Goal: Task Accomplishment & Management: Use online tool/utility

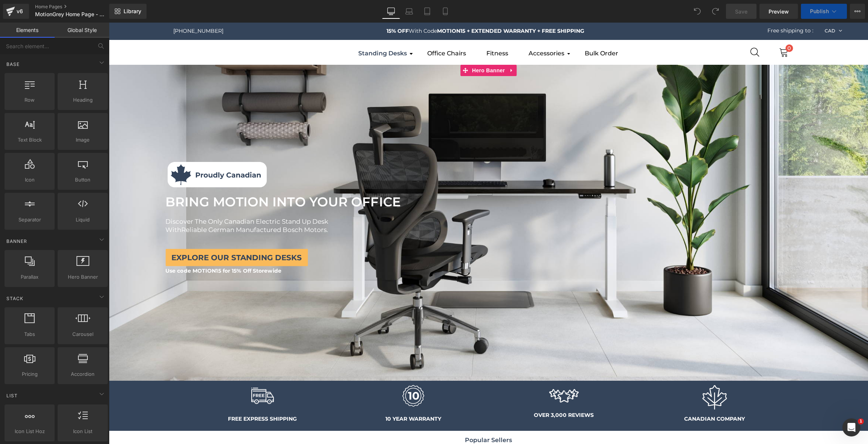
click at [601, 102] on div at bounding box center [488, 223] width 759 height 316
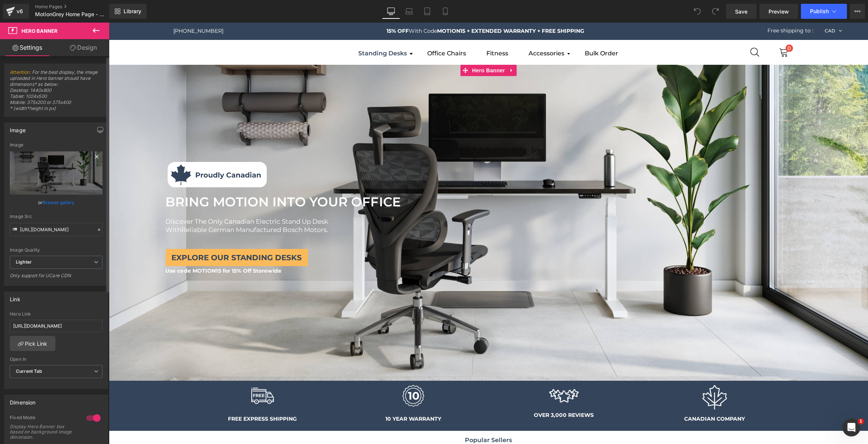
click at [92, 156] on icon at bounding box center [96, 156] width 9 height 9
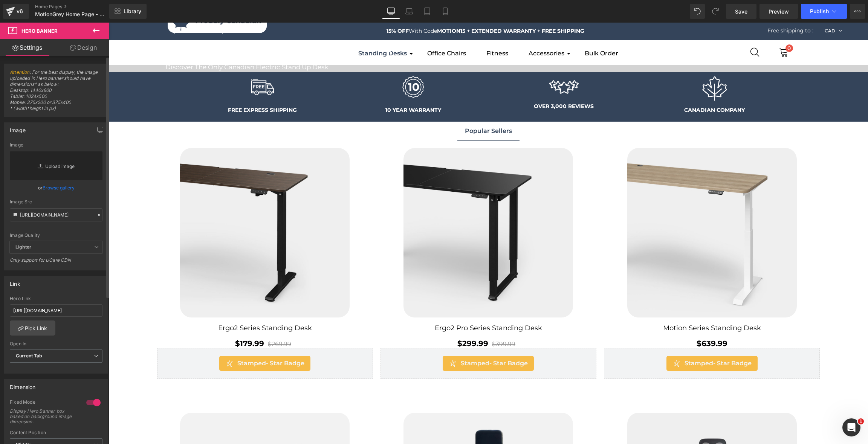
click at [67, 163] on link "Replace Image" at bounding box center [56, 165] width 93 height 29
type input "C:\fakepath\Banner-02.jpg"
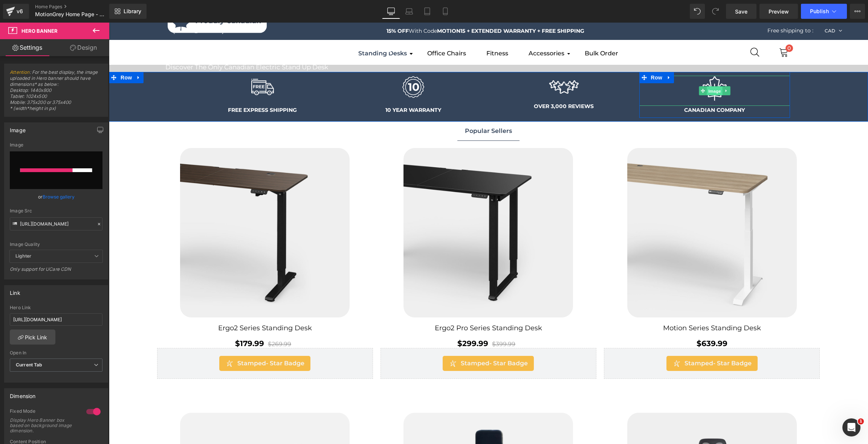
click at [713, 91] on span "Image" at bounding box center [715, 91] width 16 height 9
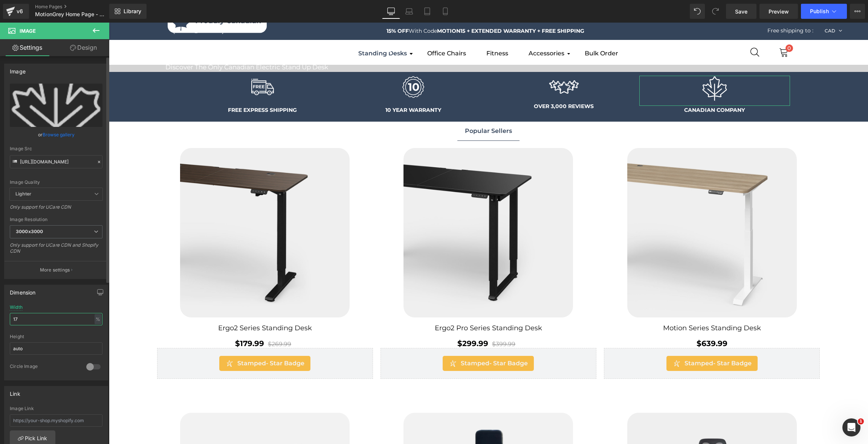
click at [74, 318] on input "17" at bounding box center [56, 319] width 93 height 12
type input "15"
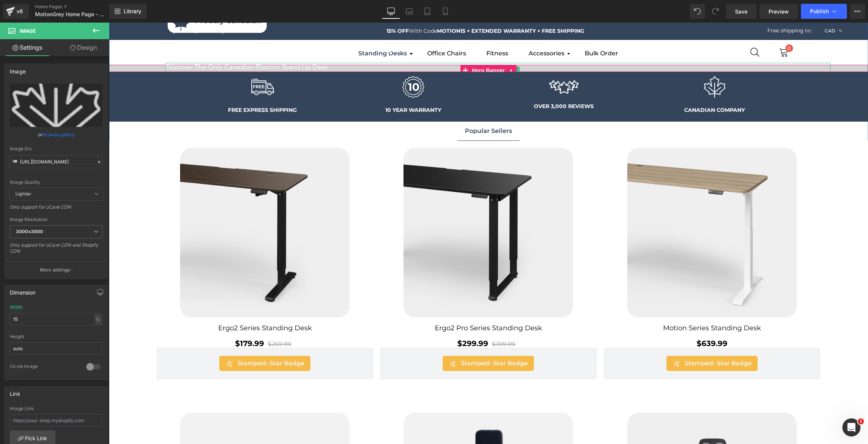
click at [357, 67] on h1 "Discover The Only Canadian Electric Stand Up Desk" at bounding box center [497, 67] width 665 height 8
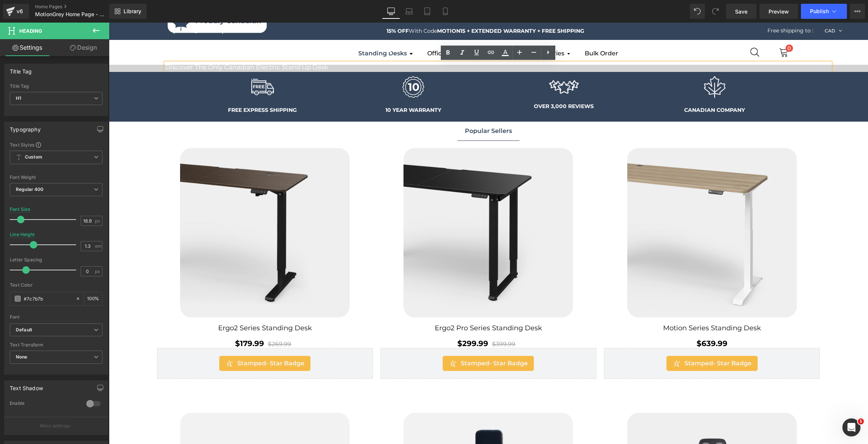
click at [153, 69] on div "Image Image BRING MOTION INTO YOUR OFFICE Text Block BRING MOTION INTO YOUR OFF…" at bounding box center [498, 62] width 740 height 117
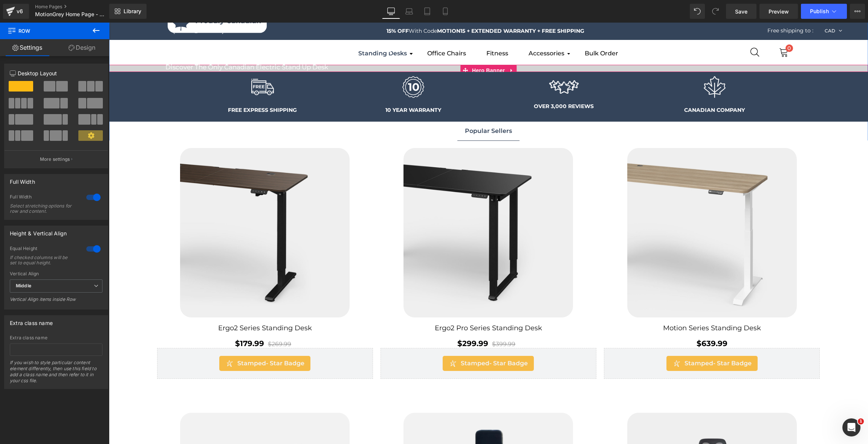
click at [846, 67] on div "Image Image BRING MOTION INTO YOUR OFFICE Text Block BRING MOTION INTO YOUR OFF…" at bounding box center [498, 62] width 740 height 117
click at [484, 68] on span "Hero Banner" at bounding box center [488, 70] width 37 height 11
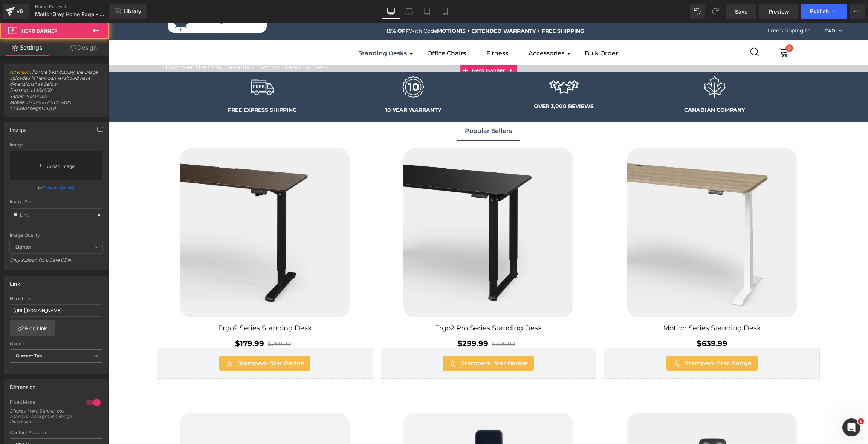
click at [57, 168] on link "Replace Image" at bounding box center [56, 165] width 93 height 29
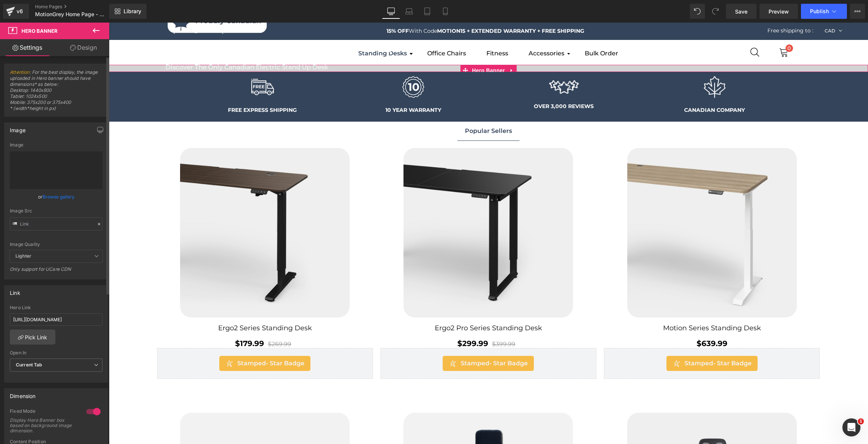
click at [60, 171] on input "file" at bounding box center [56, 170] width 93 height 38
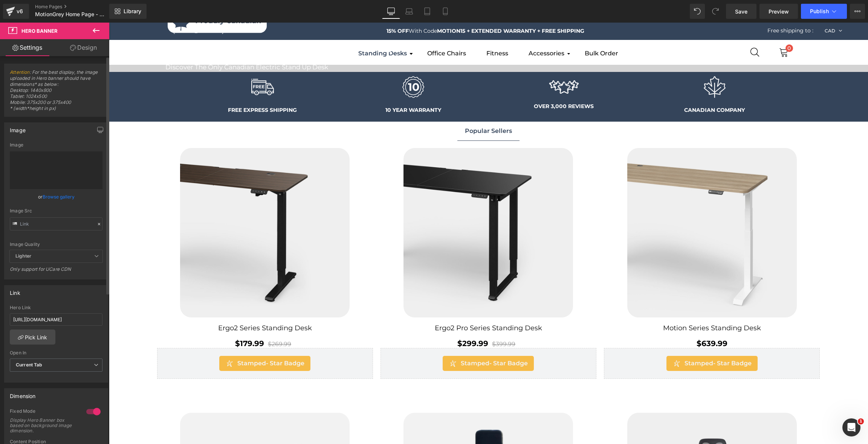
type input "C:\fakepath\Banner-02 (1).jpg"
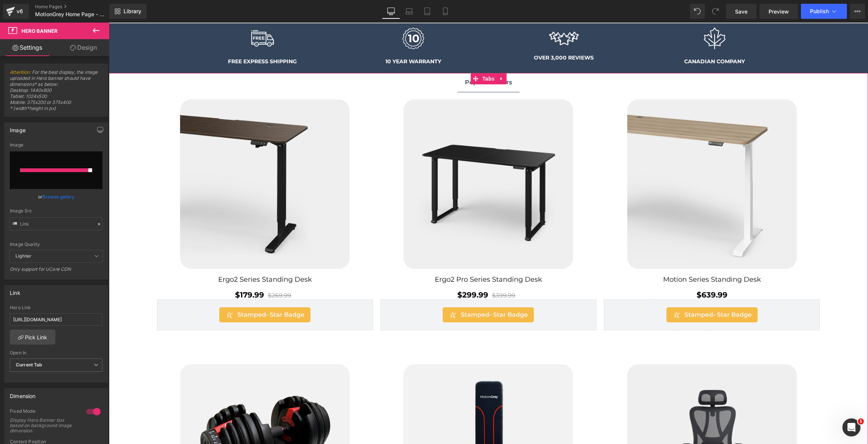
scroll to position [46, 0]
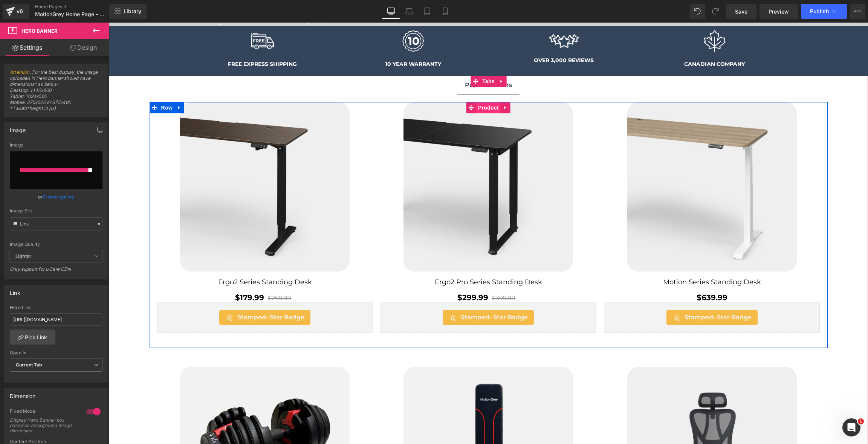
click at [492, 105] on span "Product" at bounding box center [488, 107] width 24 height 11
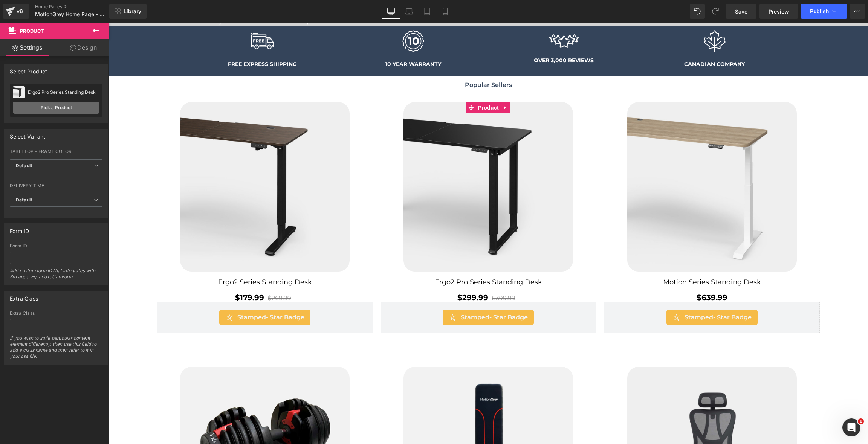
click at [54, 106] on link "Pick a Product" at bounding box center [56, 108] width 87 height 12
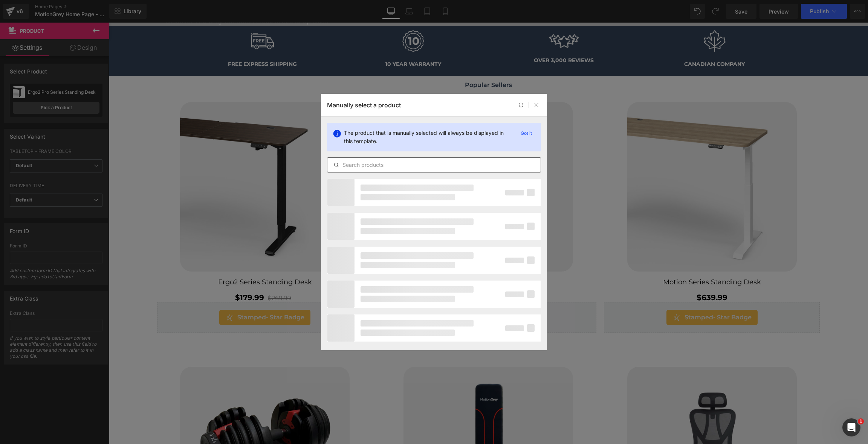
click at [384, 168] on input "text" at bounding box center [433, 164] width 213 height 9
type input "dumbbell"
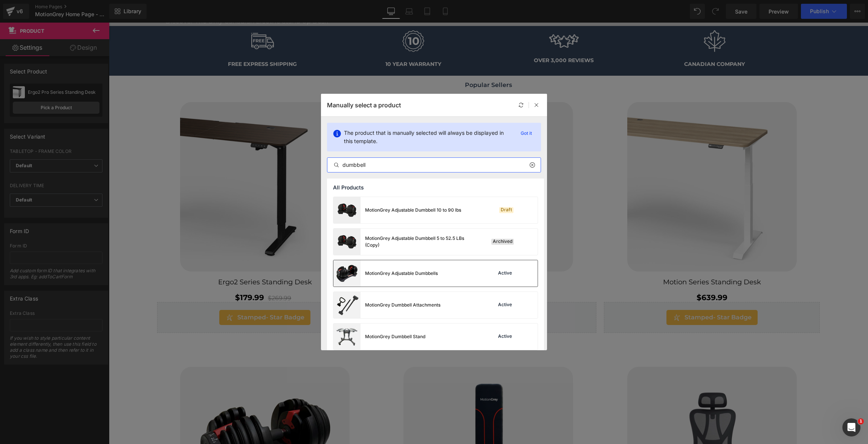
click at [426, 261] on div "MotionGrey Adjustable Dumbbells" at bounding box center [385, 273] width 104 height 26
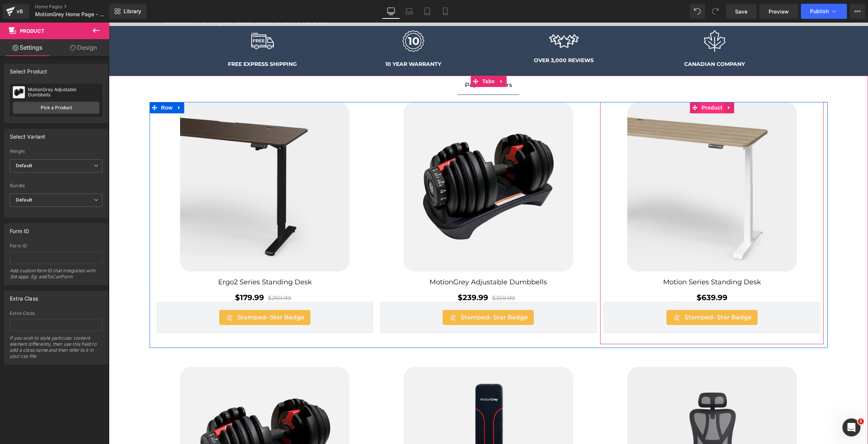
click at [711, 107] on span "Product" at bounding box center [712, 107] width 24 height 11
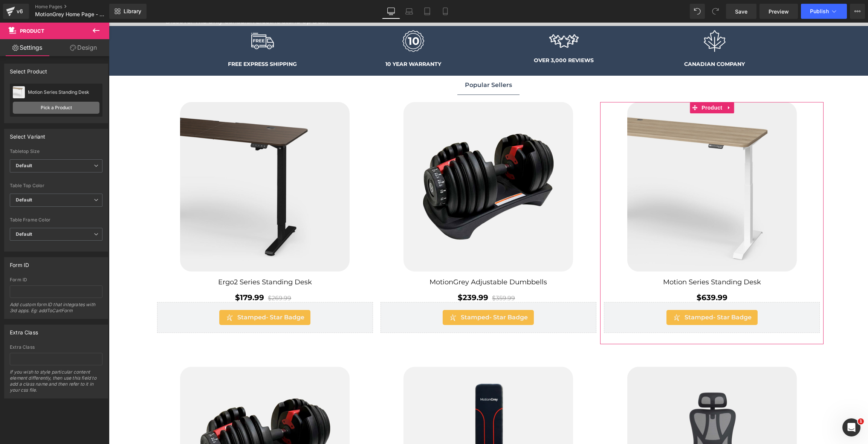
click at [62, 102] on link "Pick a Product" at bounding box center [56, 108] width 87 height 12
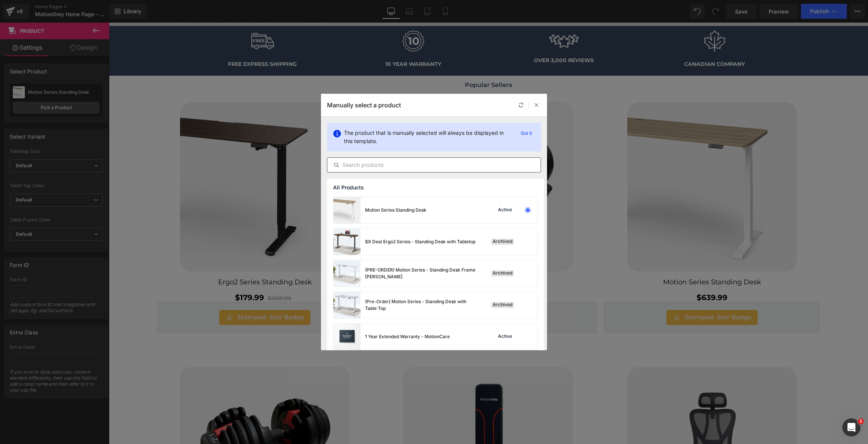
click at [381, 167] on input "text" at bounding box center [433, 164] width 213 height 9
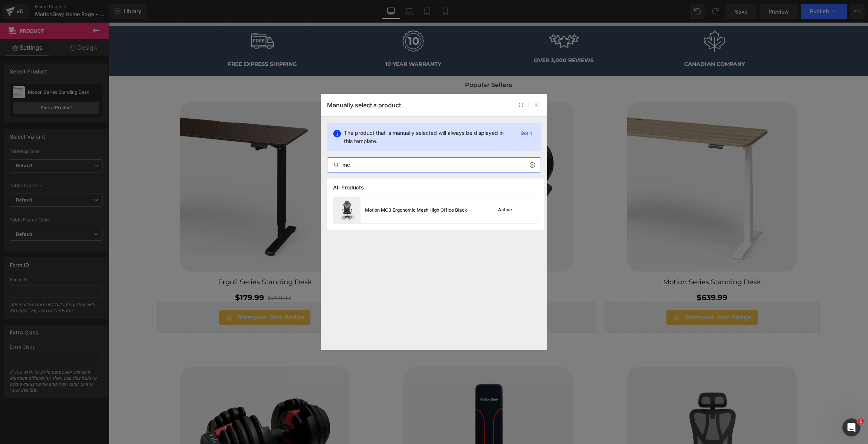
type input "m"
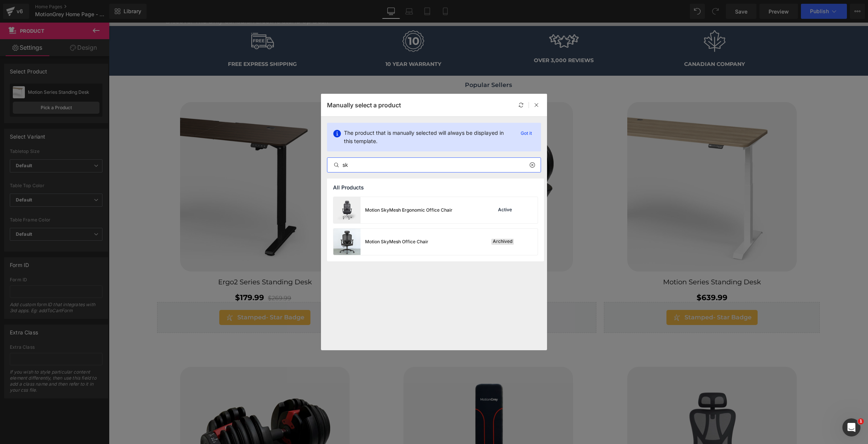
type input "s"
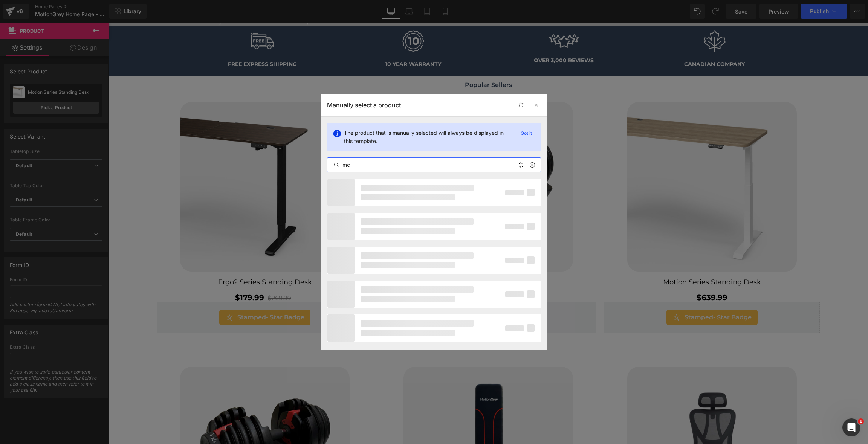
type input "mc3"
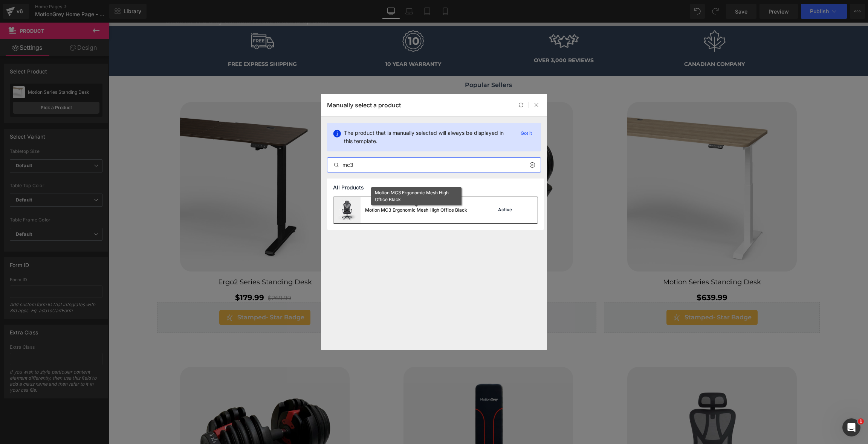
click at [447, 212] on div "Motion MC3 Ergonomic Mesh High Office Black" at bounding box center [416, 210] width 102 height 7
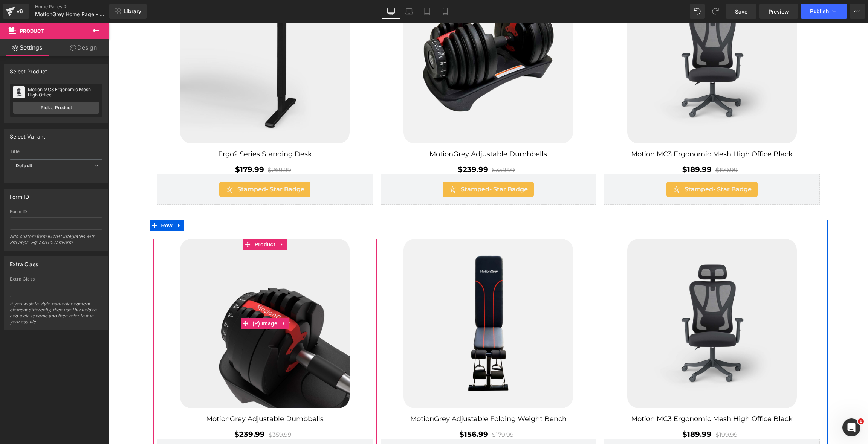
scroll to position [181, 0]
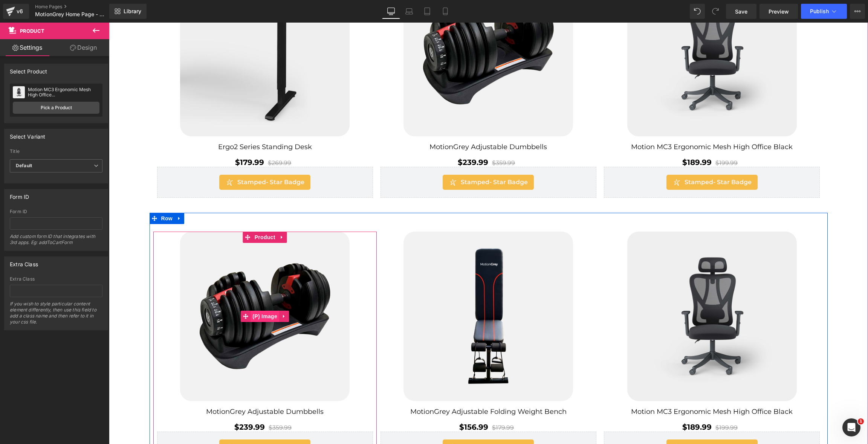
click at [268, 321] on span "(P) Image" at bounding box center [265, 316] width 29 height 11
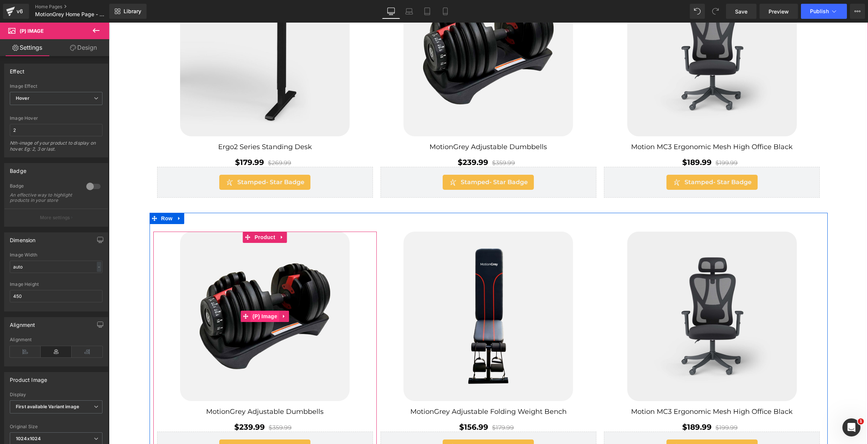
click at [268, 317] on span "(P) Image" at bounding box center [265, 316] width 29 height 11
click at [264, 238] on span "Product" at bounding box center [265, 237] width 24 height 11
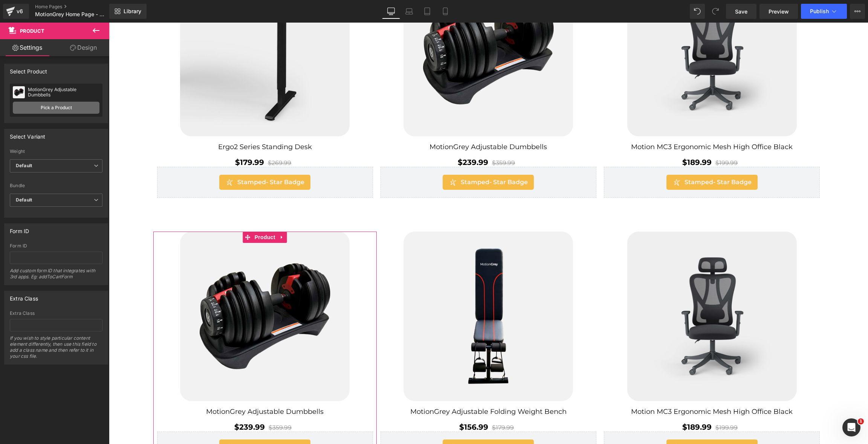
click at [57, 109] on link "Pick a Product" at bounding box center [56, 108] width 87 height 12
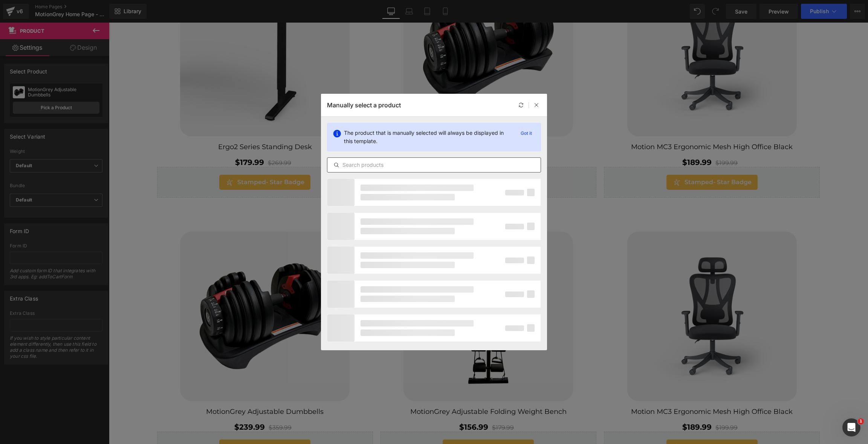
click at [363, 168] on input "text" at bounding box center [433, 164] width 213 height 9
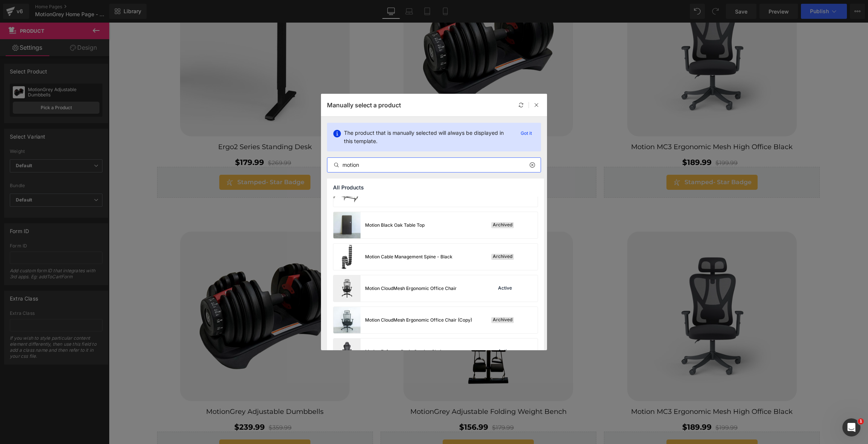
scroll to position [724, 0]
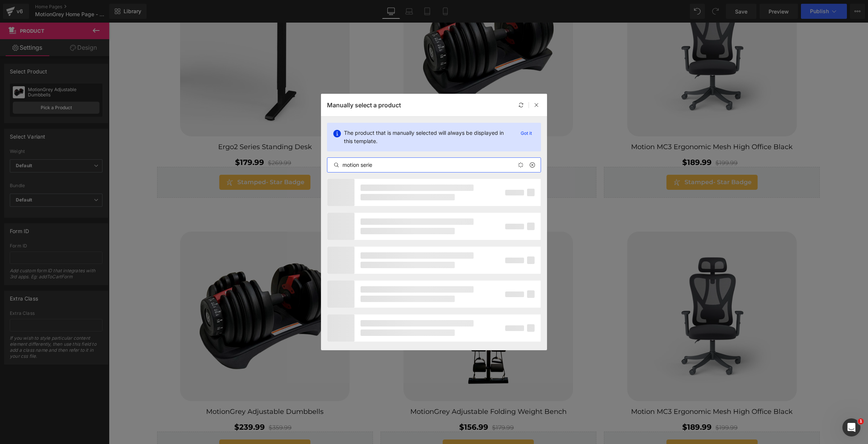
type input "motion series"
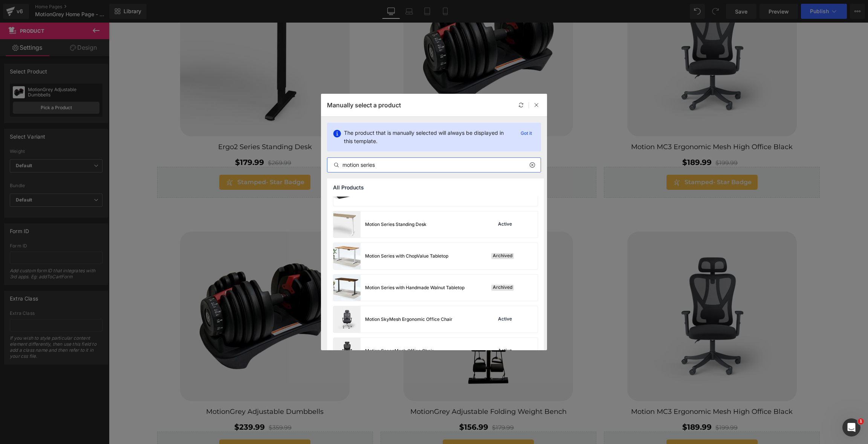
scroll to position [841, 0]
click at [455, 220] on div "Motion Series Standing Desk Active" at bounding box center [435, 224] width 204 height 26
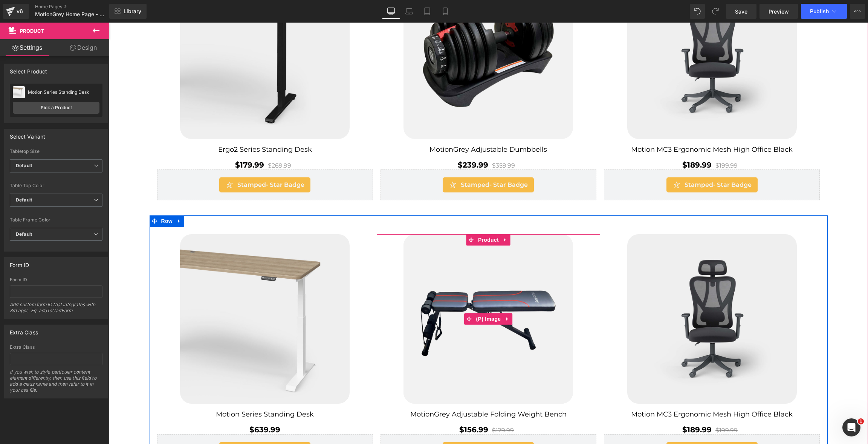
scroll to position [182, 0]
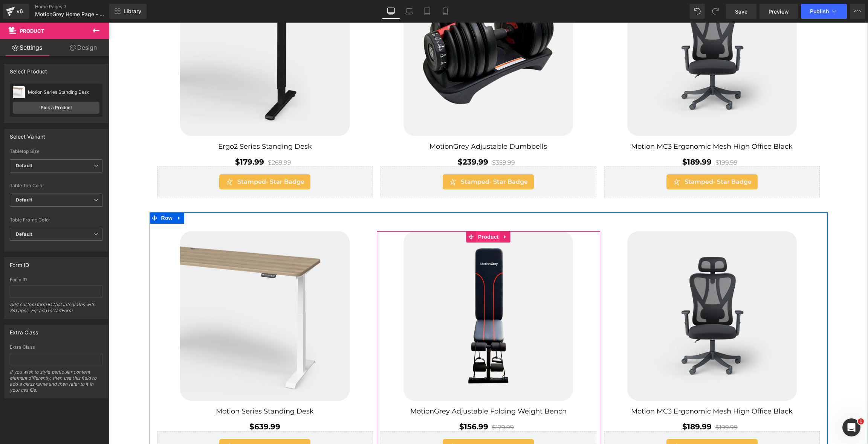
click at [490, 238] on span "Product" at bounding box center [488, 236] width 24 height 11
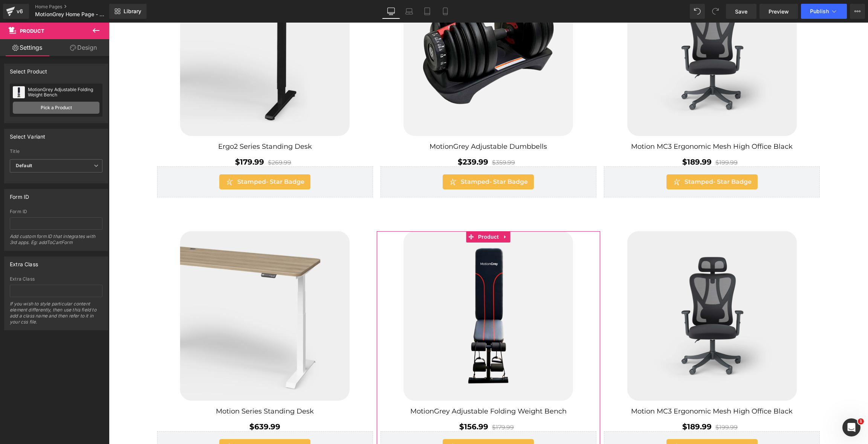
click at [84, 103] on link "Pick a Product" at bounding box center [56, 108] width 87 height 12
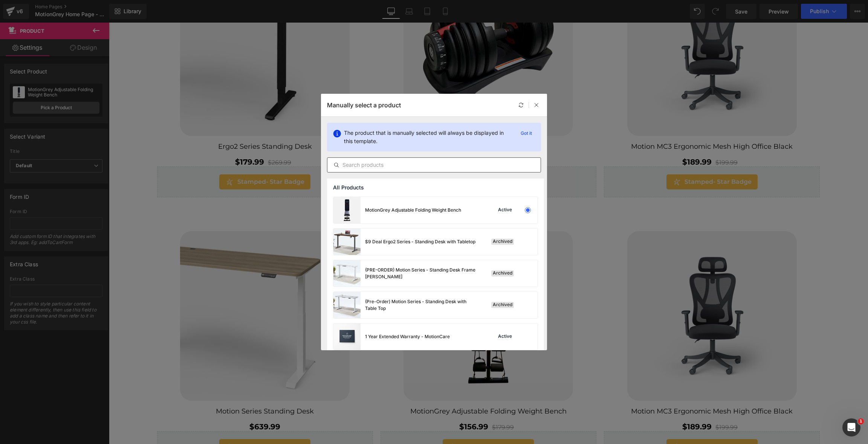
click at [411, 164] on input "text" at bounding box center [433, 164] width 213 height 9
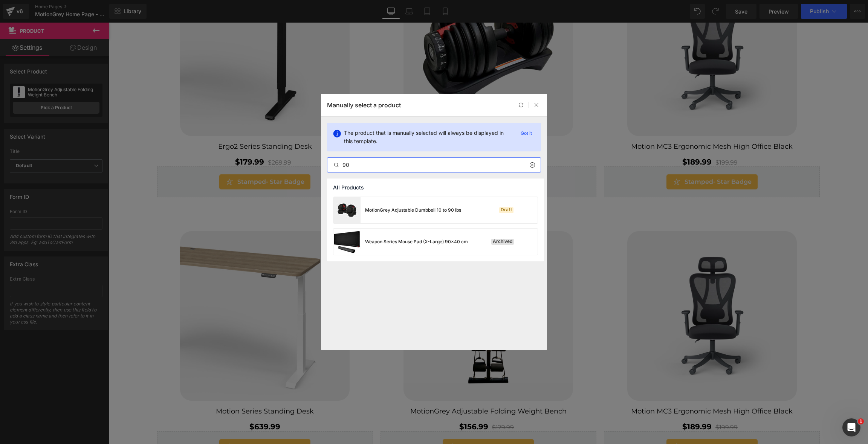
type input "9"
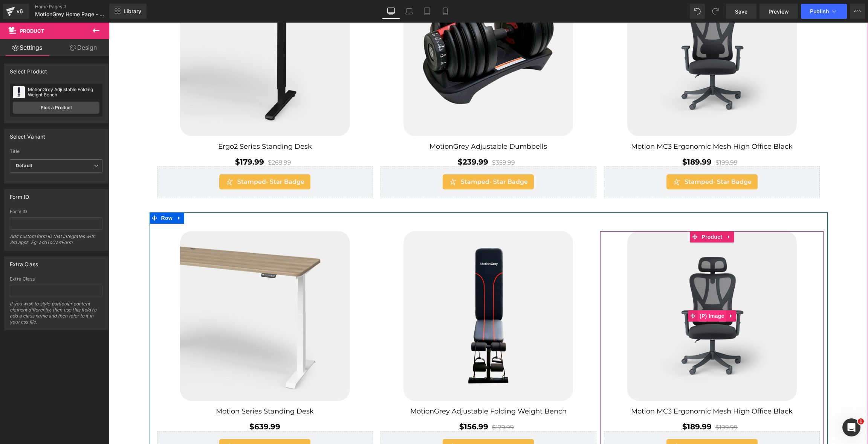
click at [713, 312] on span "(P) Image" at bounding box center [712, 315] width 29 height 11
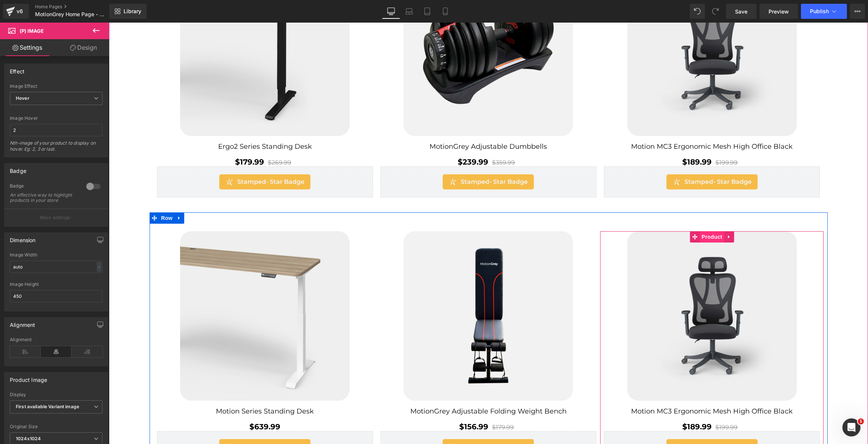
click at [712, 235] on span "Product" at bounding box center [712, 236] width 24 height 11
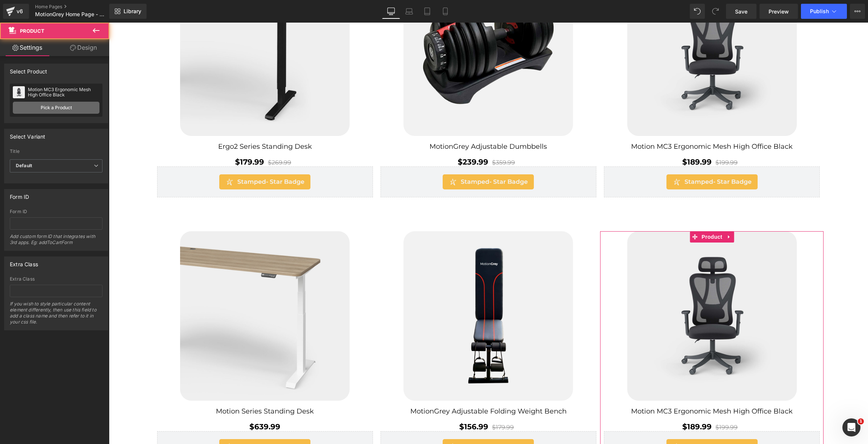
click at [78, 111] on link "Pick a Product" at bounding box center [56, 108] width 87 height 12
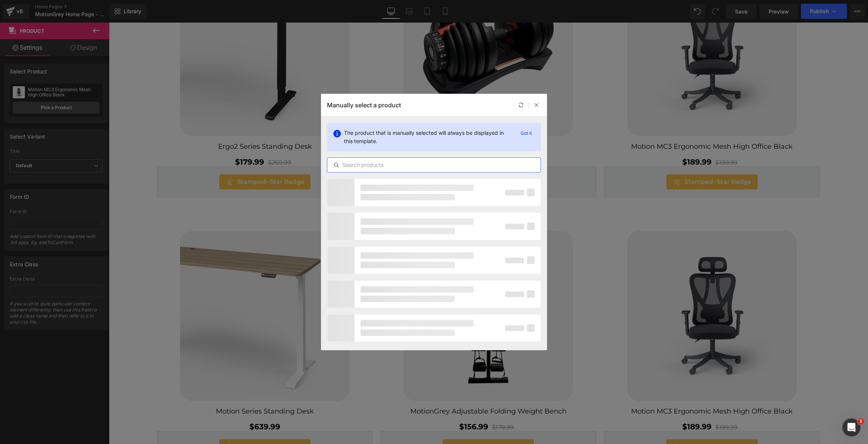
click at [379, 162] on input "text" at bounding box center [433, 164] width 213 height 9
type input "cloudmesh"
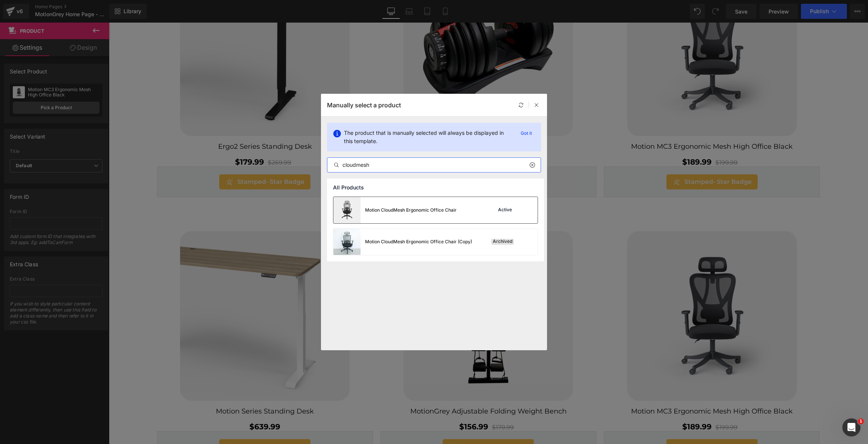
click at [393, 206] on div "Motion CloudMesh Ergonomic Office Chair" at bounding box center [394, 210] width 123 height 26
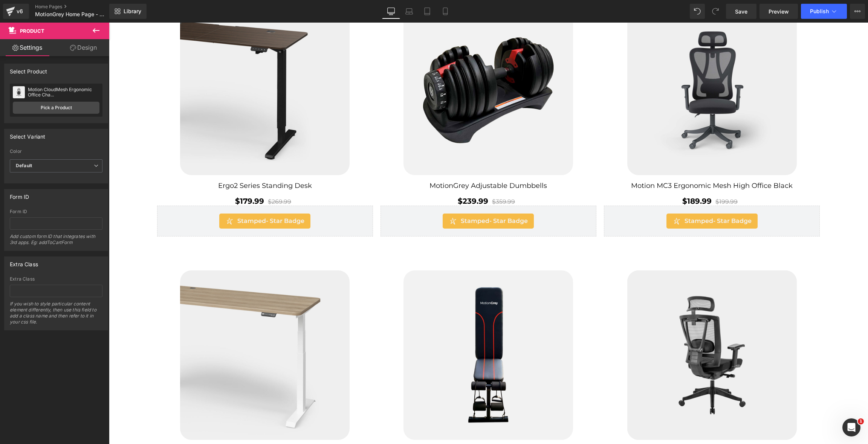
scroll to position [0, 0]
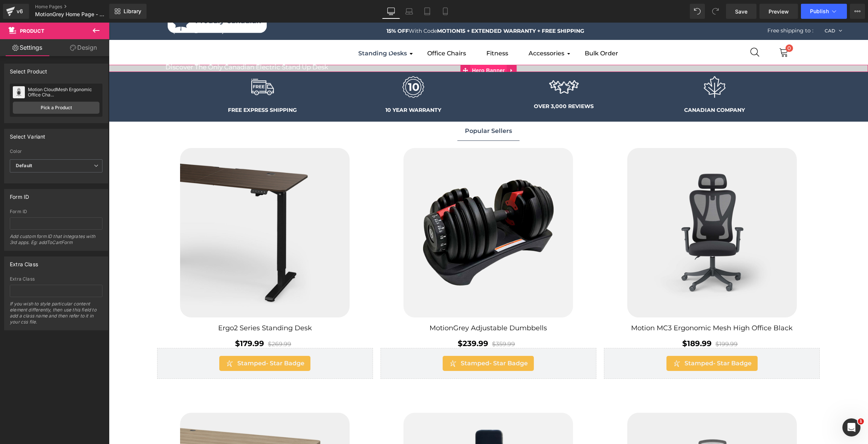
click at [476, 70] on span "Hero Banner" at bounding box center [488, 70] width 37 height 11
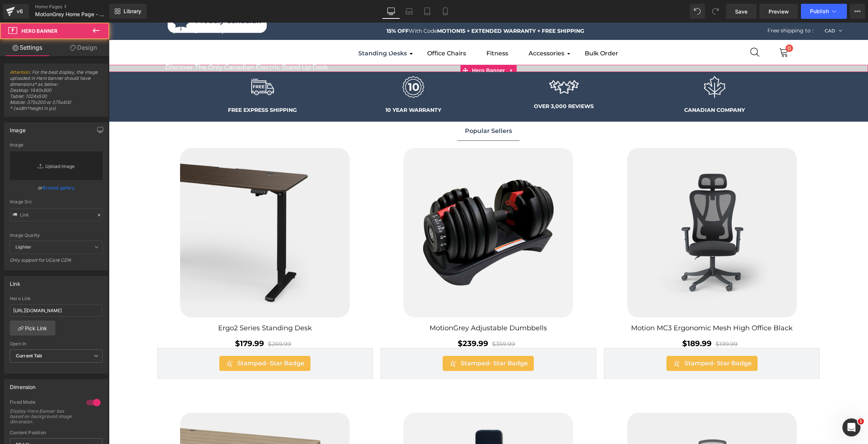
click at [49, 161] on link "Replace Image" at bounding box center [56, 165] width 93 height 29
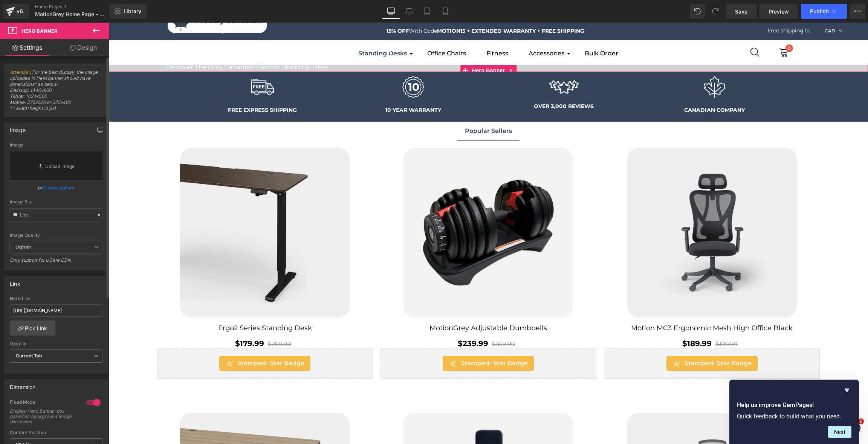
click at [55, 187] on link "Browse gallery" at bounding box center [59, 187] width 32 height 13
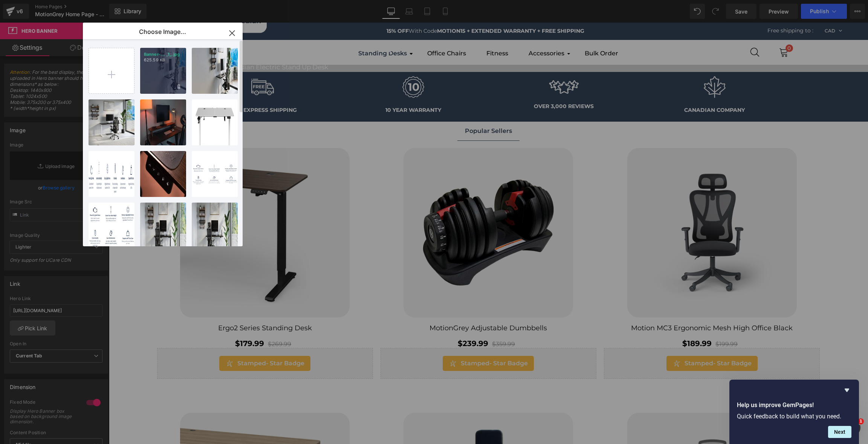
click at [154, 61] on p "625.59 KB" at bounding box center [163, 60] width 38 height 6
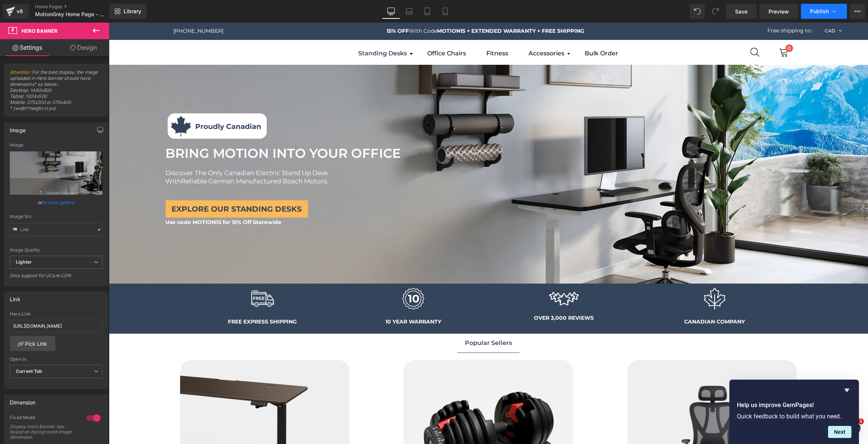
click at [816, 11] on span "Publish" at bounding box center [819, 11] width 19 height 6
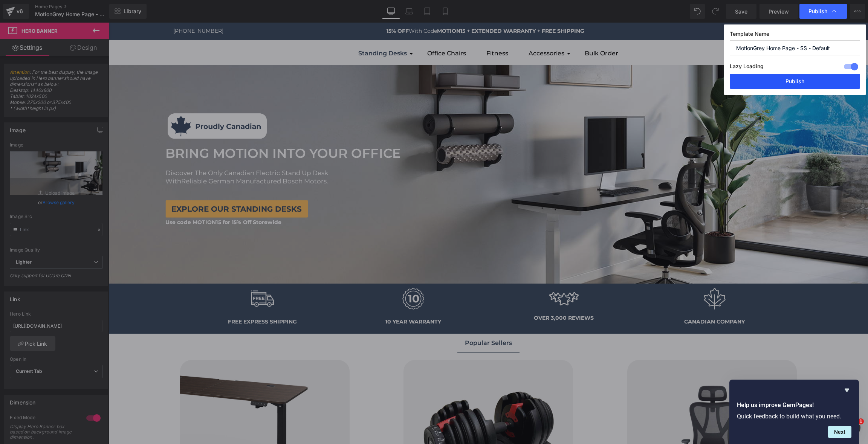
click at [795, 79] on button "Publish" at bounding box center [795, 81] width 130 height 15
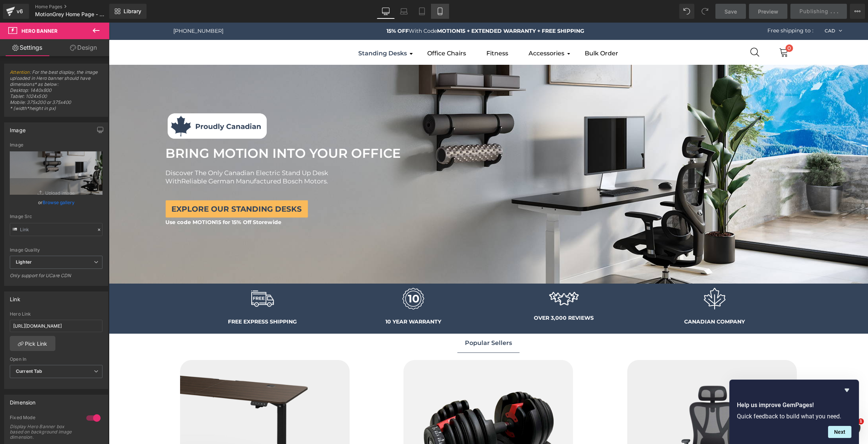
click at [437, 13] on icon at bounding box center [440, 12] width 8 height 8
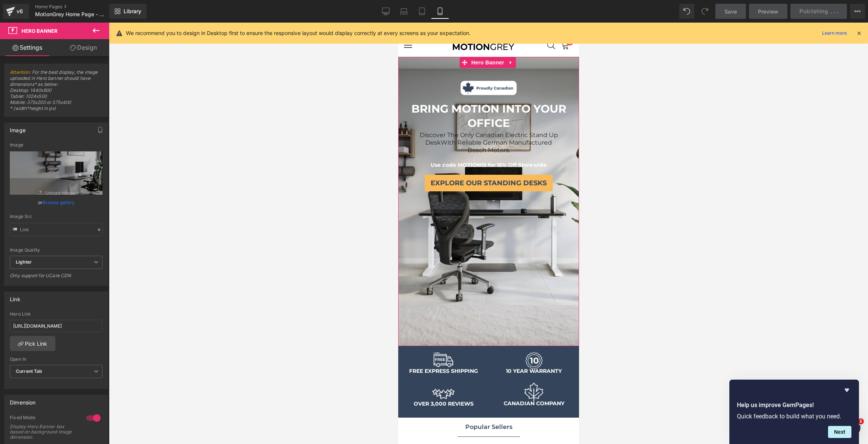
click at [497, 257] on div "Image BRING MOTION INTO YOUR OFFICE Text Block Discover The Only Canadian Elect…" at bounding box center [488, 201] width 181 height 289
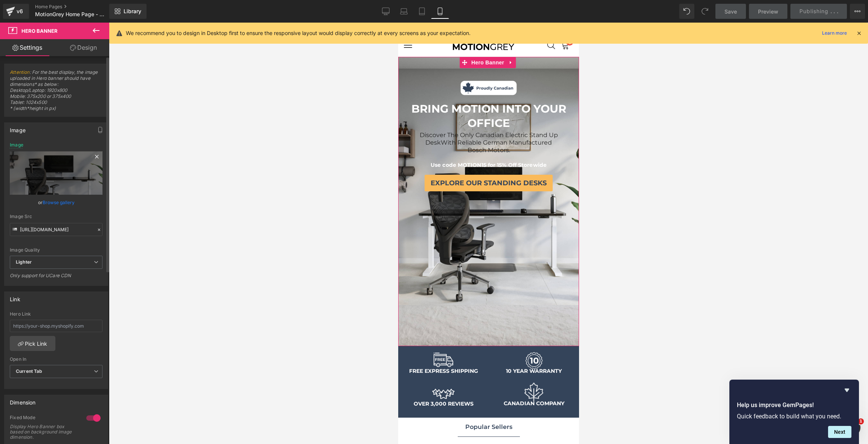
click at [93, 157] on icon at bounding box center [96, 156] width 9 height 9
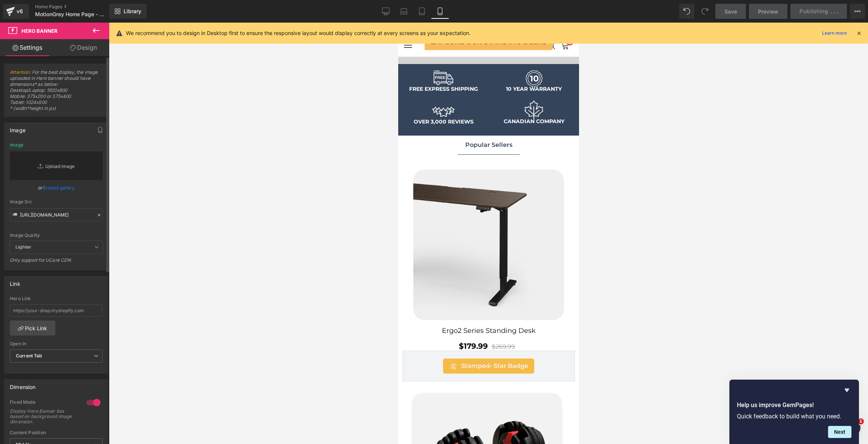
click at [56, 167] on link "Replace Image" at bounding box center [56, 165] width 93 height 29
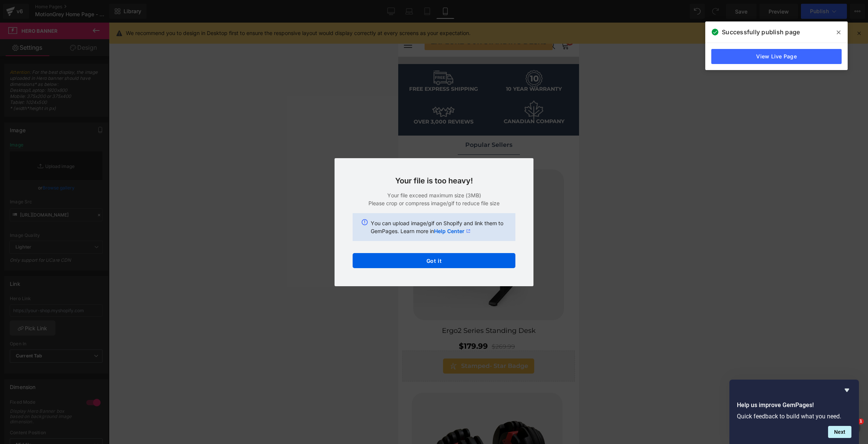
click at [677, 183] on div "Back to Library Insert Your file is too heavy! Your file exceed maximum size (3…" at bounding box center [434, 222] width 868 height 444
click at [492, 265] on button "Got it" at bounding box center [434, 260] width 163 height 15
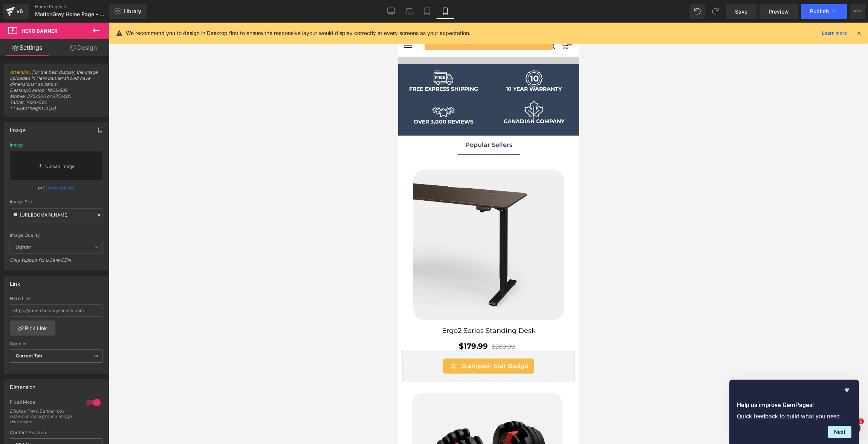
click at [281, 140] on div at bounding box center [488, 234] width 759 height 422
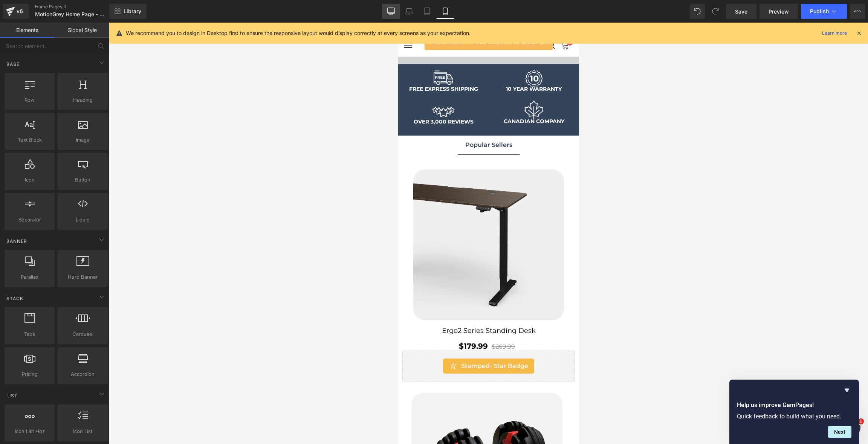
click at [384, 8] on link "Desktop" at bounding box center [391, 11] width 18 height 15
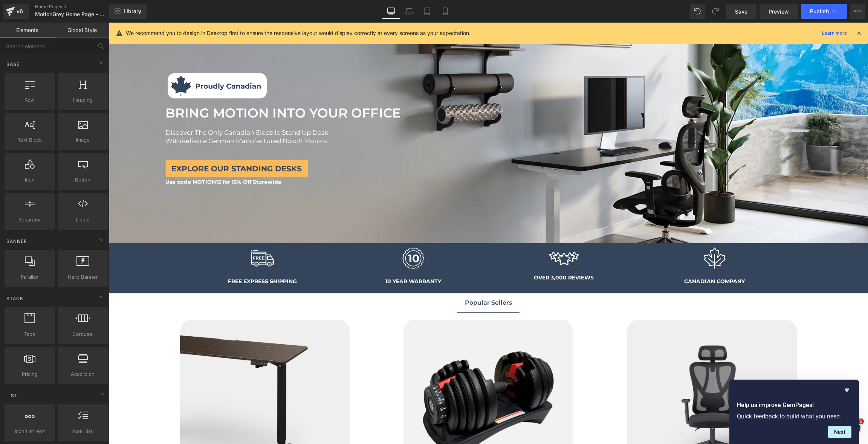
scroll to position [42, 0]
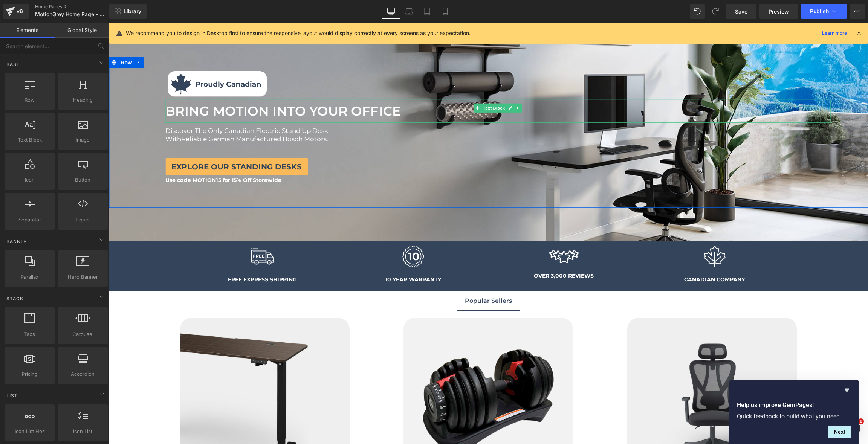
click at [328, 111] on font "BRING MOTION INTO YOUR OFFICE" at bounding box center [282, 111] width 235 height 16
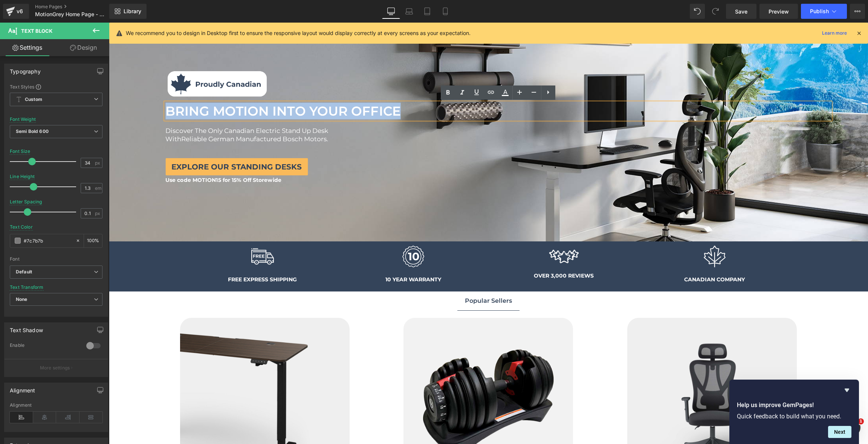
drag, startPoint x: 405, startPoint y: 110, endPoint x: 160, endPoint y: 110, distance: 244.1
click at [160, 110] on div "Image Image BRING MOTION INTO YOUR OFFICE Text Block BRING MOTION INTO YOUR OFF…" at bounding box center [498, 126] width 740 height 117
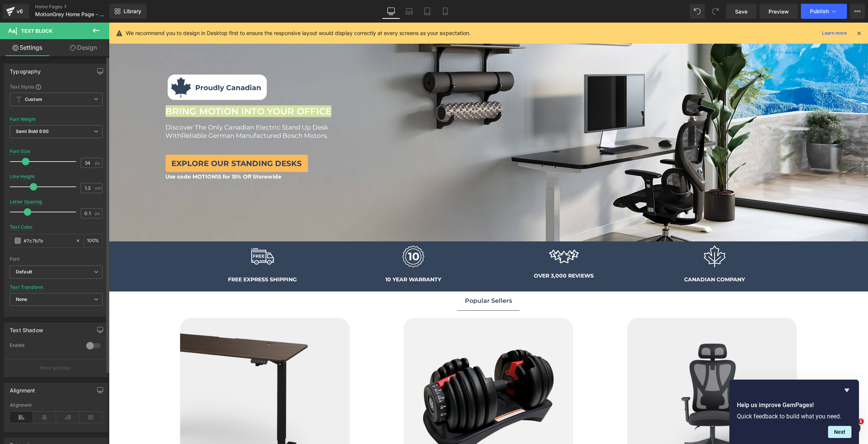
drag, startPoint x: 32, startPoint y: 162, endPoint x: 26, endPoint y: 163, distance: 6.4
click at [26, 163] on span at bounding box center [26, 162] width 8 height 8
click at [257, 131] on span "Discover The Only Canadian Electric Stand Up Desk" at bounding box center [246, 128] width 163 height 8
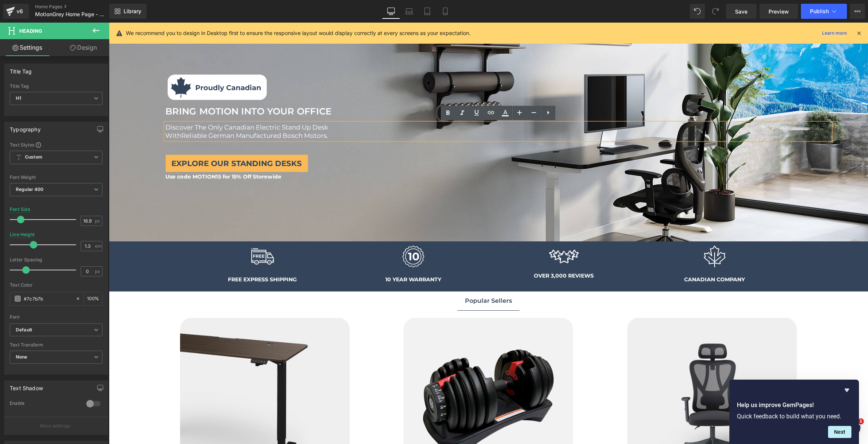
drag, startPoint x: 336, startPoint y: 138, endPoint x: 173, endPoint y: 122, distance: 163.9
click at [173, 123] on div "Discover The Only Canadian Electric Stand Up Desk With Reliable German Manufact…" at bounding box center [497, 131] width 665 height 17
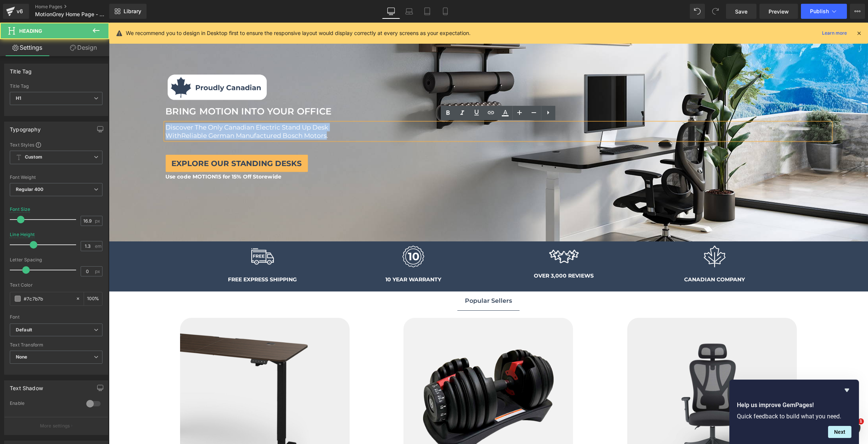
drag, startPoint x: 328, startPoint y: 136, endPoint x: 123, endPoint y: 128, distance: 205.1
click at [123, 128] on div "Image Image BRING MOTION INTO YOUR OFFICE Text Block BRING MOTION INTO YOUR OFF…" at bounding box center [488, 132] width 759 height 144
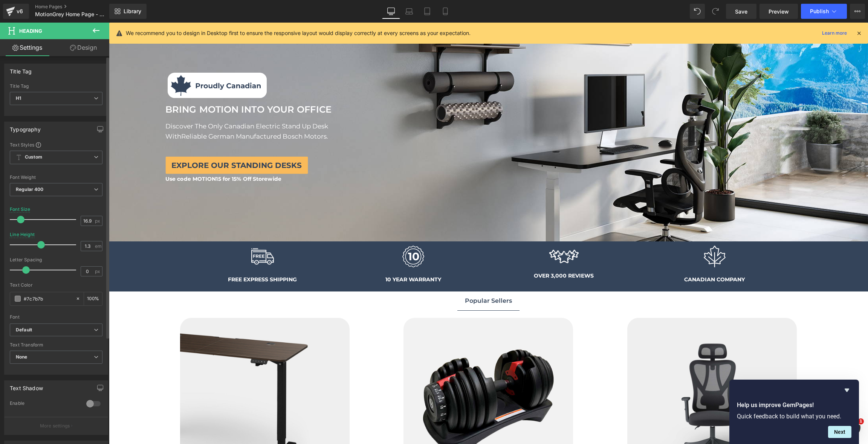
drag, startPoint x: 33, startPoint y: 244, endPoint x: 40, endPoint y: 244, distance: 7.2
click at [40, 244] on span at bounding box center [41, 245] width 8 height 8
click at [109, 23] on div at bounding box center [109, 23] width 0 height 0
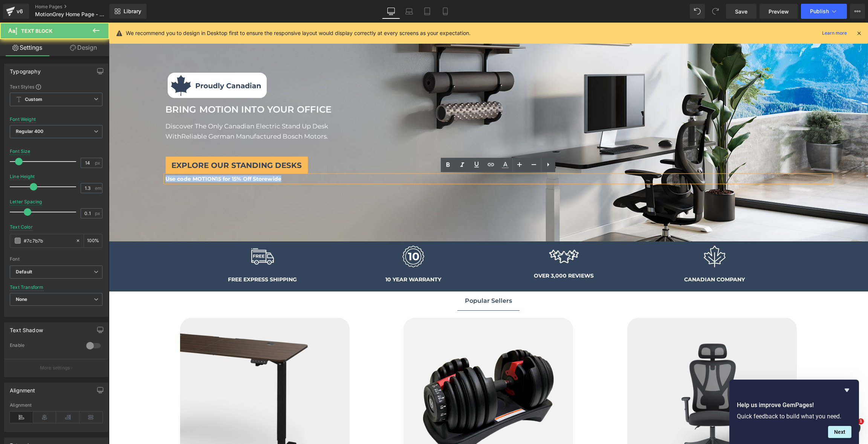
drag, startPoint x: 291, startPoint y: 180, endPoint x: 138, endPoint y: 173, distance: 152.8
click at [138, 173] on div "Image Image BRING MOTION INTO YOUR OFFICE Text Block BRING MOTION INTO YOUR OFF…" at bounding box center [498, 126] width 740 height 114
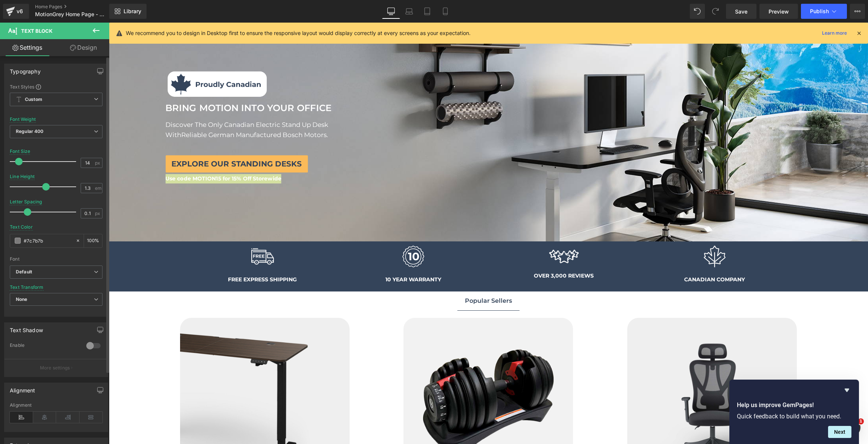
drag, startPoint x: 32, startPoint y: 188, endPoint x: 43, endPoint y: 192, distance: 11.8
click at [43, 192] on div at bounding box center [45, 186] width 63 height 15
click at [351, 167] on div "Explore our standing desks" at bounding box center [497, 163] width 665 height 17
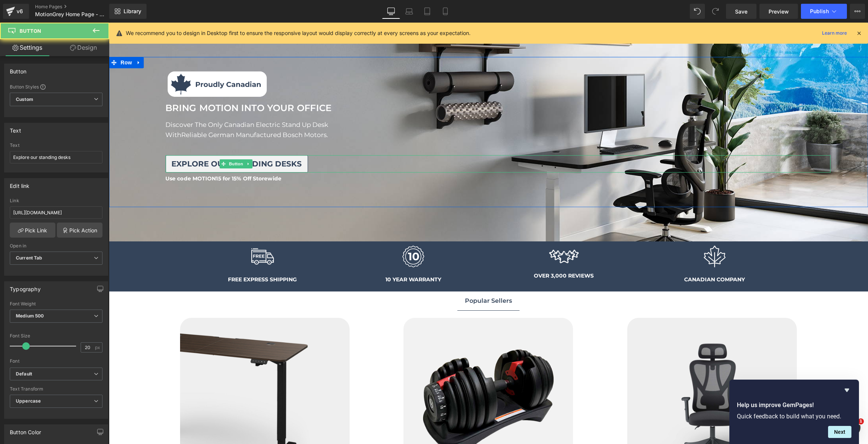
click at [303, 167] on link "Explore our standing desks" at bounding box center [236, 163] width 142 height 17
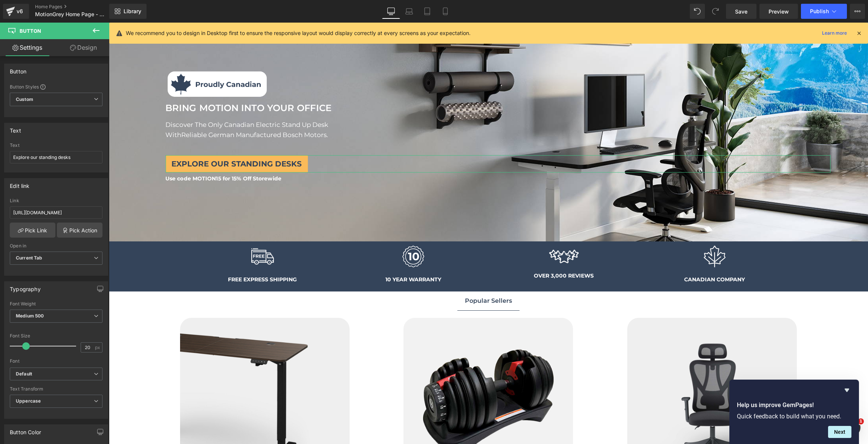
click at [94, 47] on link "Design" at bounding box center [83, 47] width 55 height 17
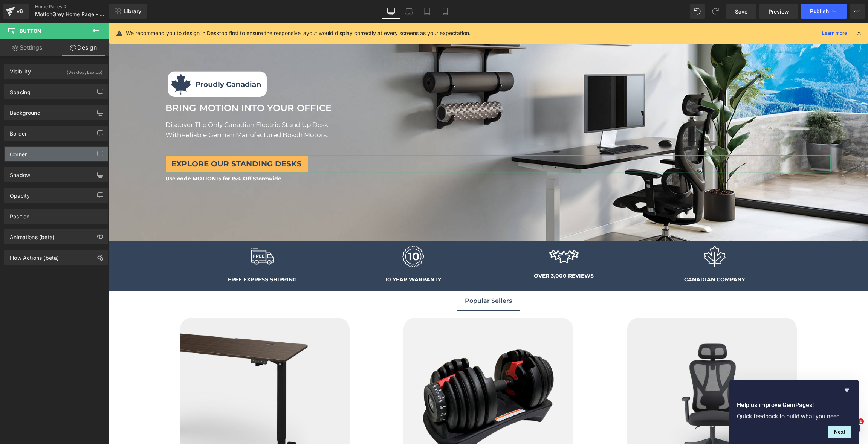
click at [51, 153] on div "Corner" at bounding box center [56, 154] width 103 height 14
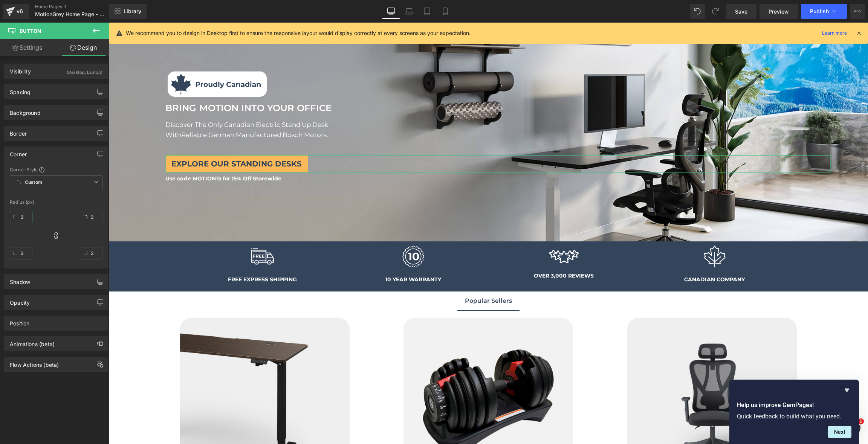
type textarea "3"
click at [27, 214] on input "3" at bounding box center [21, 217] width 23 height 12
type input "13"
click at [253, 93] on img at bounding box center [216, 84] width 105 height 32
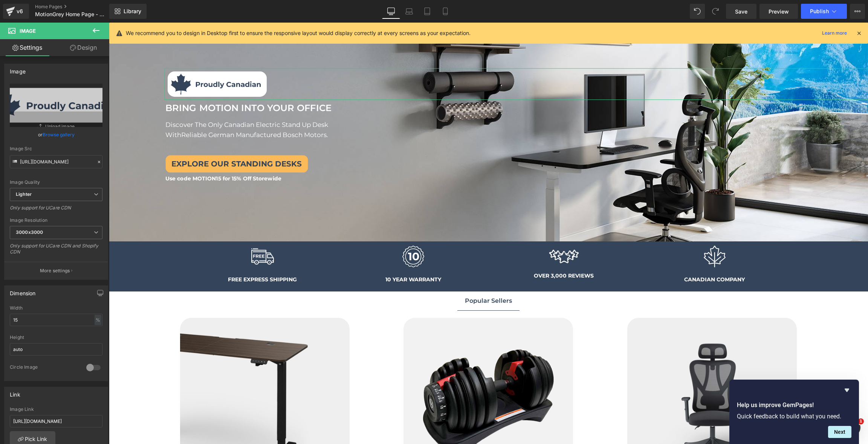
click at [79, 50] on link "Design" at bounding box center [83, 47] width 55 height 17
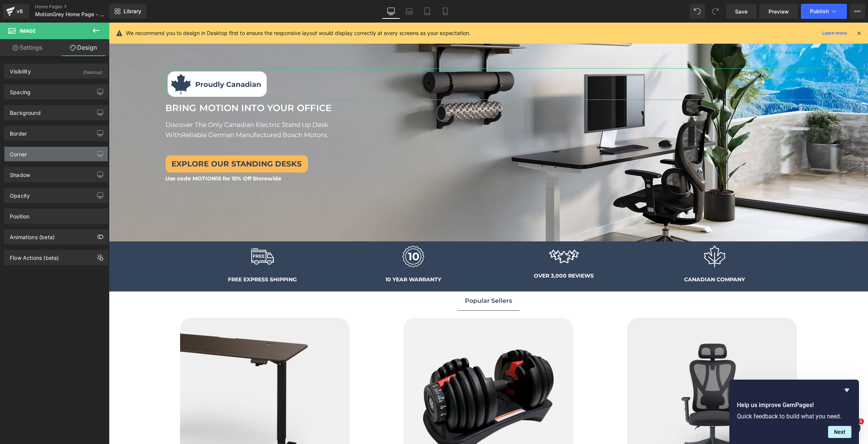
click at [47, 155] on div "Corner" at bounding box center [56, 154] width 103 height 14
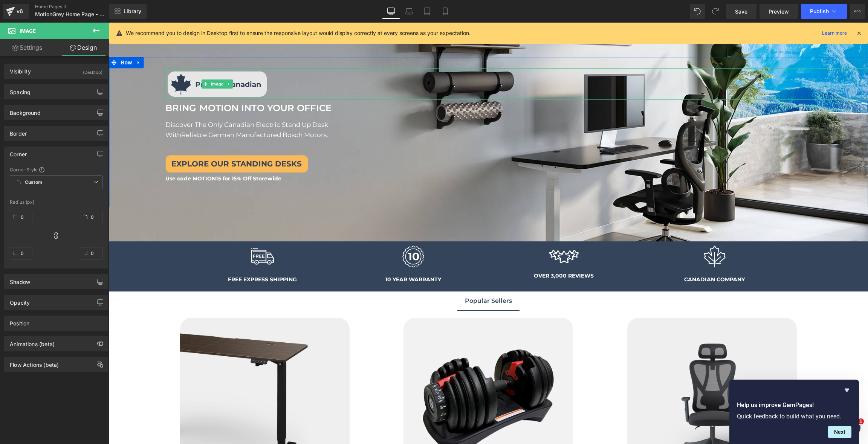
click at [226, 90] on img at bounding box center [216, 84] width 105 height 32
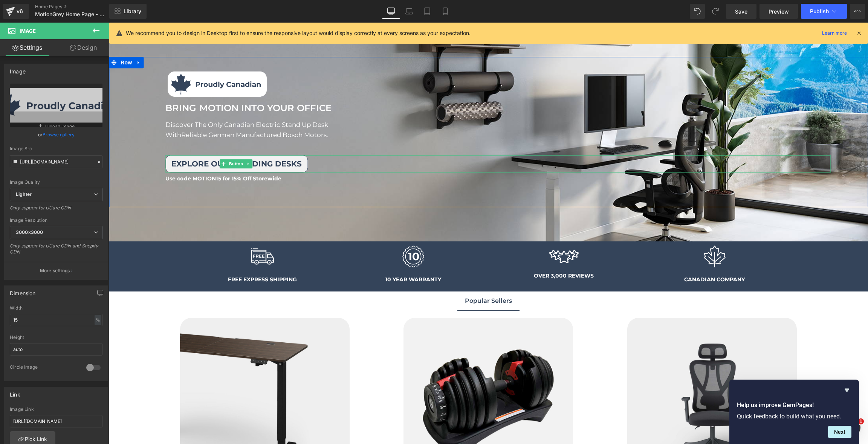
click at [283, 168] on link "Explore our standing desks" at bounding box center [236, 163] width 142 height 17
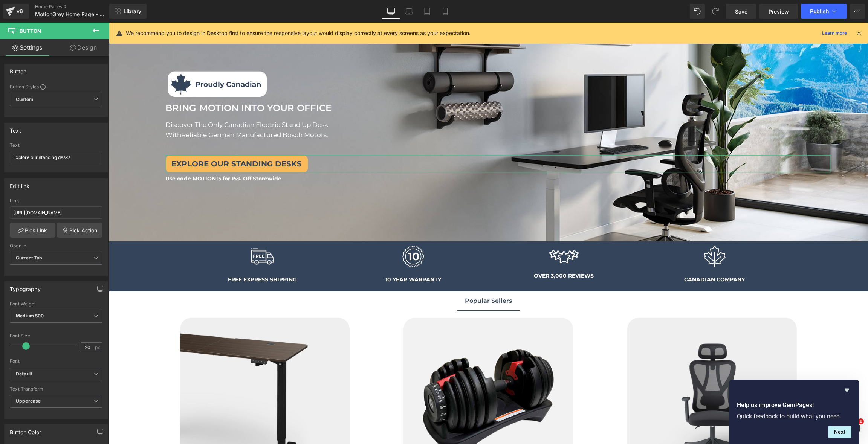
click at [70, 46] on icon at bounding box center [73, 48] width 6 height 6
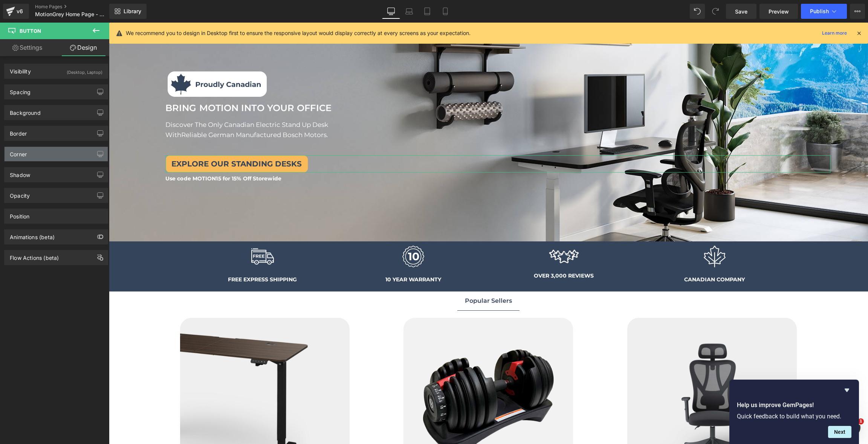
click at [35, 150] on div "Corner" at bounding box center [56, 154] width 103 height 14
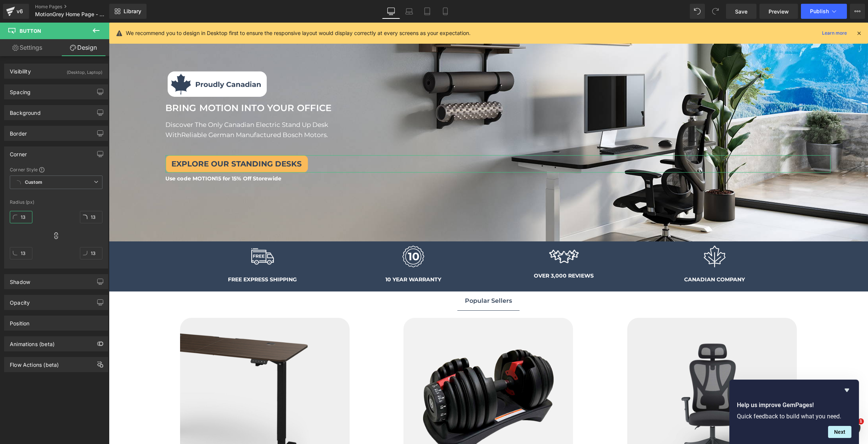
click at [27, 215] on input "13" at bounding box center [21, 217] width 23 height 12
type input "9"
click at [324, 220] on div at bounding box center [488, 132] width 759 height 219
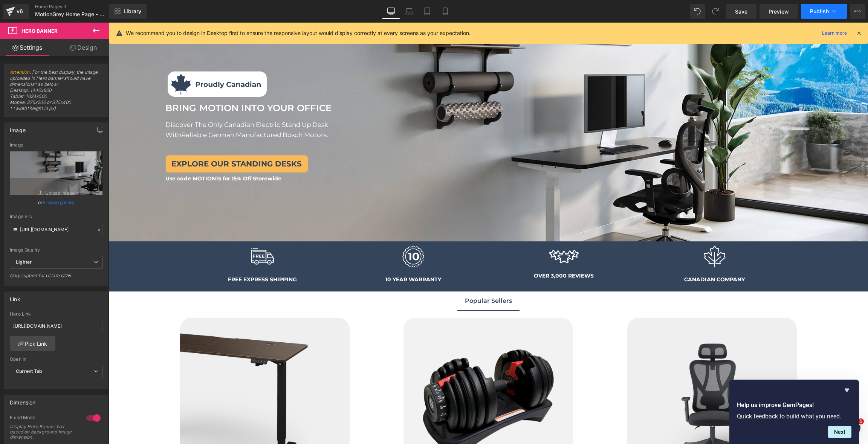
click at [823, 9] on span "Publish" at bounding box center [819, 11] width 19 height 6
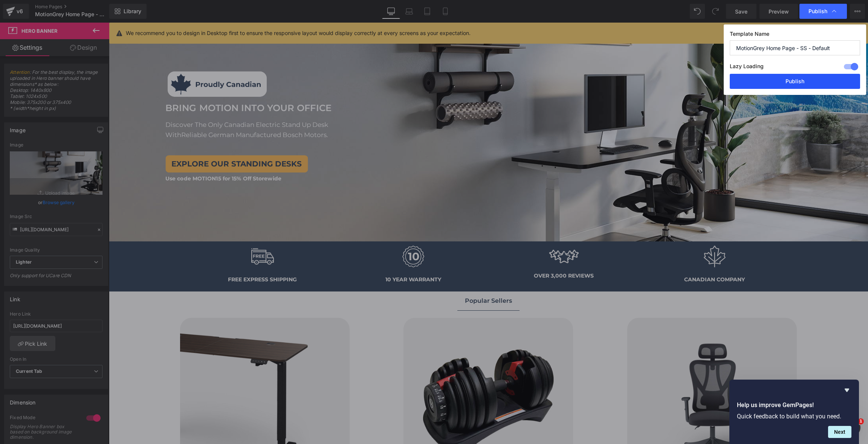
click at [812, 78] on button "Publish" at bounding box center [795, 81] width 130 height 15
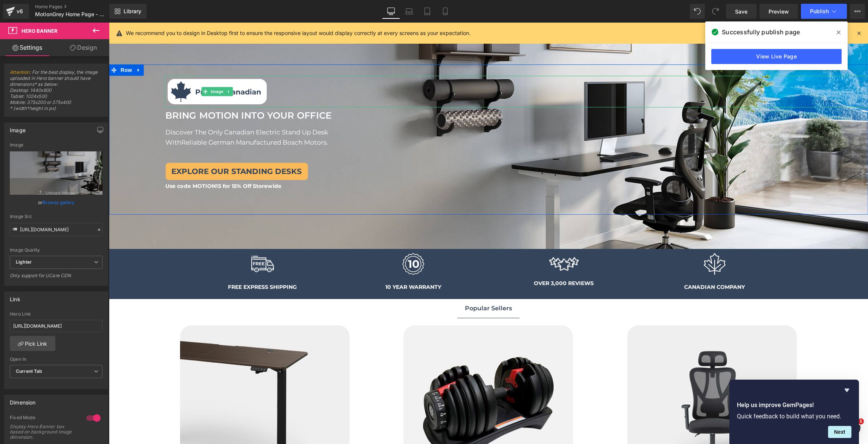
scroll to position [49, 0]
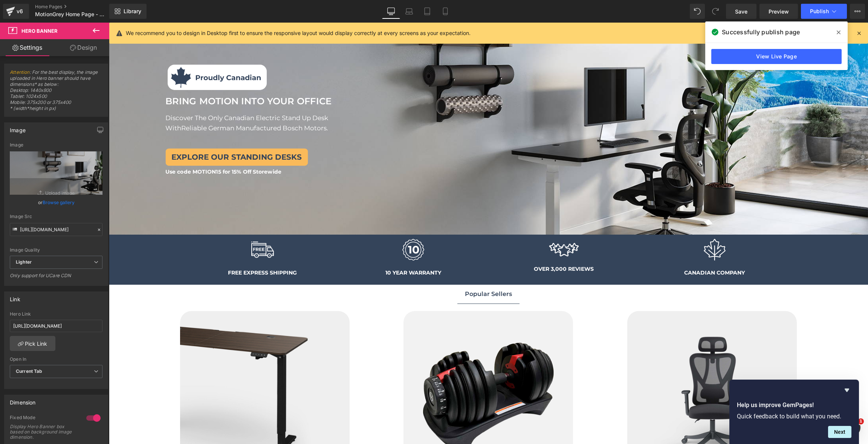
click at [195, 266] on div "Image" at bounding box center [262, 253] width 151 height 30
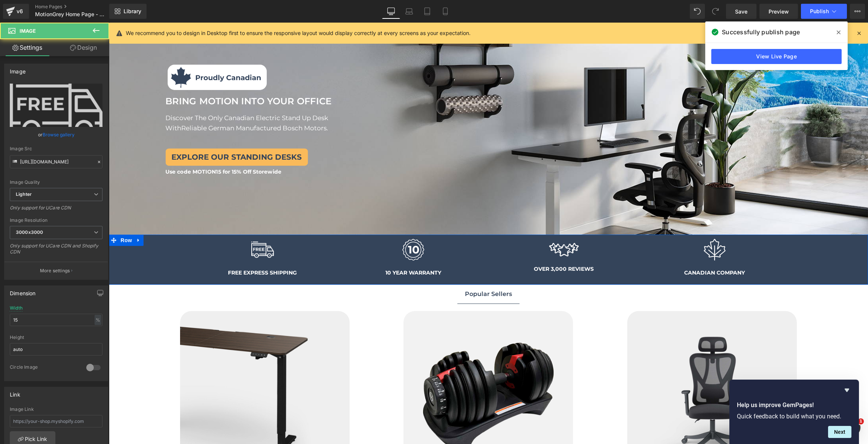
click at [156, 263] on div "Image FREE EXPRESS SHIPPING Text Block Row Image 10 YEAR WARRANTY Text Block Ro…" at bounding box center [488, 258] width 759 height 46
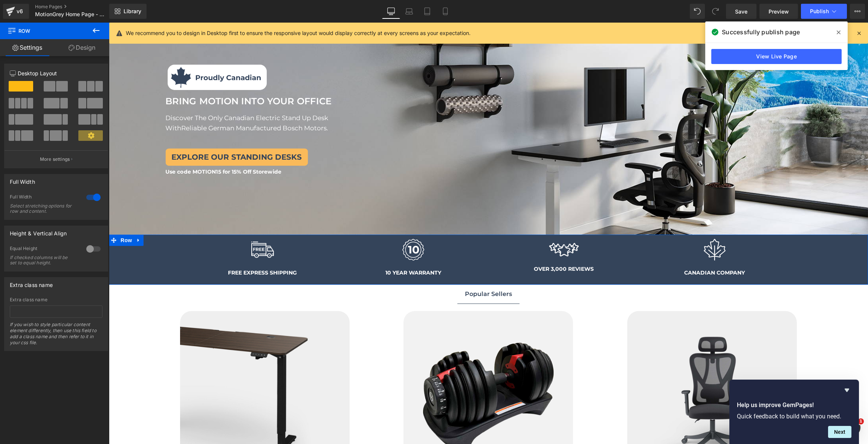
click at [88, 44] on link "Design" at bounding box center [82, 47] width 55 height 17
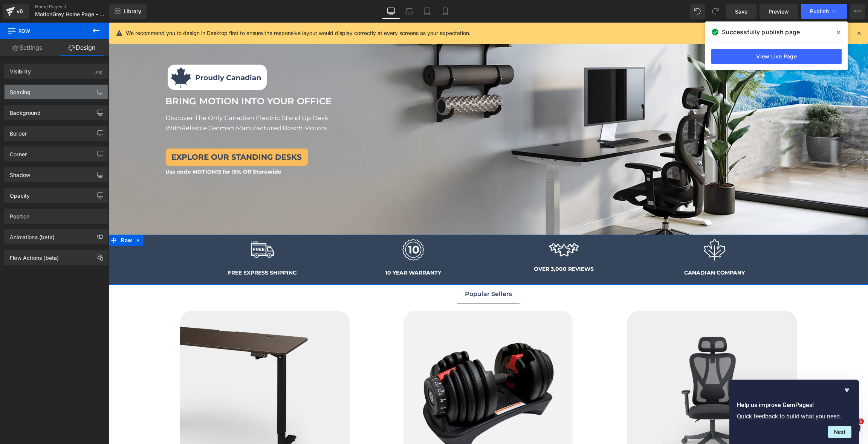
click at [63, 92] on div "Spacing" at bounding box center [56, 92] width 103 height 14
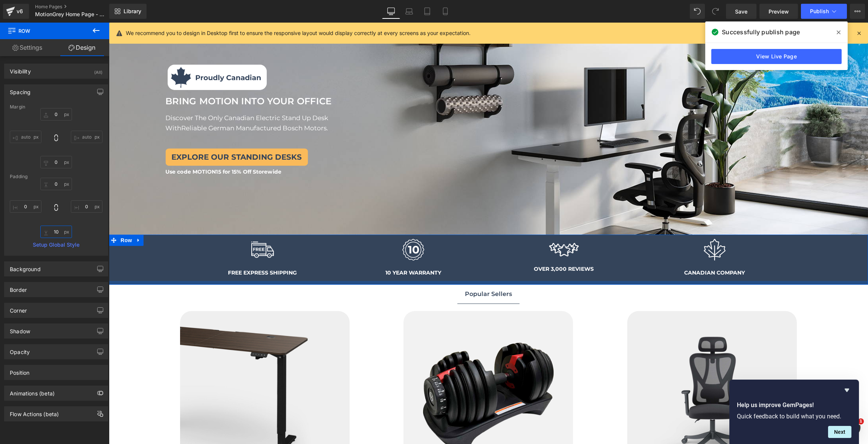
click at [54, 231] on input "10" at bounding box center [56, 232] width 32 height 12
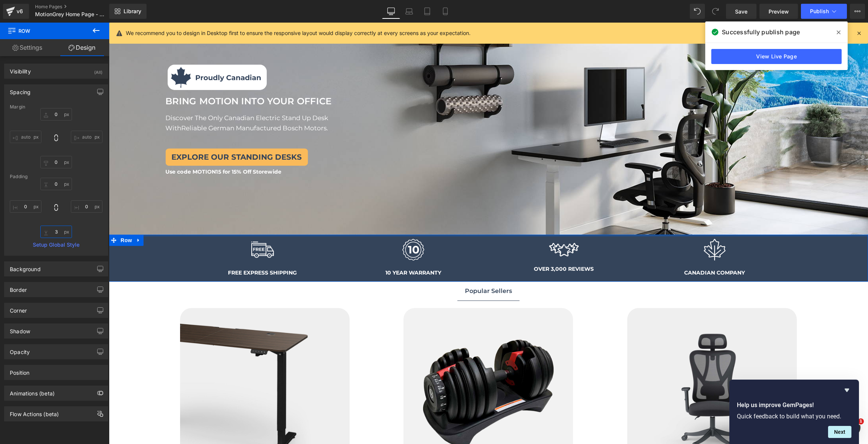
type input "2"
click at [264, 256] on span "Image" at bounding box center [263, 253] width 16 height 9
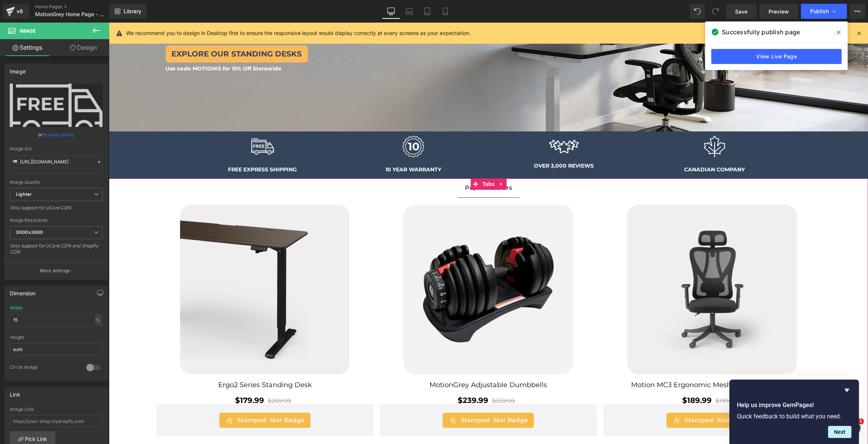
scroll to position [151, 0]
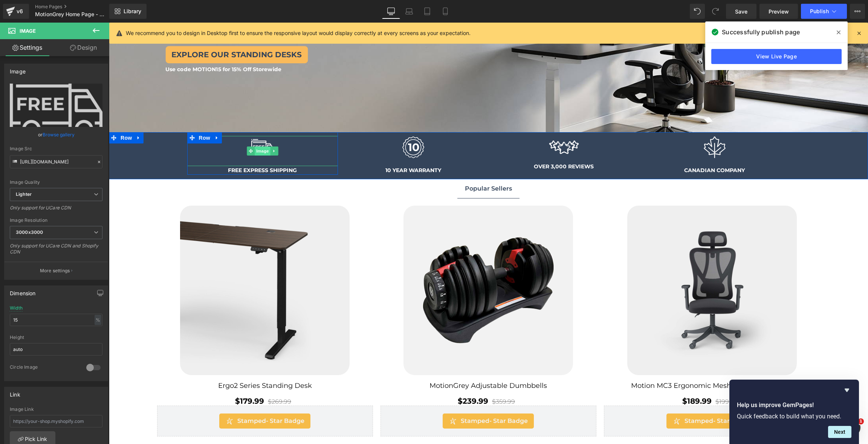
click at [262, 150] on span "Image" at bounding box center [263, 151] width 16 height 9
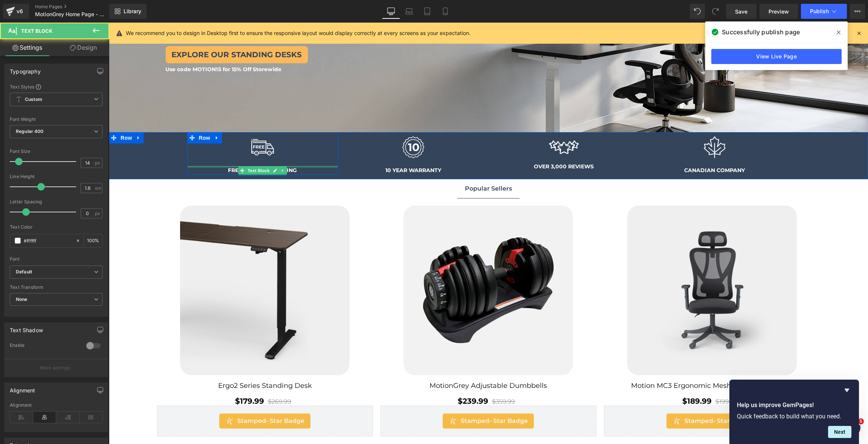
drag, startPoint x: 302, startPoint y: 166, endPoint x: 302, endPoint y: 149, distance: 17.0
click at [302, 149] on div "Image FREE EXPRESS SHIPPING Text Block" at bounding box center [262, 155] width 151 height 38
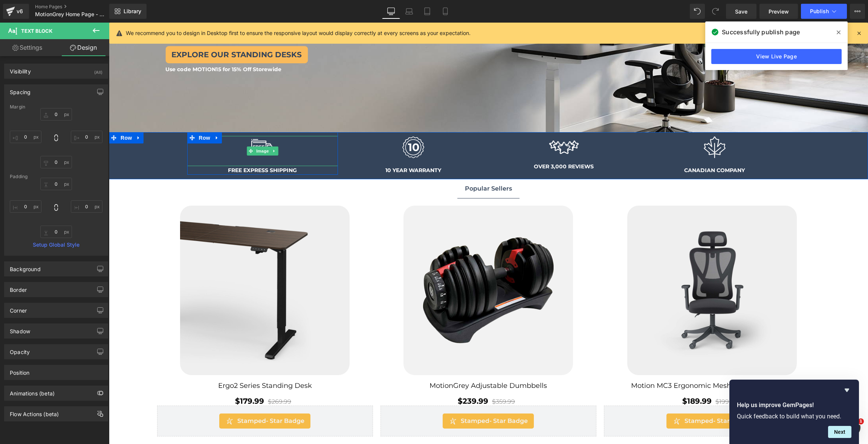
drag, startPoint x: 320, startPoint y: 167, endPoint x: 318, endPoint y: 162, distance: 5.6
click at [318, 162] on div "Image FREE EXPRESS SHIPPING Text Block" at bounding box center [262, 155] width 151 height 38
drag, startPoint x: 316, startPoint y: 167, endPoint x: 318, endPoint y: 156, distance: 10.7
click at [318, 156] on div "Image FREE EXPRESS SHIPPING Text Block" at bounding box center [262, 155] width 151 height 38
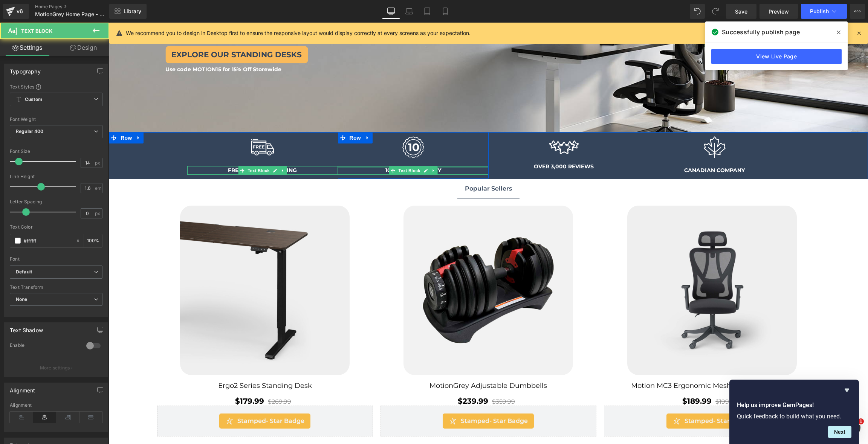
click at [454, 166] on div at bounding box center [413, 167] width 151 height 2
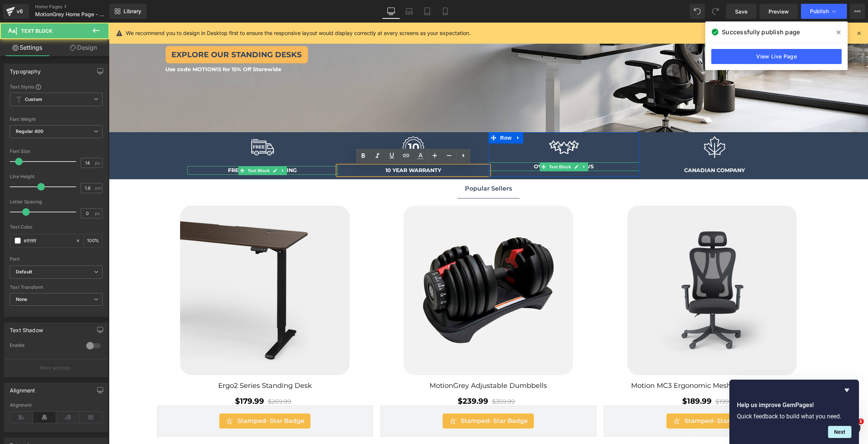
click at [602, 162] on div at bounding box center [564, 162] width 151 height 0
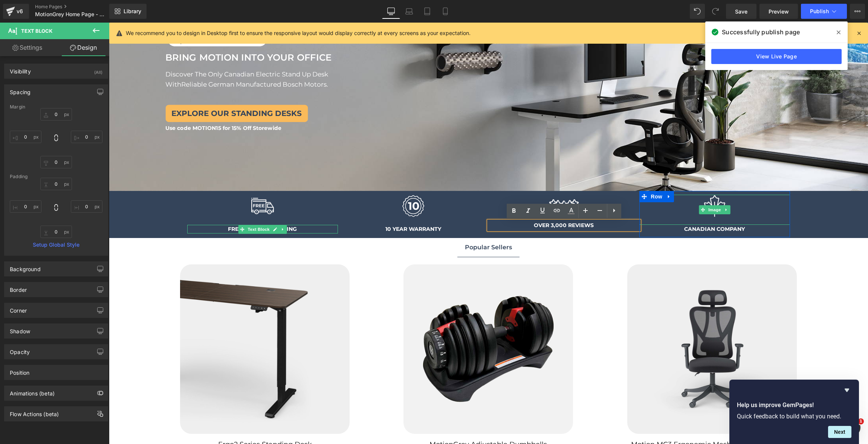
scroll to position [124, 0]
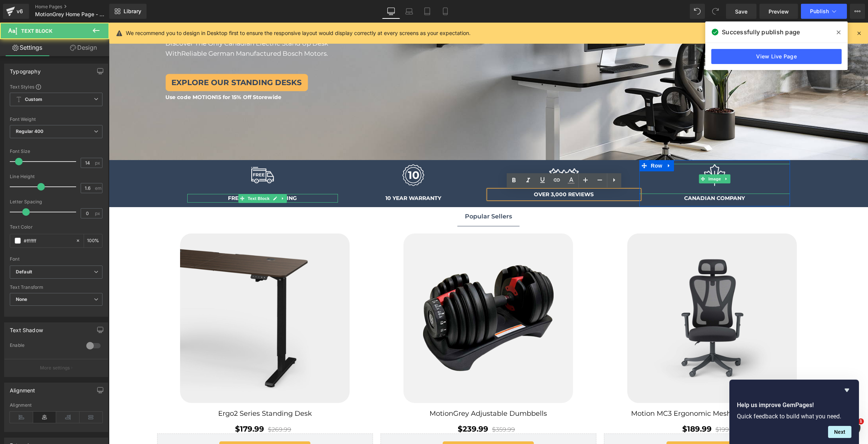
drag, startPoint x: 778, startPoint y: 195, endPoint x: 778, endPoint y: 188, distance: 7.5
click at [778, 188] on div "Image CANADIAN COMPANY Text Block" at bounding box center [714, 183] width 151 height 38
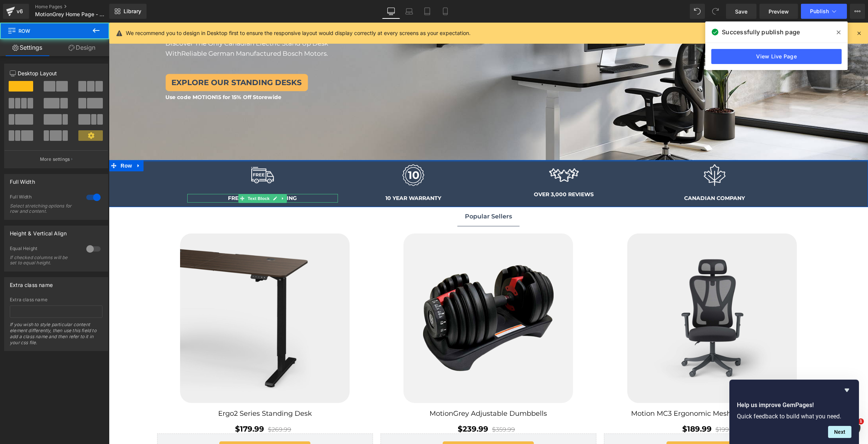
drag, startPoint x: 307, startPoint y: 160, endPoint x: 307, endPoint y: 134, distance: 25.6
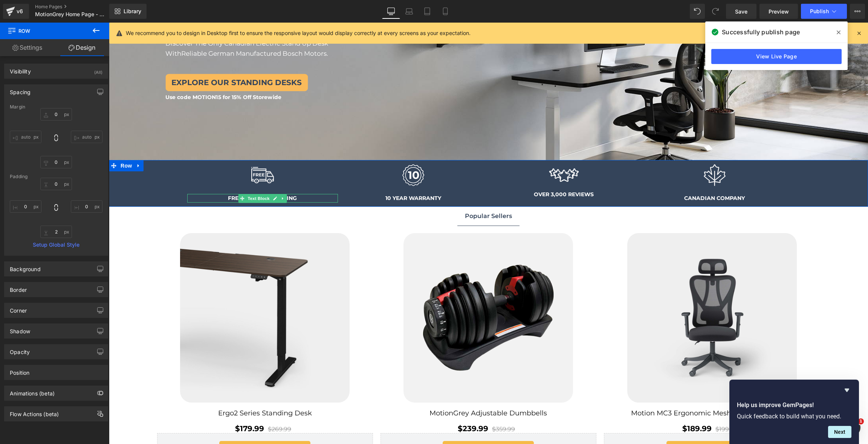
click at [369, 206] on div at bounding box center [488, 206] width 759 height 0
drag, startPoint x: 369, startPoint y: 206, endPoint x: 371, endPoint y: 188, distance: 18.6
click at [371, 188] on div "Image FREE EXPRESS SHIPPING Text Block Row Image 10 YEAR WARRANTY Text Block Ro…" at bounding box center [488, 183] width 759 height 46
click at [263, 176] on span "Image" at bounding box center [263, 178] width 16 height 9
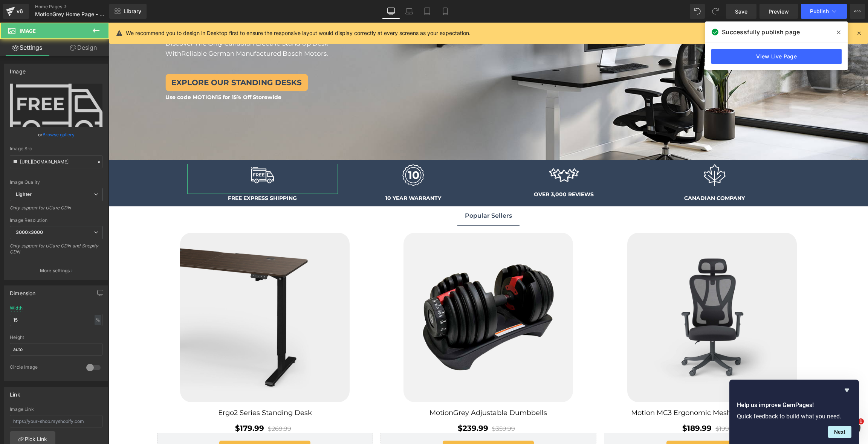
click at [93, 50] on link "Design" at bounding box center [83, 47] width 55 height 17
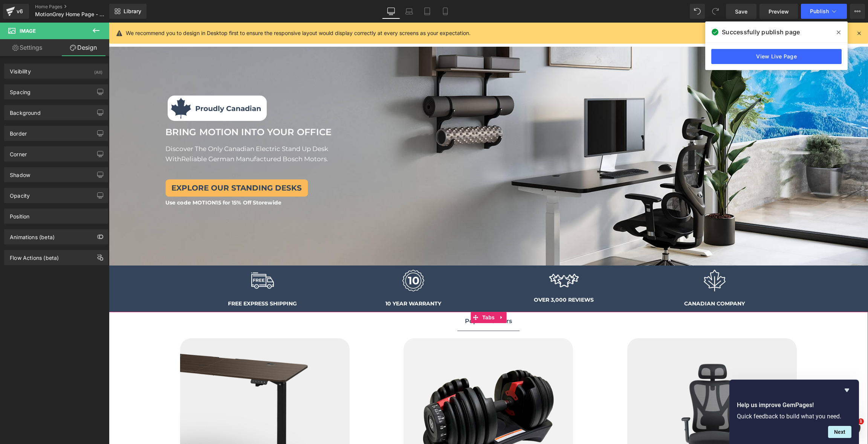
scroll to position [0, 0]
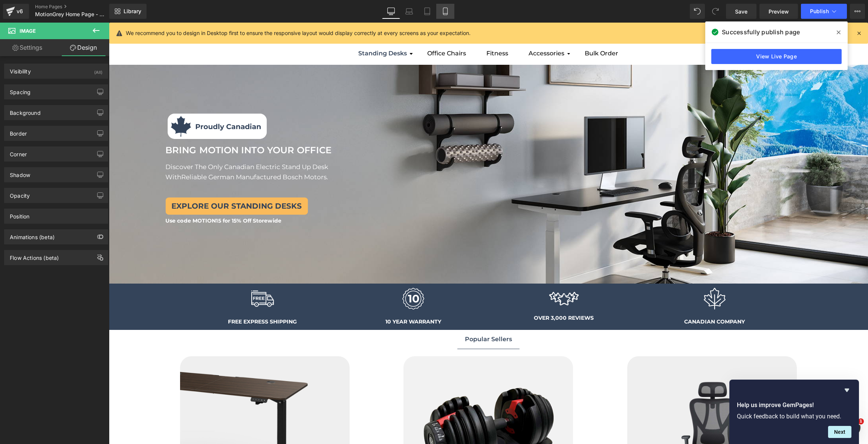
click at [443, 12] on icon at bounding box center [445, 11] width 4 height 7
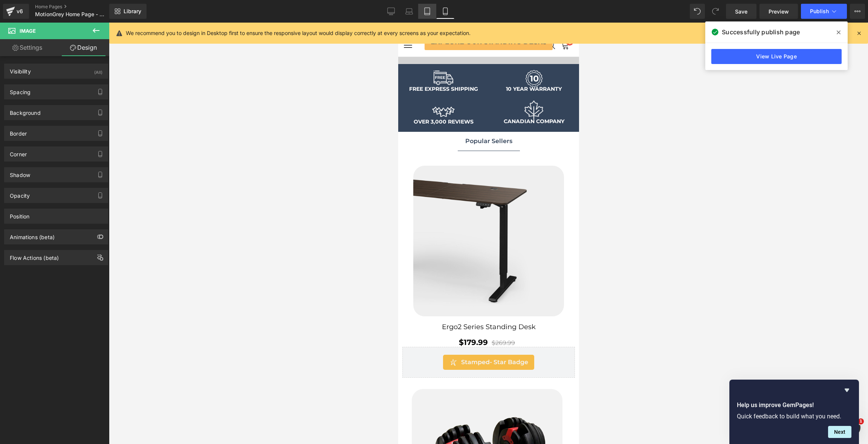
click at [429, 14] on icon at bounding box center [427, 12] width 8 height 8
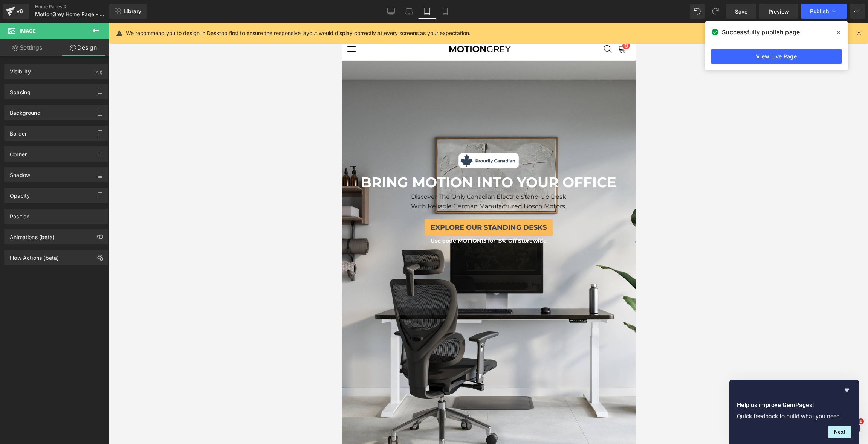
scroll to position [2, 0]
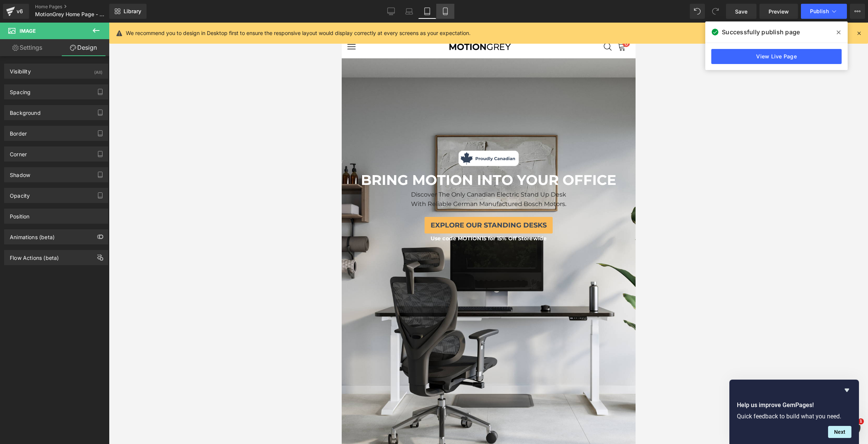
click at [451, 13] on link "Mobile" at bounding box center [445, 11] width 18 height 15
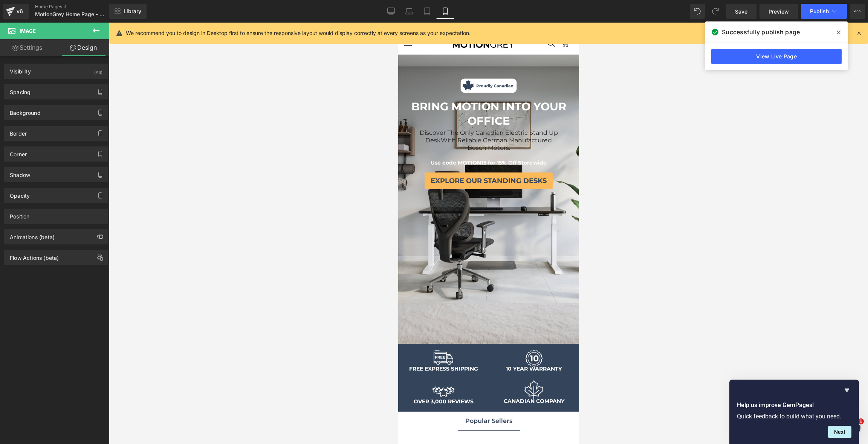
scroll to position [0, 0]
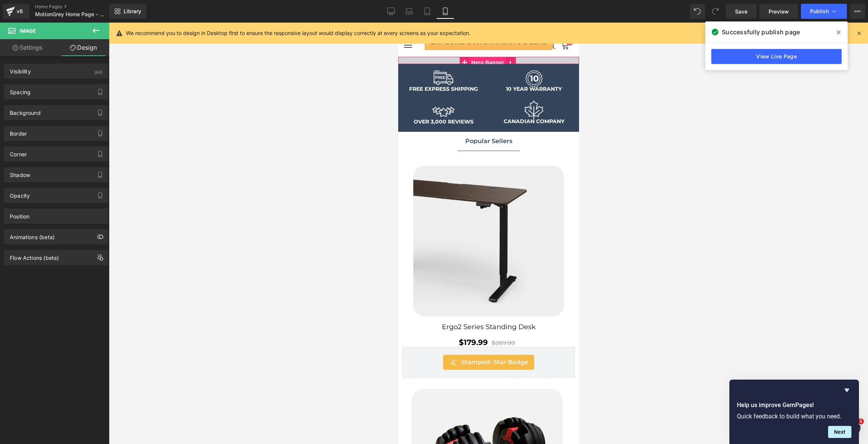
click at [486, 58] on span "Hero Banner" at bounding box center [487, 62] width 37 height 11
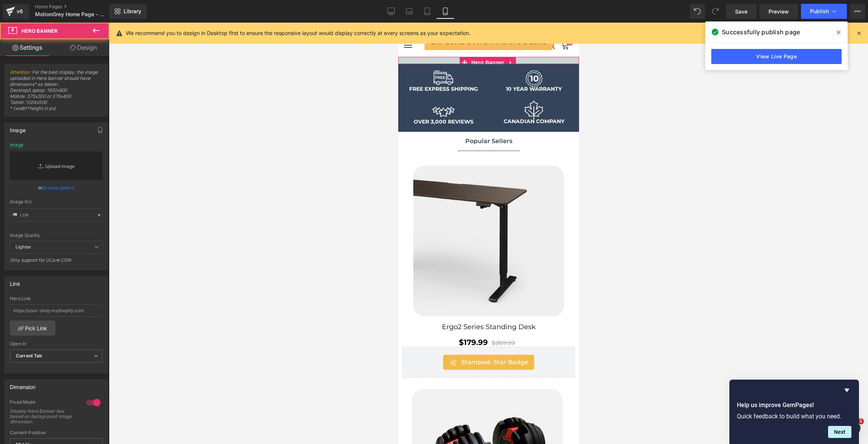
click at [70, 166] on link "Replace Image" at bounding box center [56, 165] width 93 height 29
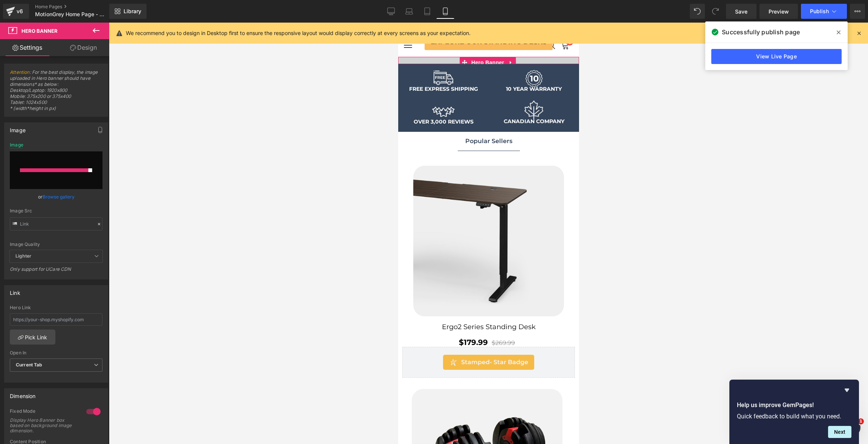
click at [61, 193] on link "Browse gallery" at bounding box center [59, 196] width 32 height 13
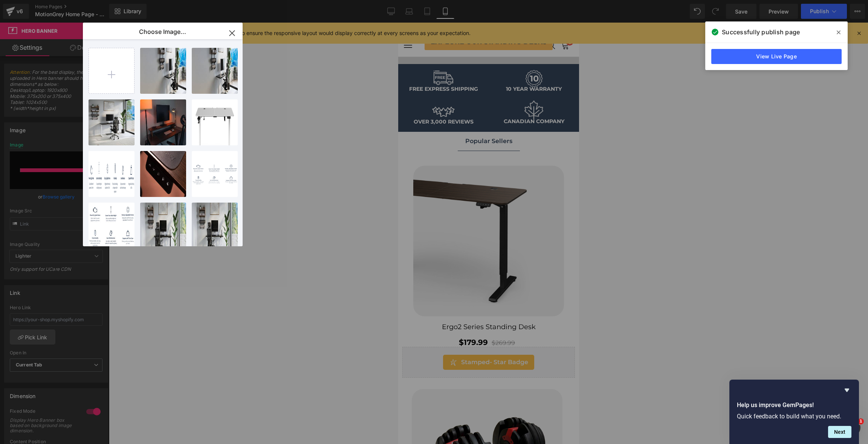
click at [328, 0] on div "Hero Banner You are previewing how the will restyle your page. You can not edit…" at bounding box center [434, 0] width 868 height 0
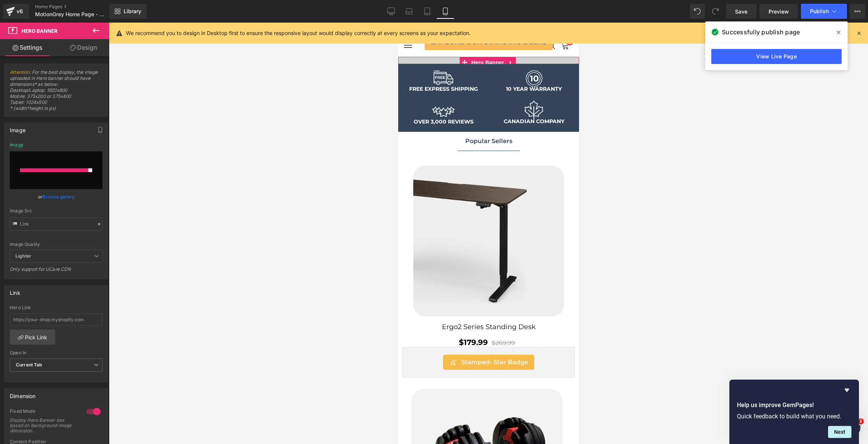
click at [68, 199] on link "Browse gallery" at bounding box center [59, 196] width 32 height 13
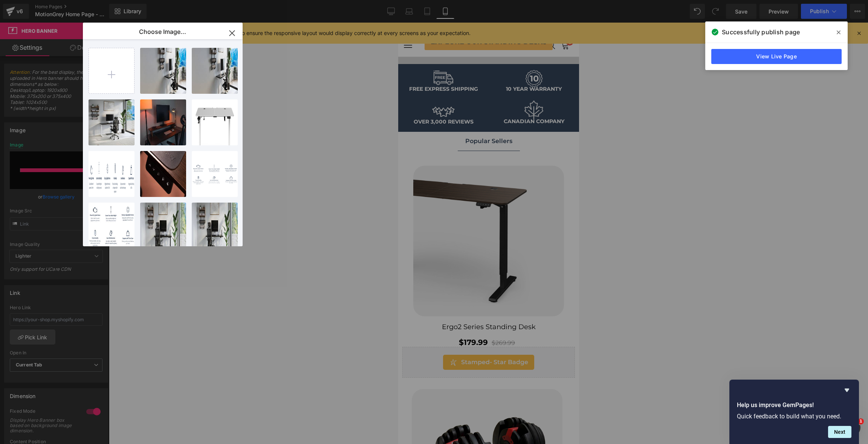
click at [272, 0] on div "Hero Banner You are previewing how the will restyle your page. You can not edit…" at bounding box center [434, 0] width 868 height 0
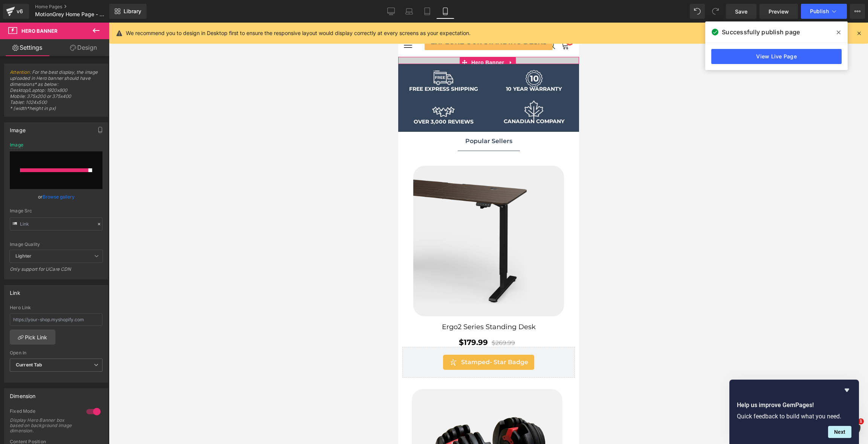
click at [65, 196] on link "Browse gallery" at bounding box center [59, 196] width 32 height 13
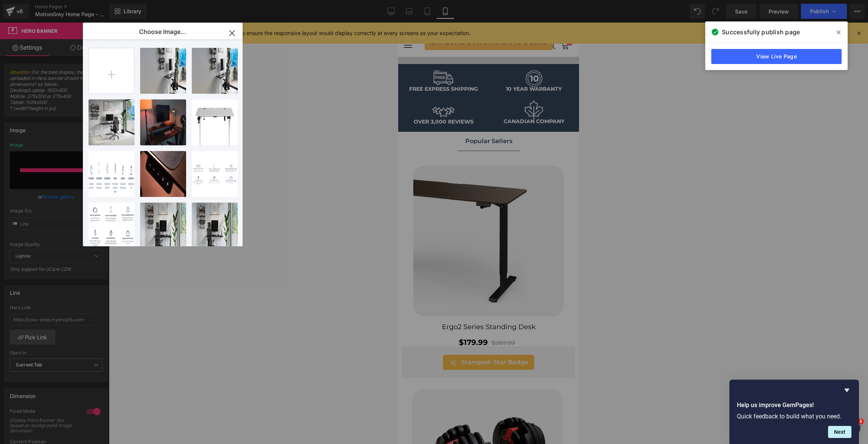
click at [231, 33] on icon "button" at bounding box center [231, 33] width 5 height 5
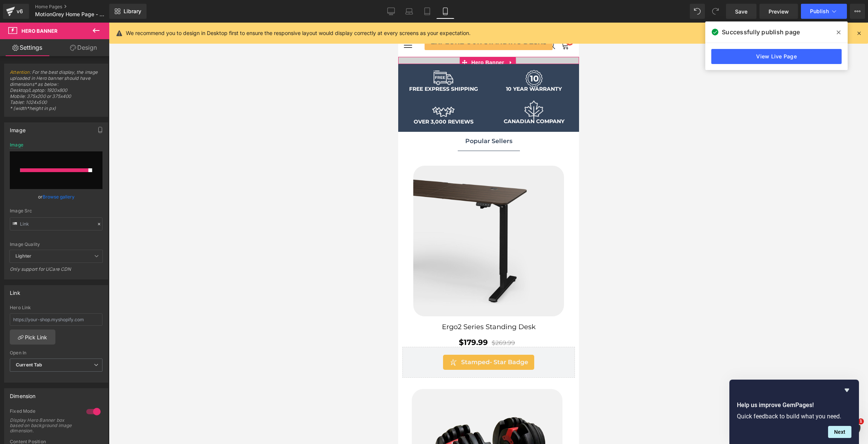
click at [105, 160] on div "Image Image Replace Image Upload image or Browse gallery Image Src Image Qualit…" at bounding box center [56, 198] width 113 height 163
click at [91, 160] on input "file" at bounding box center [56, 170] width 93 height 38
type input "C:\fakepath\mobile.jpg"
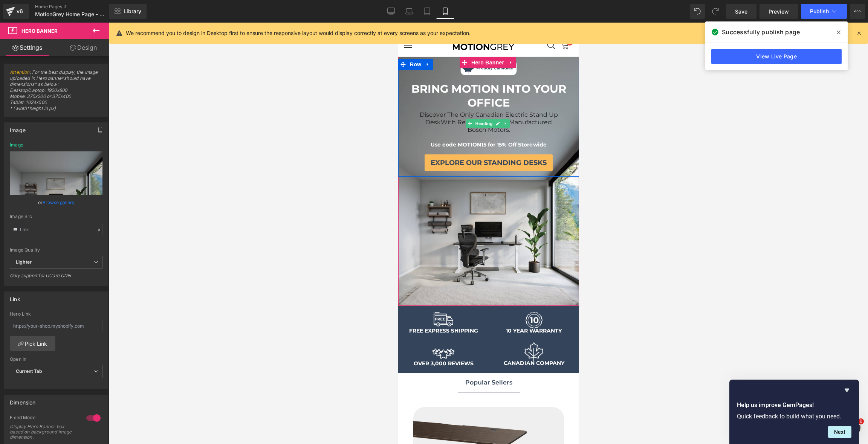
click at [536, 126] on h1 "Discover The Only Canadian Electric Stand Up Desk With Reliable German Manufact…" at bounding box center [488, 121] width 139 height 23
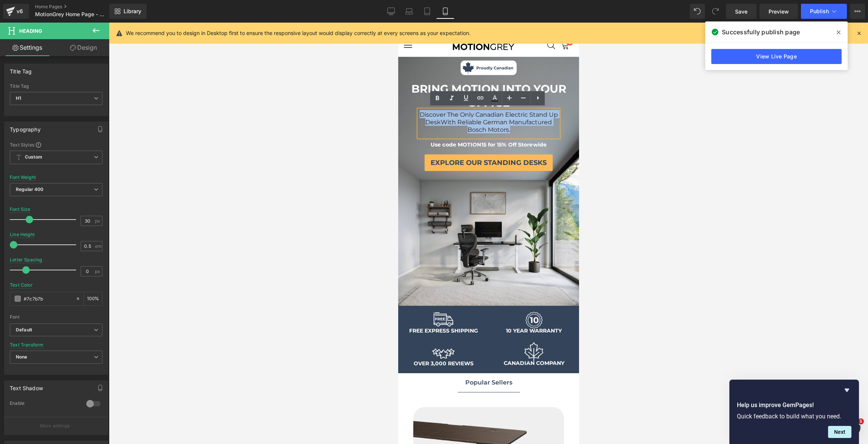
drag, startPoint x: 532, startPoint y: 129, endPoint x: 425, endPoint y: 113, distance: 109.0
click at [425, 113] on h1 "Discover The Only Canadian Electric Stand Up Desk With Reliable German Manufact…" at bounding box center [488, 121] width 139 height 23
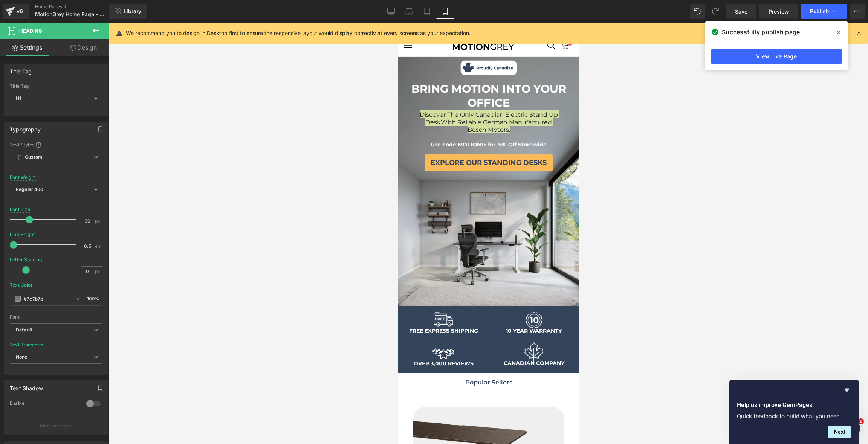
click at [87, 44] on link "Design" at bounding box center [83, 47] width 55 height 17
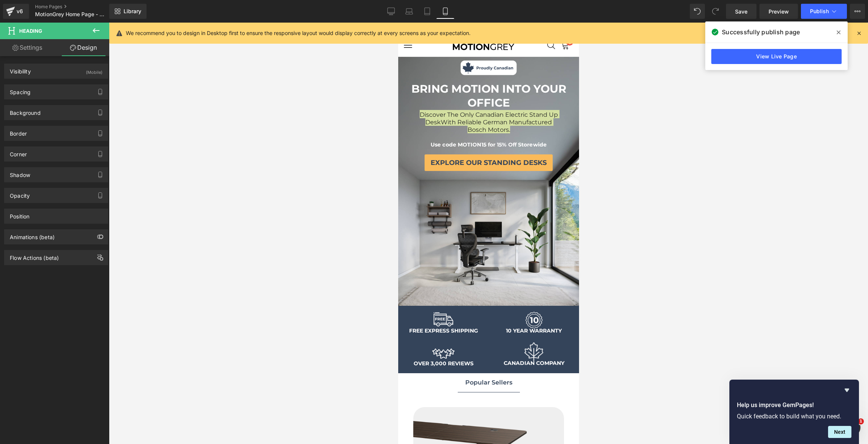
click at [31, 54] on link "Settings" at bounding box center [27, 47] width 55 height 17
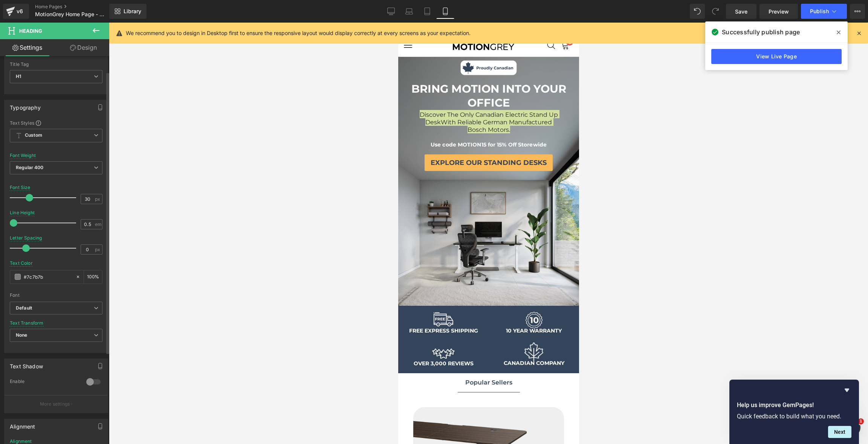
scroll to position [23, 0]
click at [20, 276] on span at bounding box center [18, 276] width 6 height 6
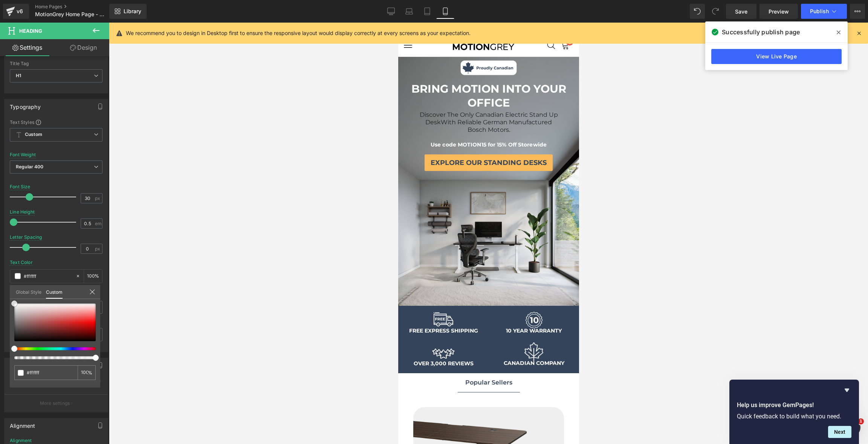
drag, startPoint x: 29, startPoint y: 311, endPoint x: -4, endPoint y: 282, distance: 43.5
click at [0, 282] on html "Hero Banner You are previewing how the will restyle your page. You can not edit…" at bounding box center [434, 222] width 868 height 444
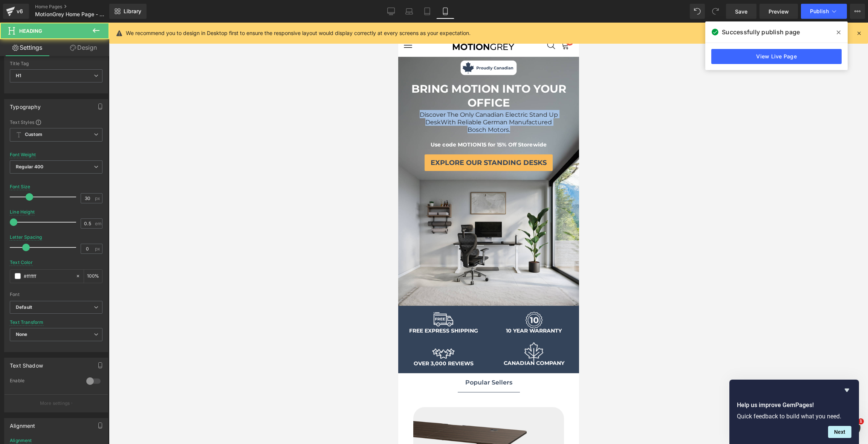
drag, startPoint x: 531, startPoint y: 130, endPoint x: 389, endPoint y: 110, distance: 143.5
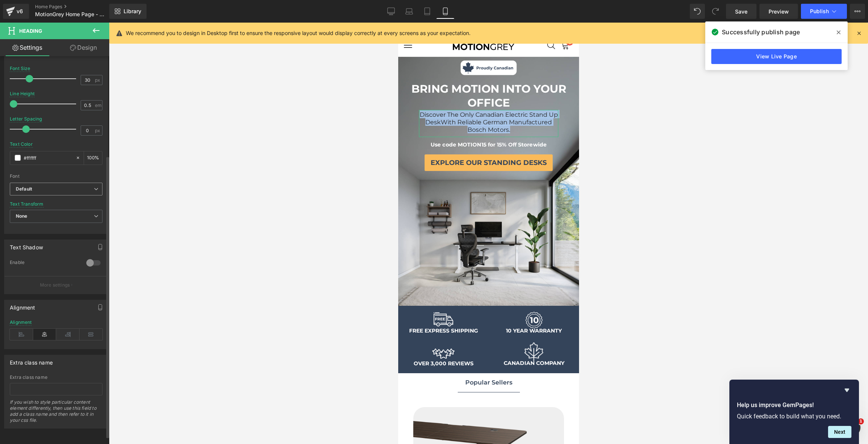
scroll to position [0, 0]
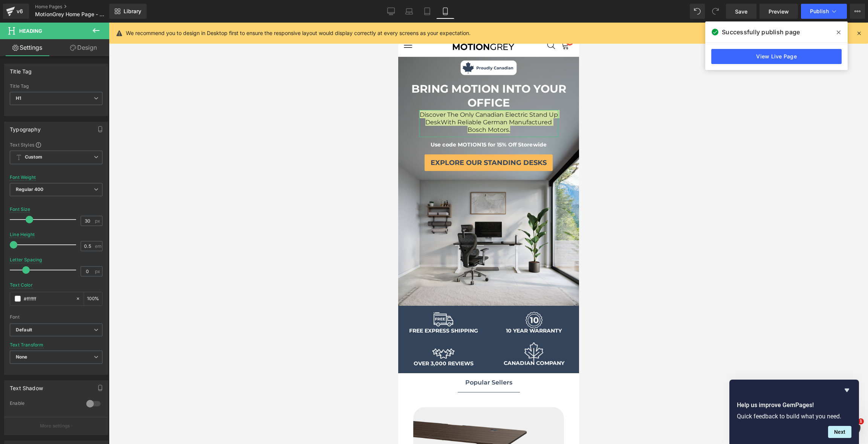
click at [83, 48] on link "Design" at bounding box center [83, 47] width 55 height 17
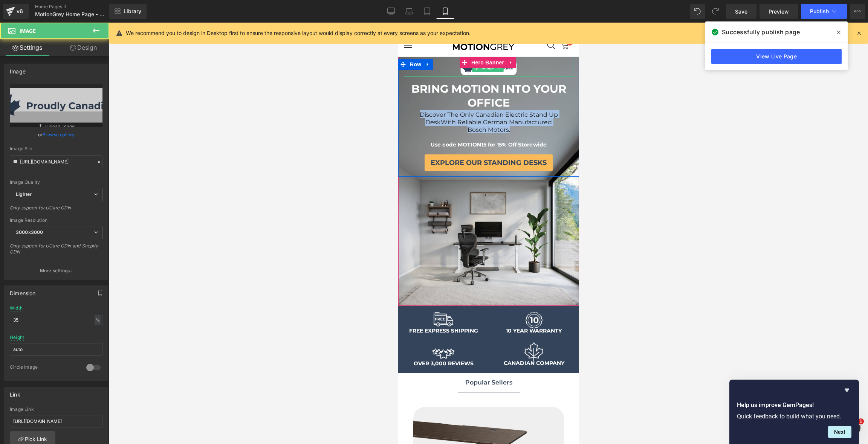
drag, startPoint x: 450, startPoint y: 60, endPoint x: 450, endPoint y: 63, distance: 3.8
click at [450, 63] on link at bounding box center [488, 68] width 170 height 18
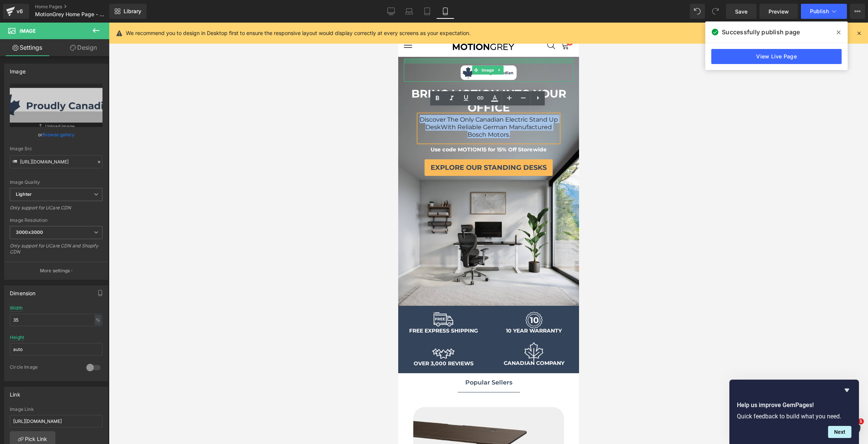
drag, startPoint x: 551, startPoint y: 58, endPoint x: 551, endPoint y: 63, distance: 4.9
click at [551, 63] on div "Image" at bounding box center [488, 70] width 170 height 23
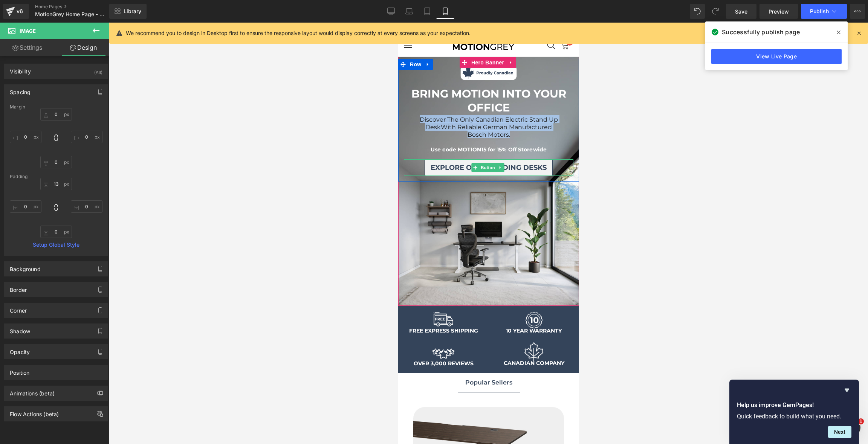
click at [531, 168] on span "explore our standing desks" at bounding box center [488, 167] width 116 height 8
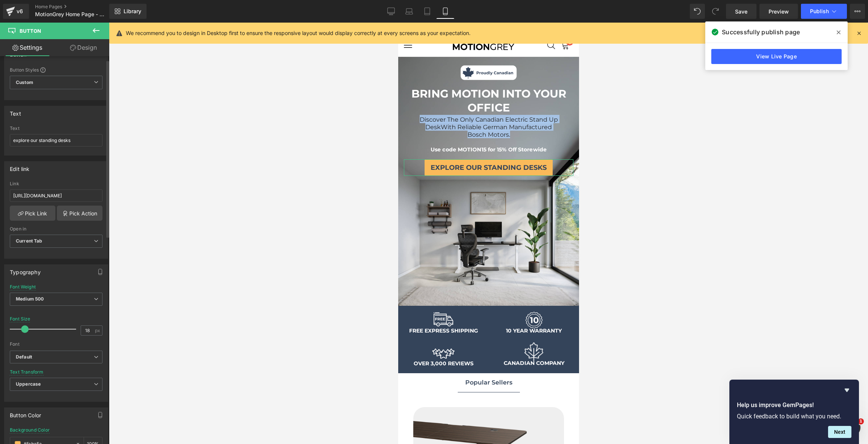
scroll to position [18, 0]
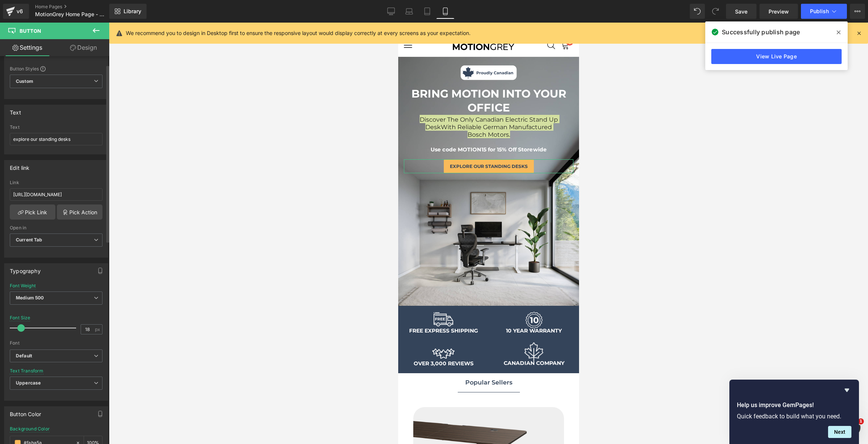
click at [22, 327] on span at bounding box center [21, 328] width 8 height 8
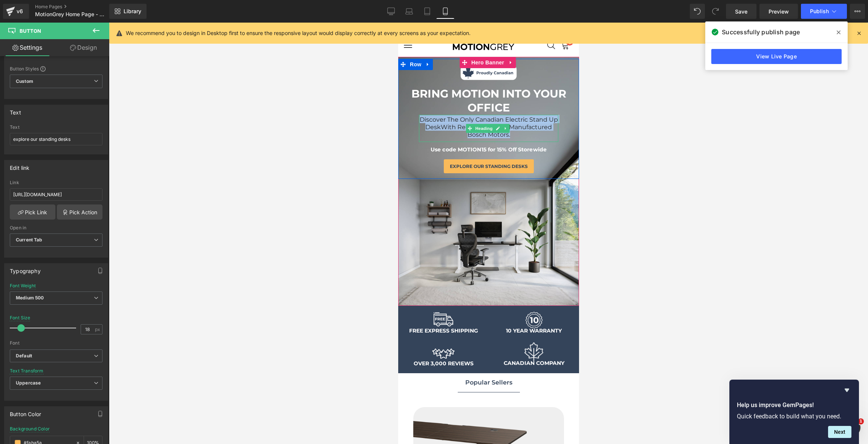
click at [543, 128] on h1 "Discover The Only Canadian Electric Stand Up Desk With Reliable German Manufact…" at bounding box center [488, 126] width 139 height 23
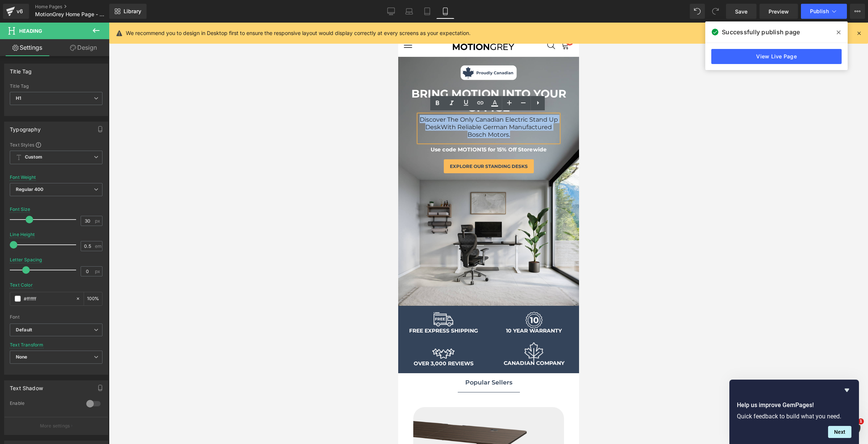
drag, startPoint x: 537, startPoint y: 132, endPoint x: 420, endPoint y: 116, distance: 117.8
click at [420, 116] on h1 "Discover The Only Canadian Electric Stand Up Desk With Reliable German Manufact…" at bounding box center [488, 126] width 139 height 23
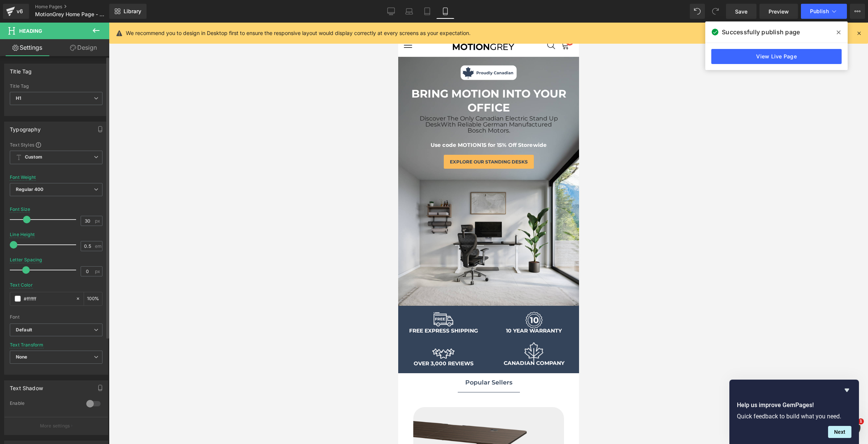
click at [26, 219] on span at bounding box center [27, 220] width 8 height 8
drag, startPoint x: 14, startPoint y: 242, endPoint x: 18, endPoint y: 242, distance: 3.8
click at [18, 242] on span at bounding box center [19, 245] width 8 height 8
click at [26, 218] on span at bounding box center [27, 220] width 8 height 8
click at [818, 14] on span "Publish" at bounding box center [819, 11] width 19 height 6
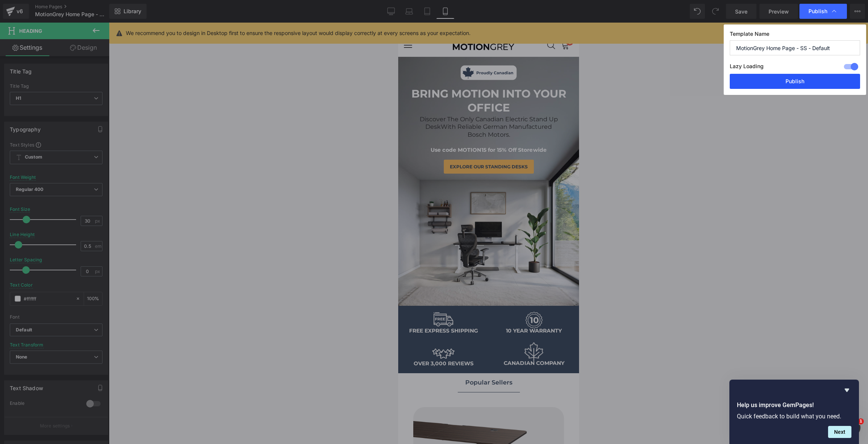
click at [782, 80] on button "Publish" at bounding box center [795, 81] width 130 height 15
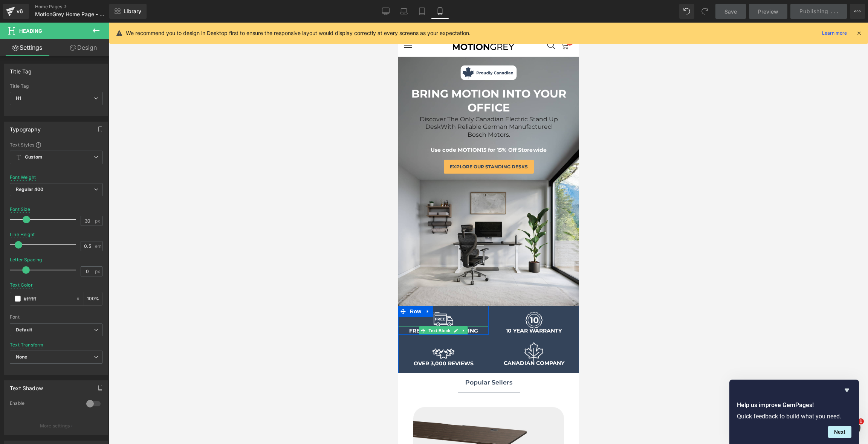
click at [479, 328] on p "FREE EXPRESS SHIPPING" at bounding box center [443, 331] width 90 height 8
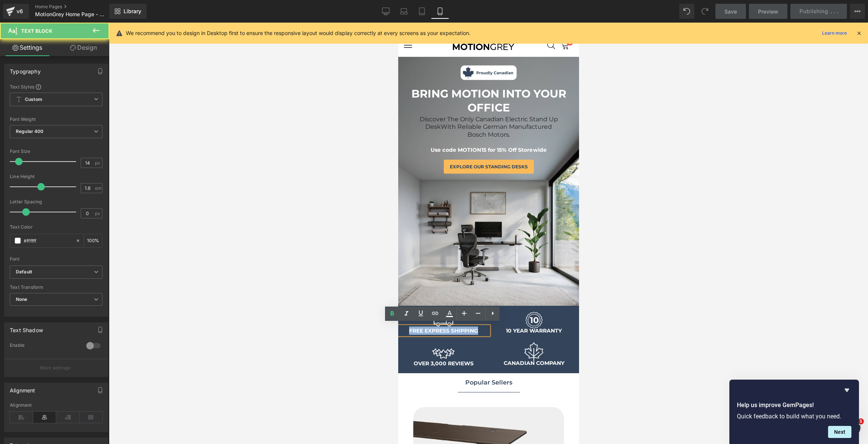
drag, startPoint x: 479, startPoint y: 328, endPoint x: 407, endPoint y: 328, distance: 71.6
click at [407, 328] on p "FREE EXPRESS SHIPPING" at bounding box center [443, 331] width 90 height 8
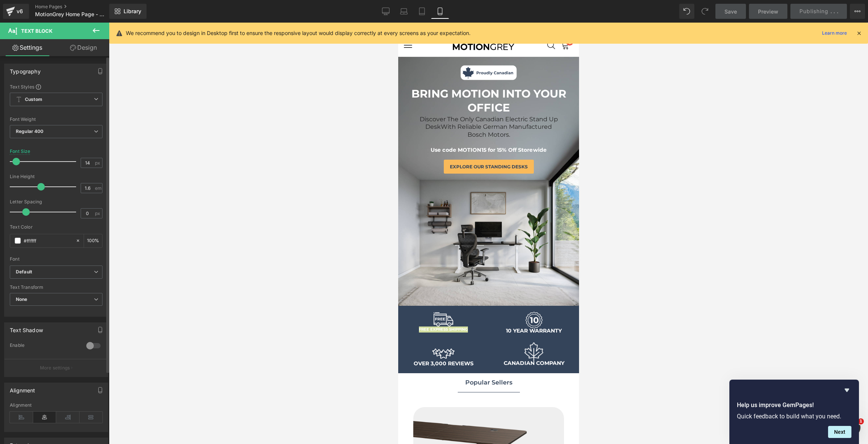
click at [15, 162] on span at bounding box center [16, 162] width 8 height 8
click at [19, 161] on span at bounding box center [18, 162] width 8 height 8
click at [516, 130] on span "With Reliable German Manufactured Bosch Motors." at bounding box center [495, 130] width 111 height 15
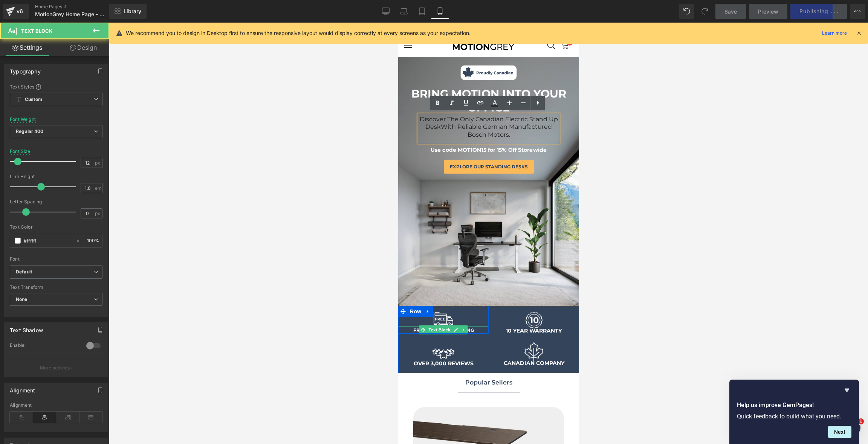
click at [474, 327] on p "FREE EXPRESS SHIPPING" at bounding box center [443, 330] width 90 height 7
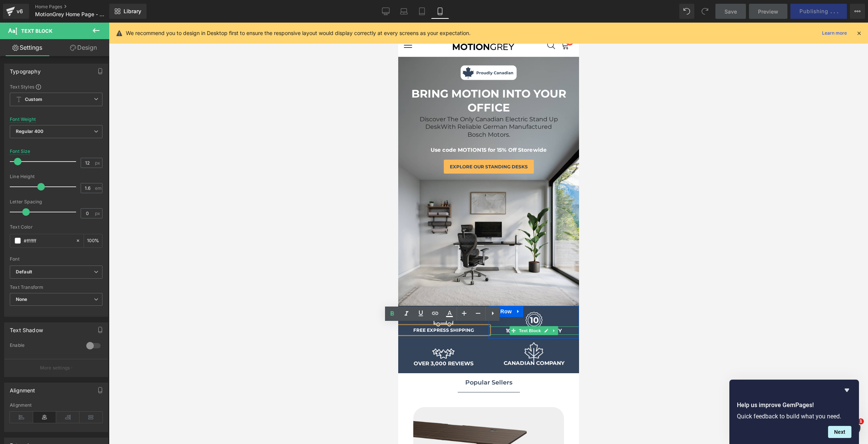
click at [568, 329] on p "10 YEAR WARRANTY" at bounding box center [533, 331] width 90 height 8
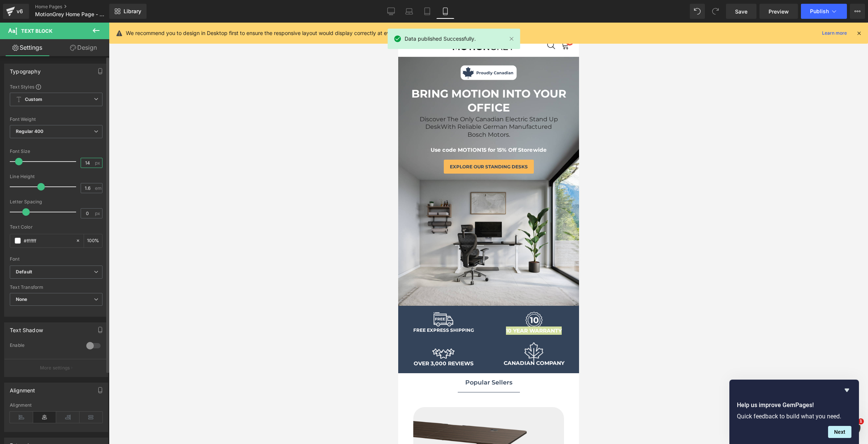
click at [86, 164] on input "14" at bounding box center [87, 162] width 13 height 9
type input "12"
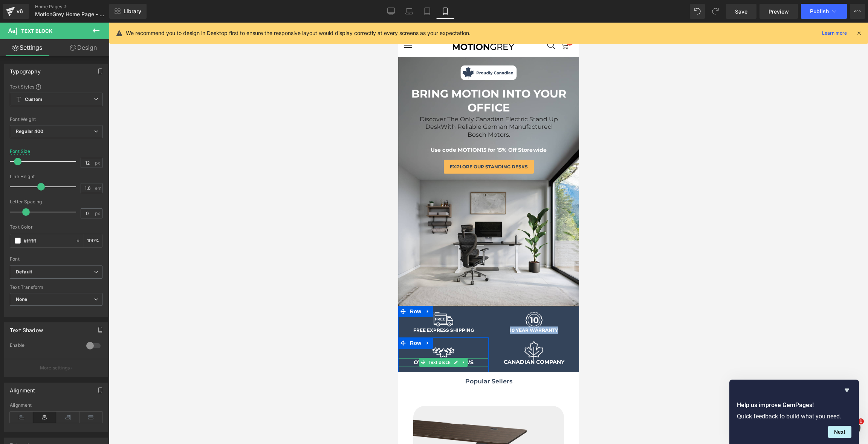
click at [468, 361] on strong "OVER 3,000 REVIEWS" at bounding box center [443, 362] width 60 height 7
click at [89, 165] on input "14" at bounding box center [87, 162] width 13 height 9
type input "12"
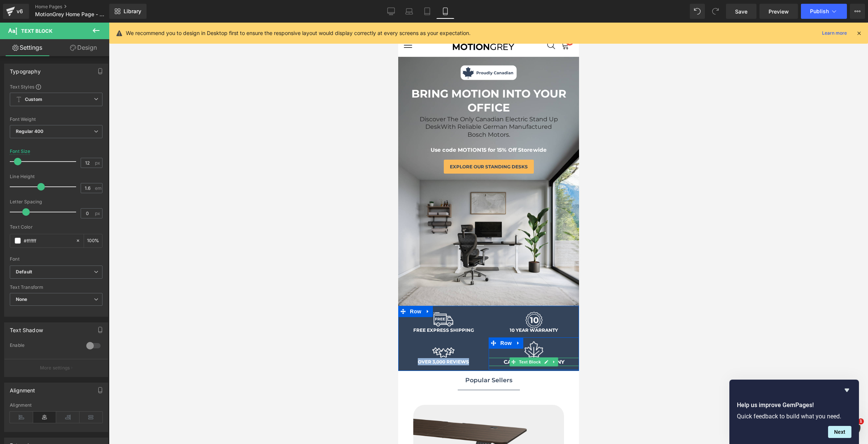
click at [562, 360] on strong "CANADIAN COMPANY" at bounding box center [533, 362] width 61 height 7
click at [557, 360] on strong "CANADIAN COMPANY" at bounding box center [533, 362] width 61 height 7
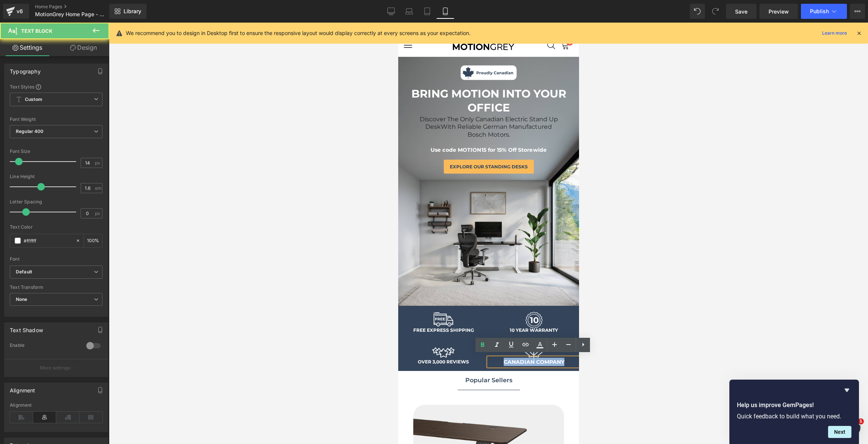
drag, startPoint x: 567, startPoint y: 360, endPoint x: 442, endPoint y: 359, distance: 125.8
click at [442, 359] on div "Image FREE EXPRESS SHIPPING Text Block Row Image 10 YEAR WARRANTY Text Block Ro…" at bounding box center [488, 338] width 181 height 65
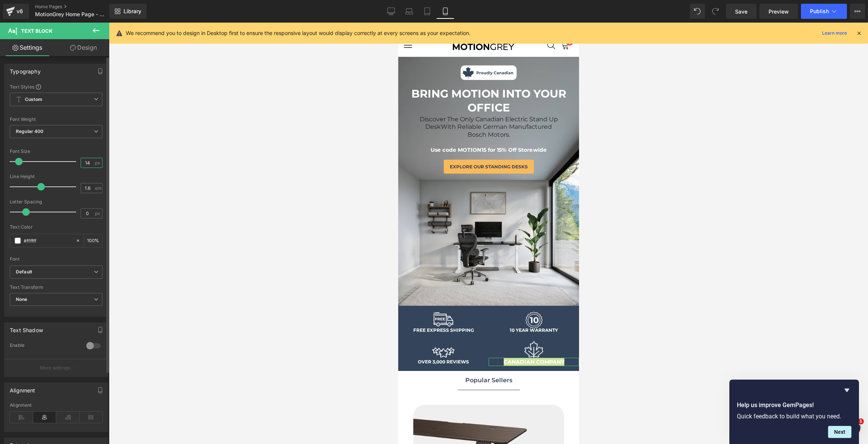
click at [87, 162] on input "14" at bounding box center [87, 162] width 13 height 9
type input "12"
click at [299, 243] on div at bounding box center [488, 234] width 759 height 422
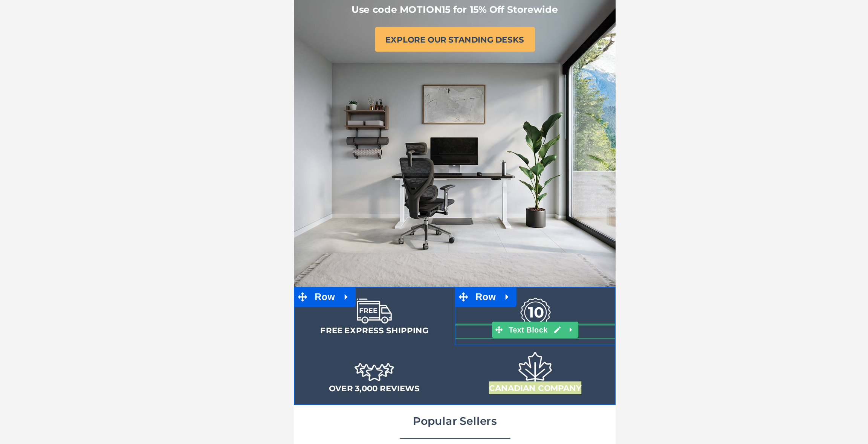
click at [460, 87] on div "10 YEAR WARRANTY Text Block" at bounding box center [428, 91] width 90 height 8
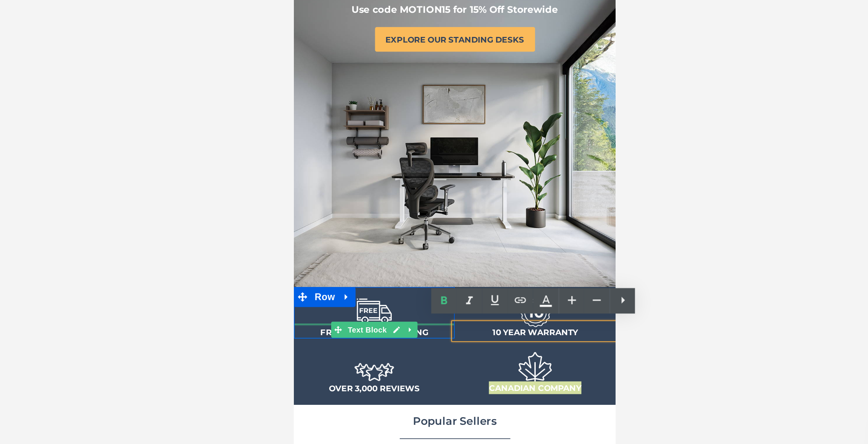
click at [368, 87] on div "FREE EXPRESS SHIPPING Text Block" at bounding box center [338, 91] width 90 height 8
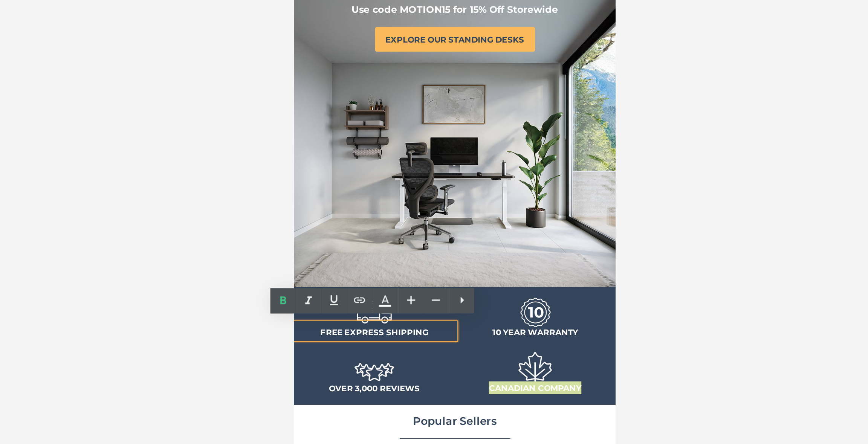
click at [358, 344] on div at bounding box center [488, 234] width 759 height 422
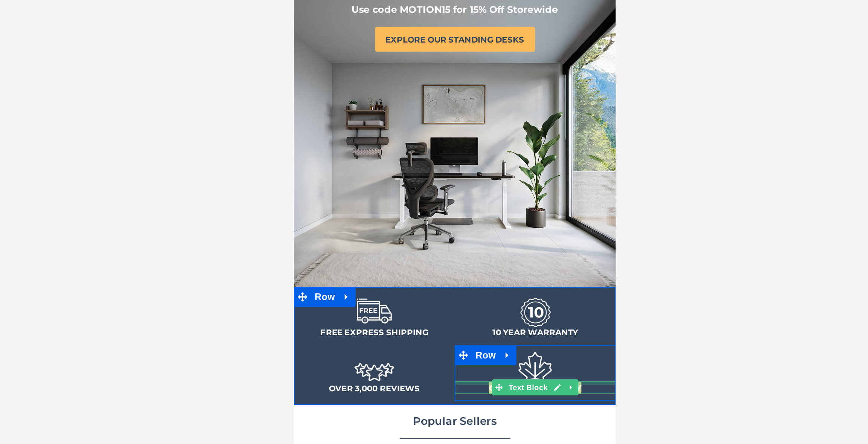
click at [458, 119] on div at bounding box center [428, 120] width 90 height 2
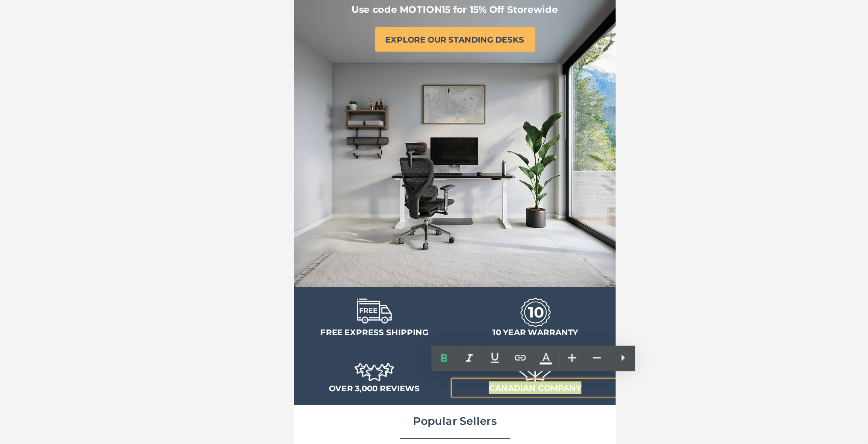
click at [615, 332] on div at bounding box center [488, 234] width 759 height 422
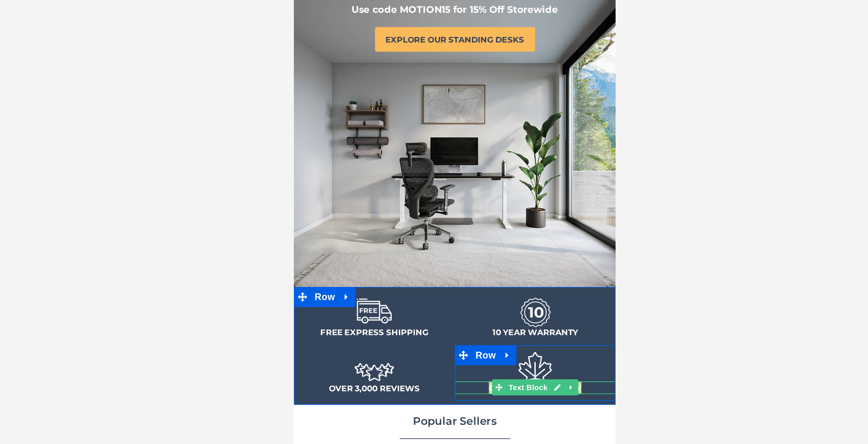
click at [461, 119] on div "CANADIAN COMPANY Text Block" at bounding box center [428, 122] width 90 height 7
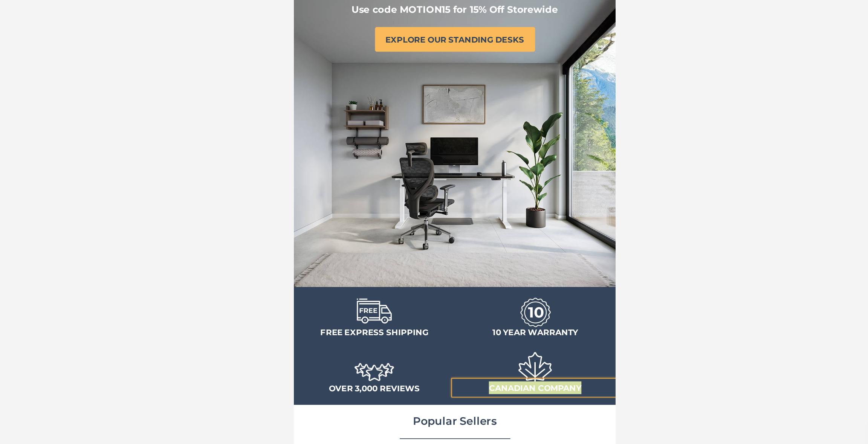
click at [683, 287] on div at bounding box center [488, 234] width 759 height 422
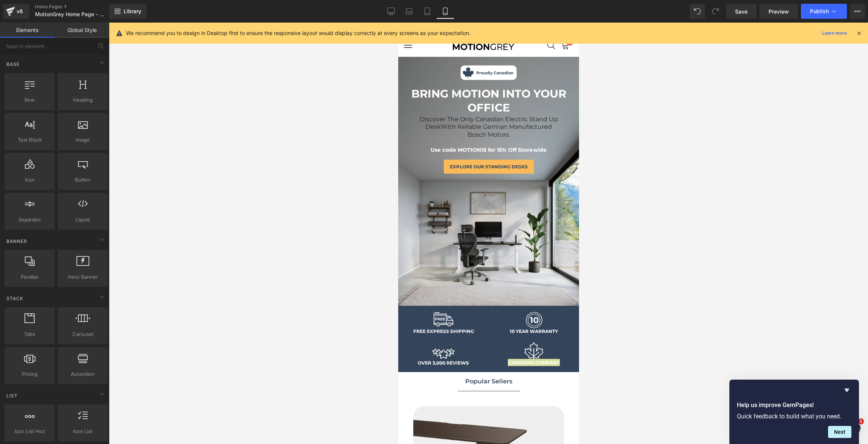
click at [671, 250] on div at bounding box center [488, 234] width 759 height 422
click at [823, 15] on button "Publish" at bounding box center [824, 11] width 46 height 15
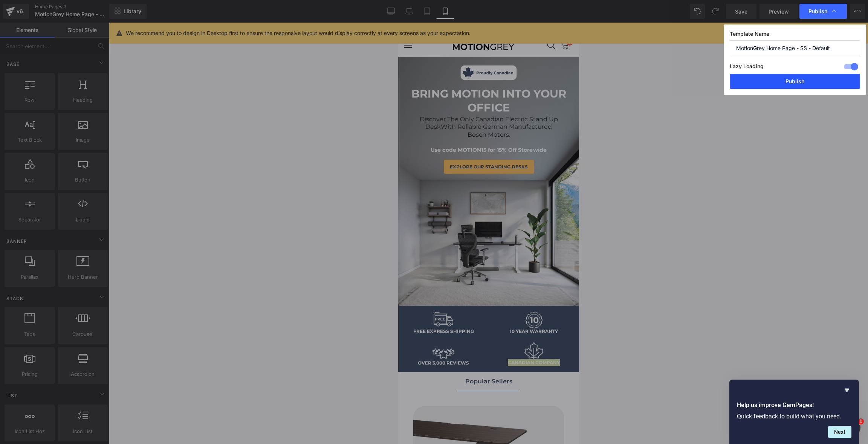
click at [796, 81] on button "Publish" at bounding box center [795, 81] width 130 height 15
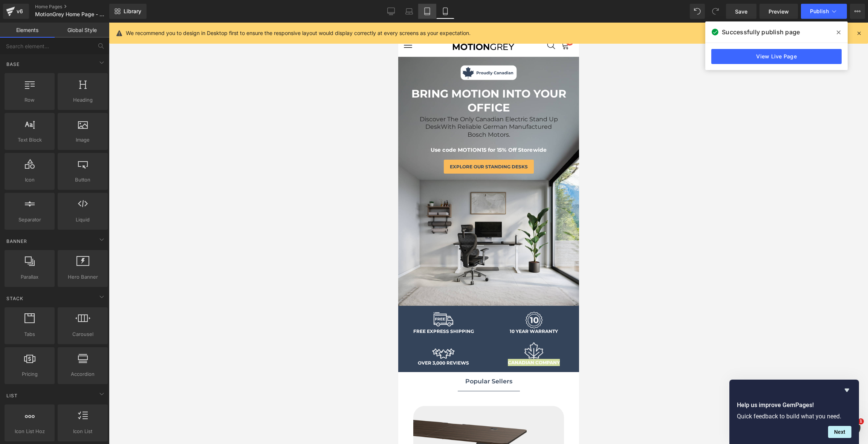
click at [425, 10] on icon at bounding box center [427, 12] width 8 height 8
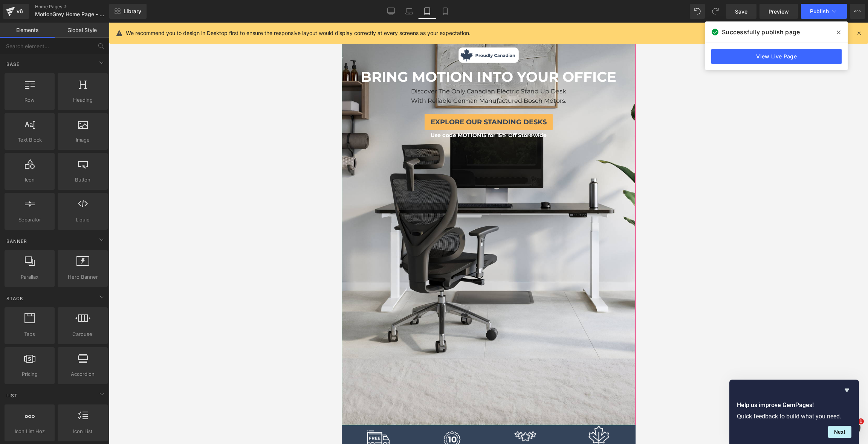
scroll to position [0, 0]
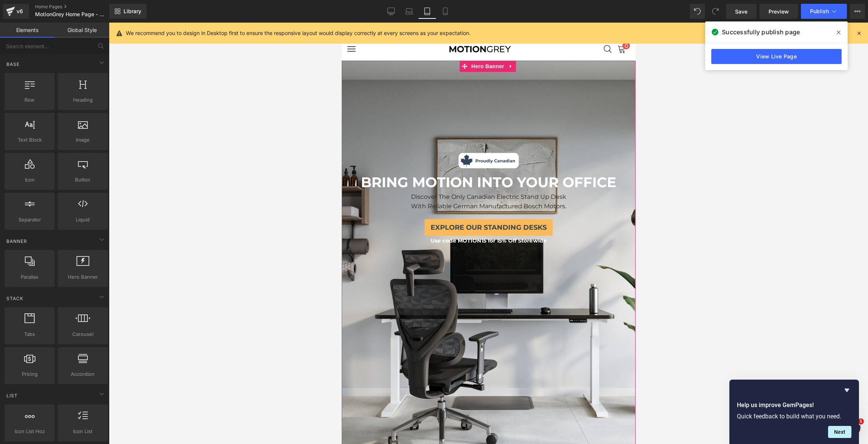
click at [560, 119] on div "Image BRING MOTION INTO YOUR OFFICE Text Block Discover The Only Canadian Elect…" at bounding box center [488, 296] width 294 height 470
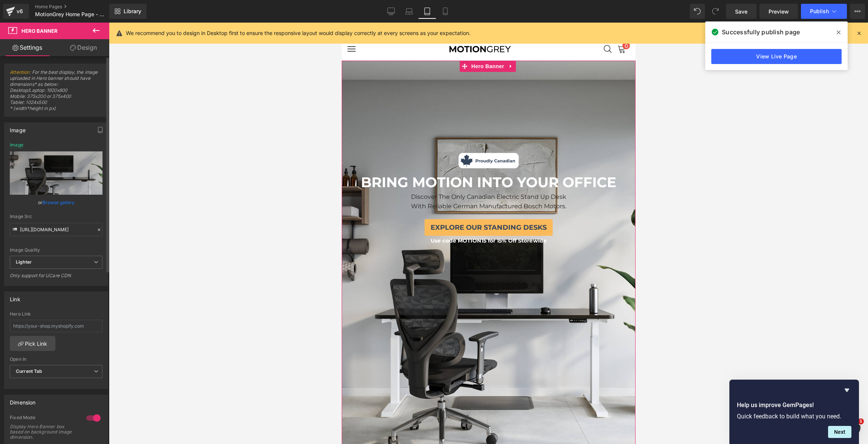
click at [64, 199] on link "Browse gallery" at bounding box center [59, 202] width 32 height 13
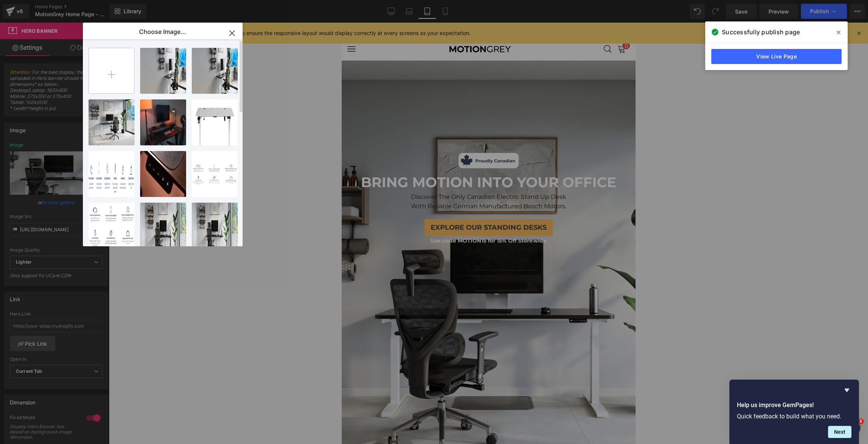
click at [110, 76] on input "file" at bounding box center [111, 70] width 45 height 45
type input "C:\fakepath\mobile.jpg"
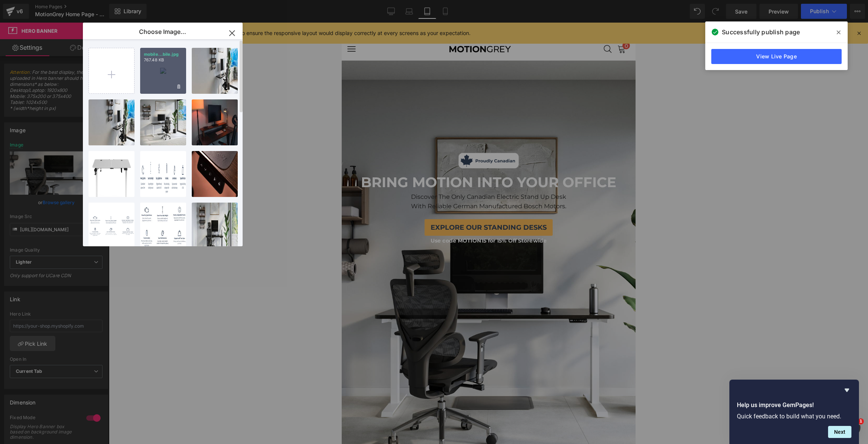
click at [160, 57] on p "mobile...bile.jpg" at bounding box center [163, 55] width 38 height 6
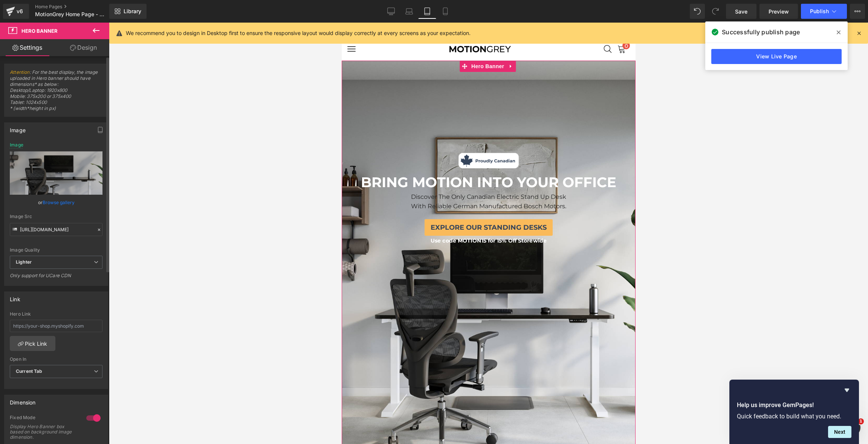
click at [57, 206] on link "Browse gallery" at bounding box center [59, 202] width 32 height 13
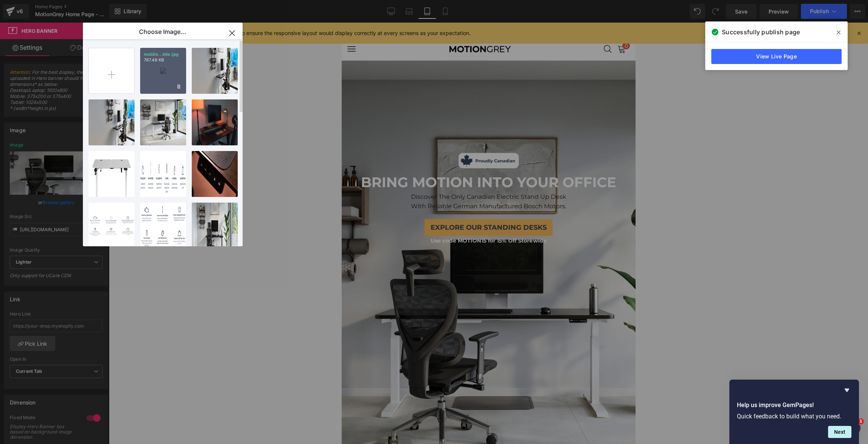
click at [161, 80] on div "mobile...bile.jpg 767.48 KB" at bounding box center [163, 71] width 46 height 46
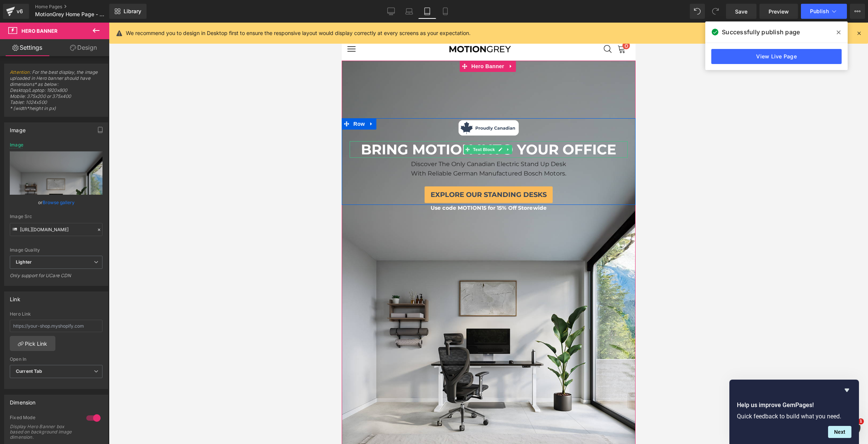
scroll to position [15, 0]
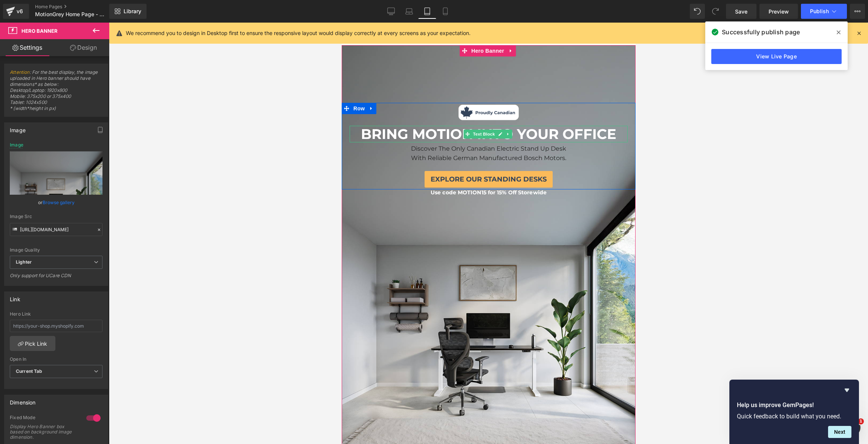
click at [600, 154] on div "With Reliable German Manufactured Bosch Motors." at bounding box center [488, 157] width 278 height 7
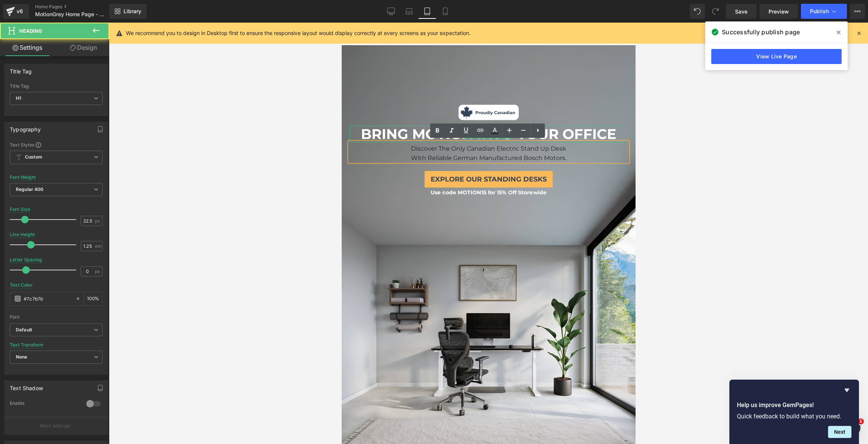
click at [608, 134] on b "BRING MOTION INTO YOUR OFFICE" at bounding box center [488, 133] width 255 height 17
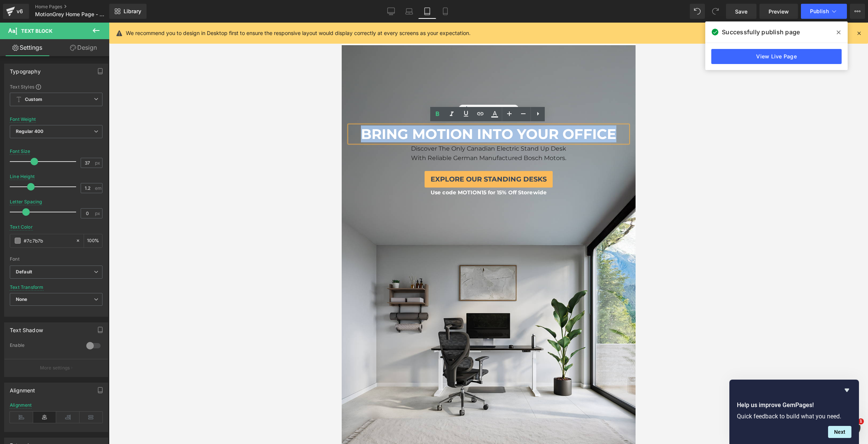
drag, startPoint x: 617, startPoint y: 133, endPoint x: 362, endPoint y: 130, distance: 255.0
click at [362, 130] on p "BRING MOTION INTO YOUR OFFICE" at bounding box center [488, 134] width 278 height 17
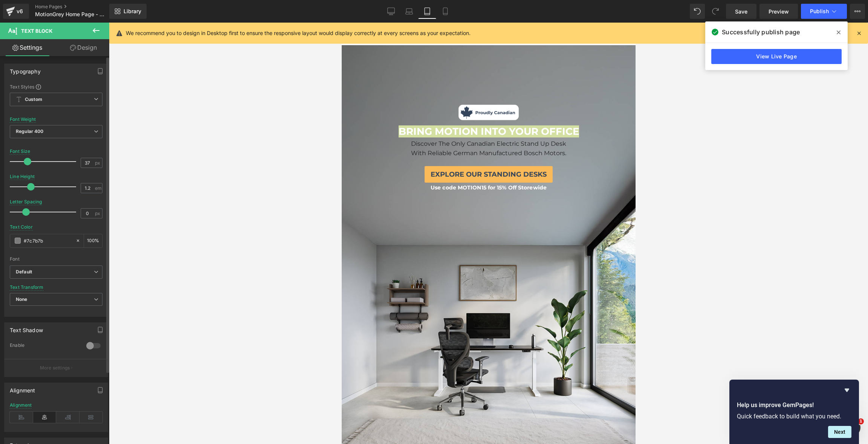
drag, startPoint x: 33, startPoint y: 160, endPoint x: 27, endPoint y: 162, distance: 6.8
click at [27, 162] on span at bounding box center [28, 162] width 8 height 8
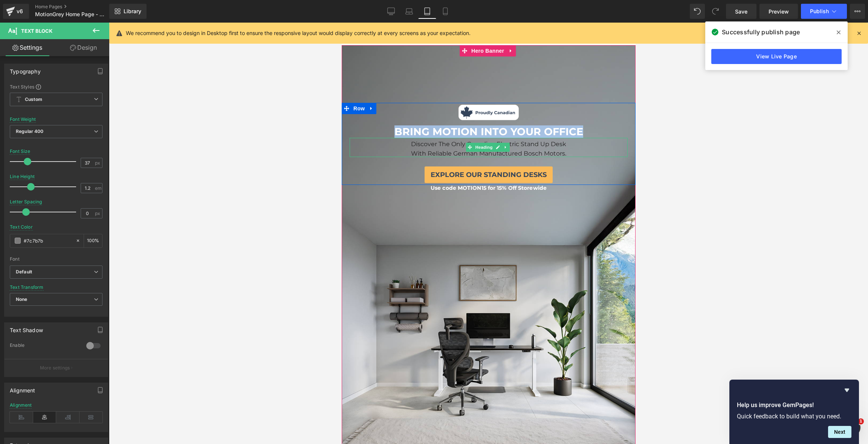
click at [547, 150] on span "With Reliable German Manufactured Bosch Motors." at bounding box center [488, 153] width 155 height 7
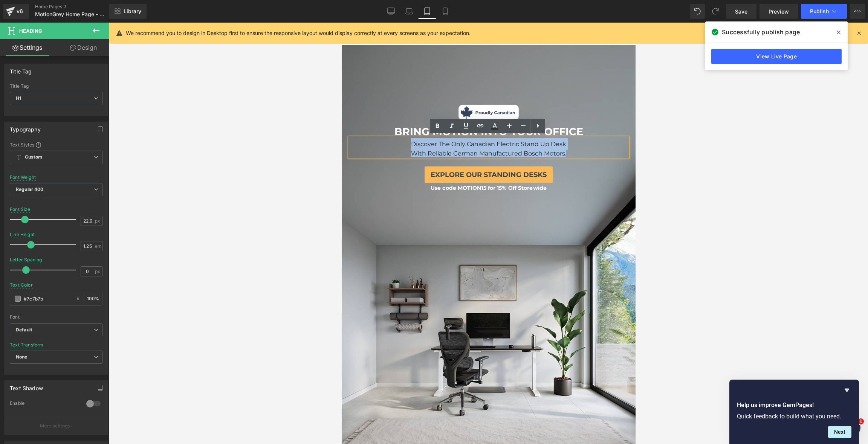
drag, startPoint x: 566, startPoint y: 152, endPoint x: 381, endPoint y: 137, distance: 185.6
click at [381, 138] on div "Discover The Only Canadian Electric Stand Up Desk With Reliable German Manufact…" at bounding box center [488, 147] width 278 height 19
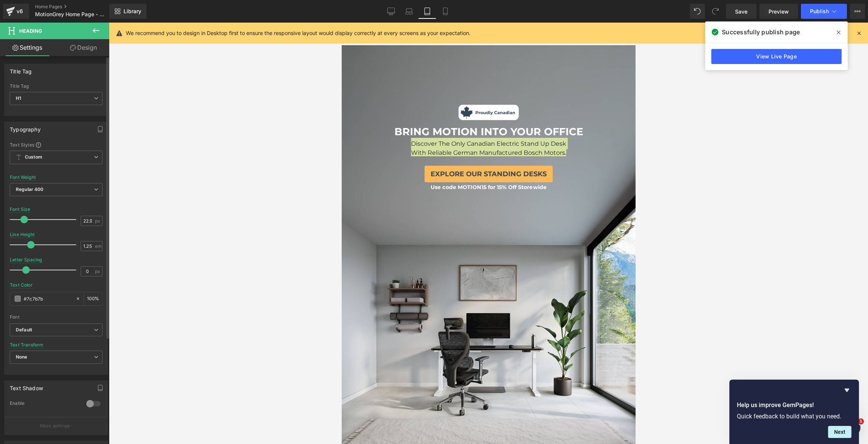
click at [24, 219] on span at bounding box center [24, 220] width 8 height 8
drag, startPoint x: 571, startPoint y: 137, endPoint x: 571, endPoint y: 145, distance: 7.9
click at [571, 145] on div "Discover The Only Canadian Electric Stand Up Desk With Reliable German Manufact…" at bounding box center [488, 147] width 278 height 18
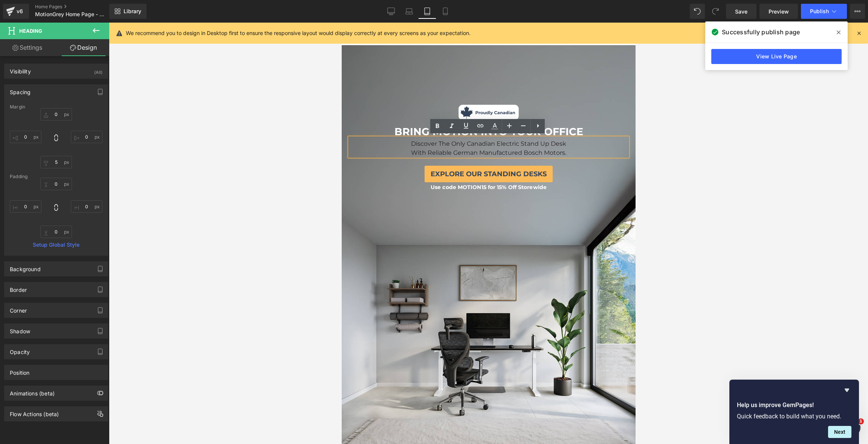
click at [596, 157] on div "HAPPY LUNAR NEW YEAR! 12% OFF STOREWIDE Text Block Image BRING MOTION INTO YOUR…" at bounding box center [488, 143] width 294 height 81
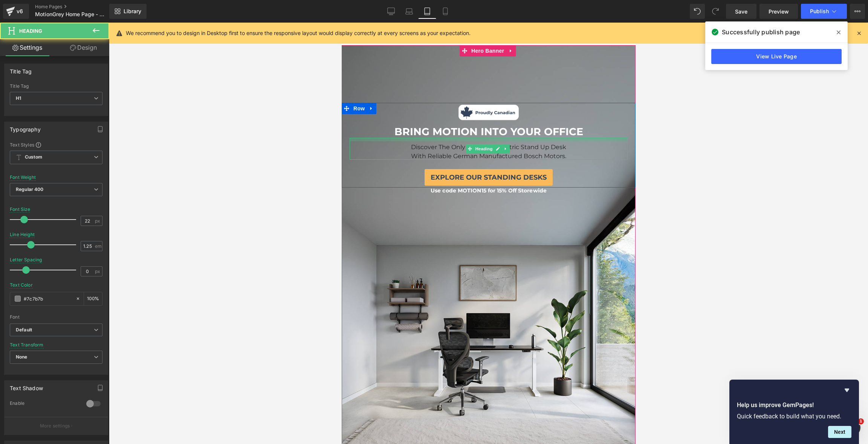
click at [556, 141] on div "Discover The Only Canadian Electric Stand Up Desk With Reliable German Manufact…" at bounding box center [488, 149] width 278 height 22
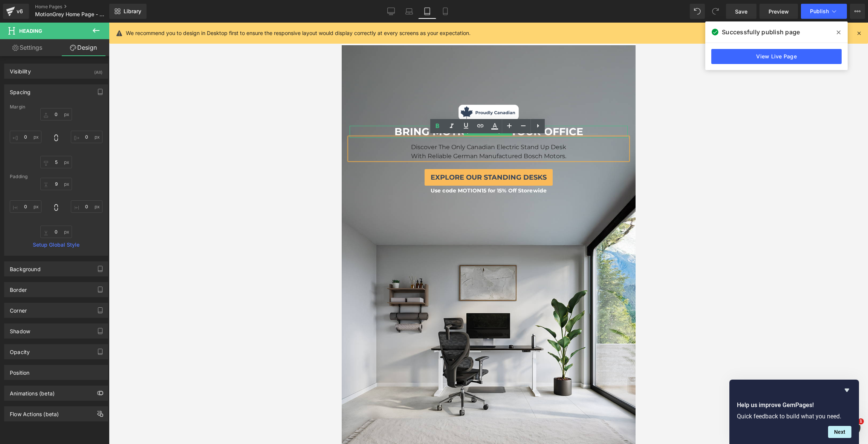
click at [572, 128] on b "BRING MOTION INTO YOUR OFFICE" at bounding box center [488, 131] width 189 height 12
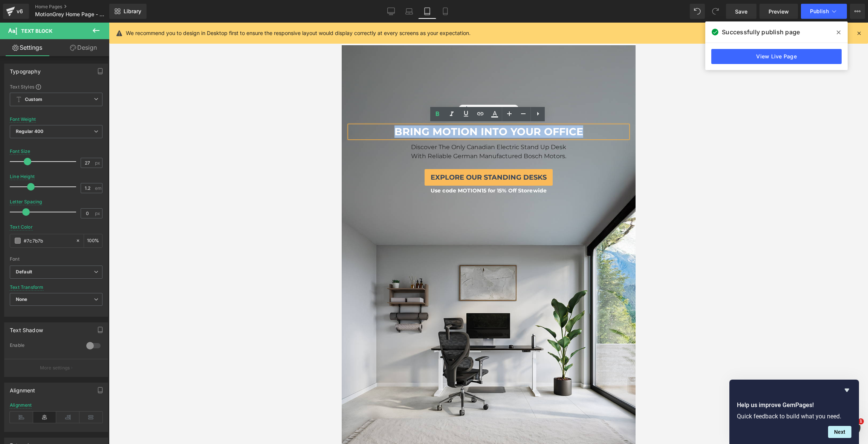
drag, startPoint x: 590, startPoint y: 128, endPoint x: 391, endPoint y: 130, distance: 199.3
click at [391, 130] on p "BRING MOTION INTO YOUR OFFICE" at bounding box center [488, 132] width 278 height 12
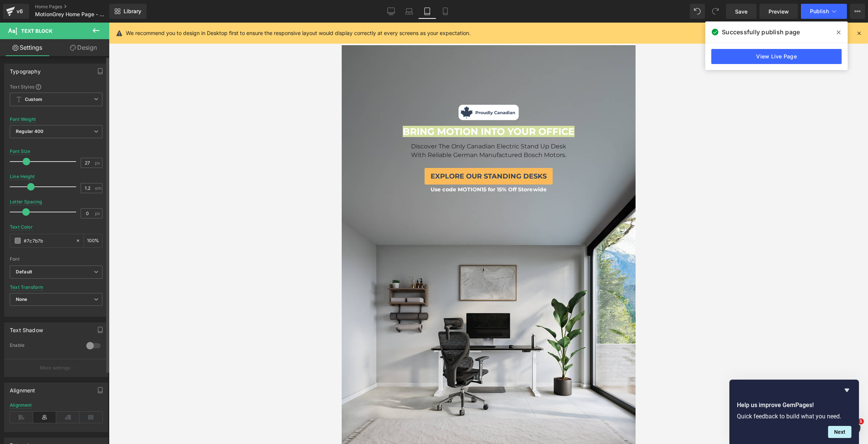
click at [25, 161] on span at bounding box center [27, 162] width 8 height 8
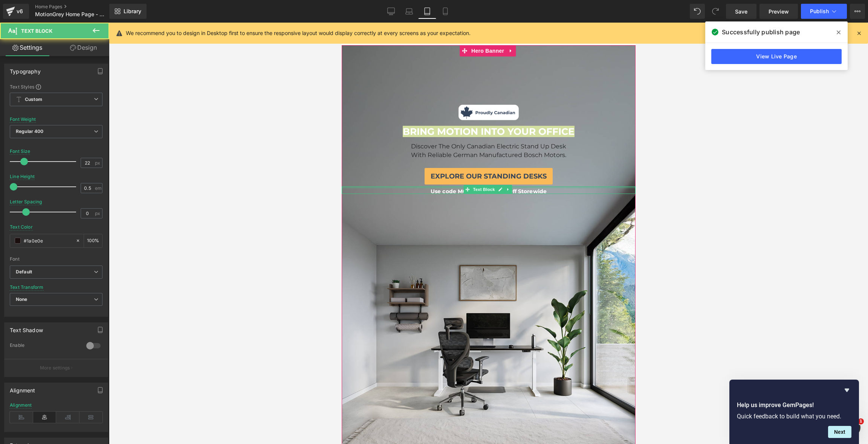
click at [530, 187] on div "Use code MOTION15 for 15% Off Storewide Text Block" at bounding box center [488, 190] width 294 height 8
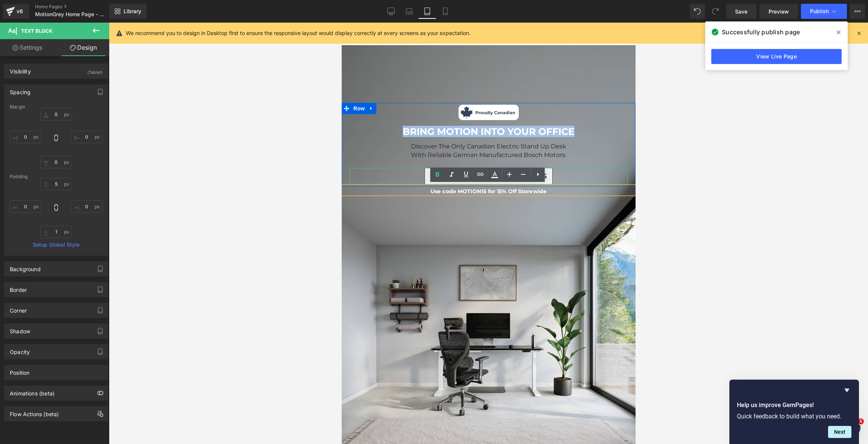
click at [550, 170] on link "explore our standing desks" at bounding box center [488, 176] width 128 height 17
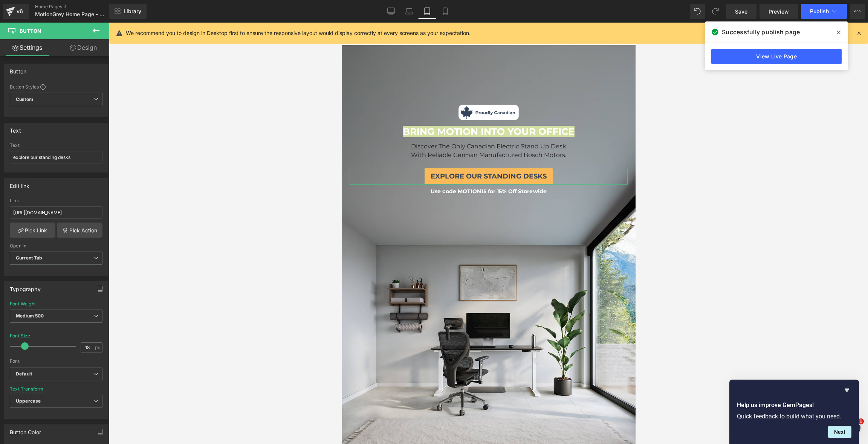
click at [78, 50] on link "Design" at bounding box center [83, 47] width 55 height 17
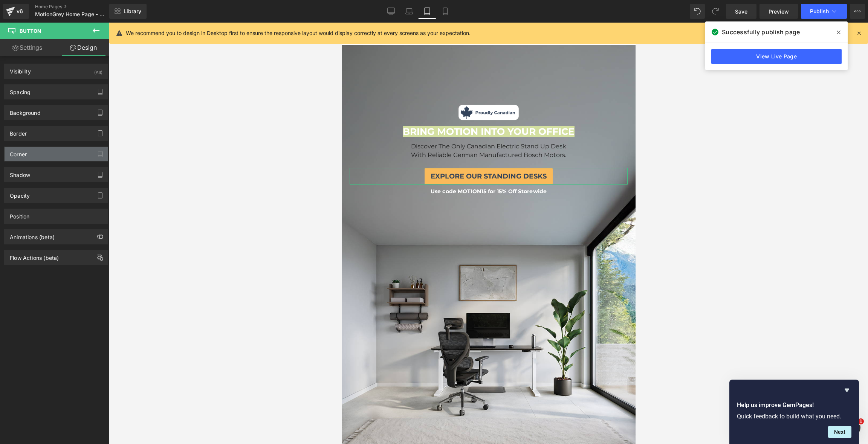
click at [47, 158] on div "Corner" at bounding box center [56, 154] width 103 height 14
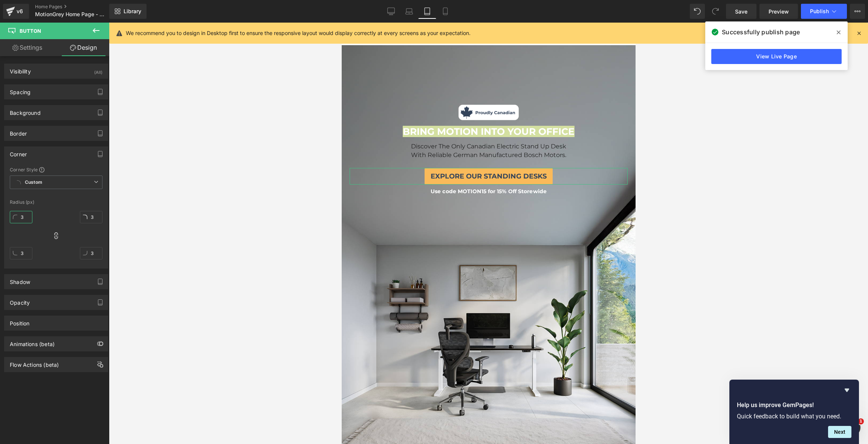
click at [20, 214] on input "3" at bounding box center [21, 217] width 23 height 12
type input "7"
click at [808, 152] on div at bounding box center [488, 234] width 759 height 422
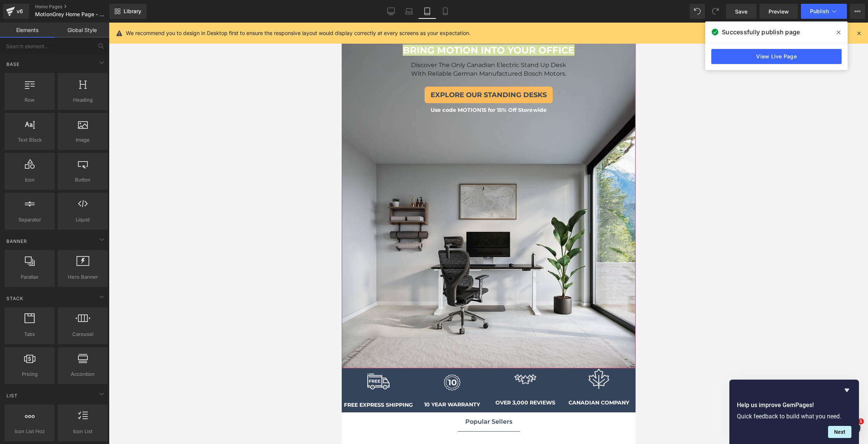
scroll to position [95, 0]
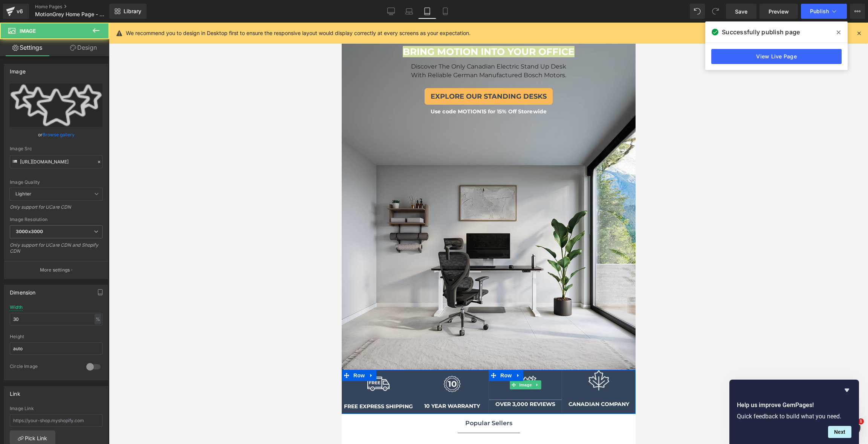
drag, startPoint x: 553, startPoint y: 396, endPoint x: 553, endPoint y: 383, distance: 12.8
click at [553, 383] on div "Image" at bounding box center [524, 385] width 73 height 30
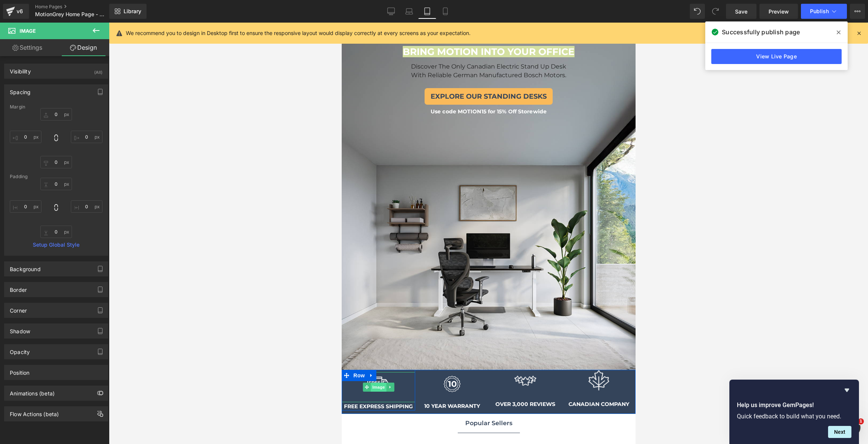
click at [380, 385] on span "Image" at bounding box center [378, 387] width 16 height 9
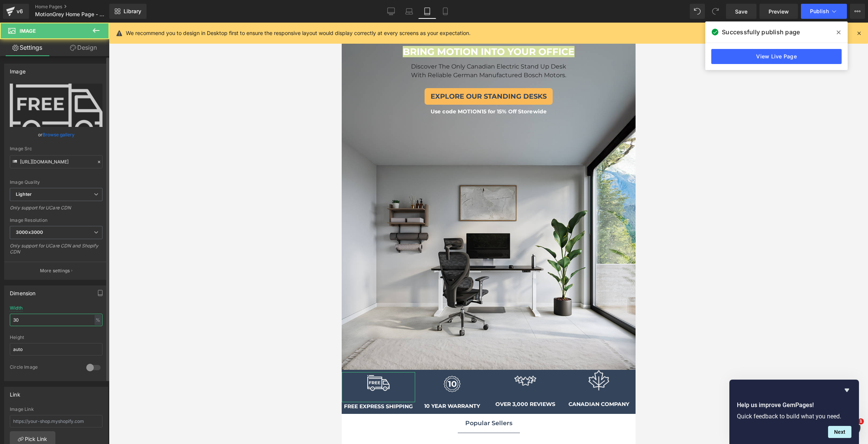
click at [41, 321] on input "30" at bounding box center [56, 320] width 93 height 12
type input "25"
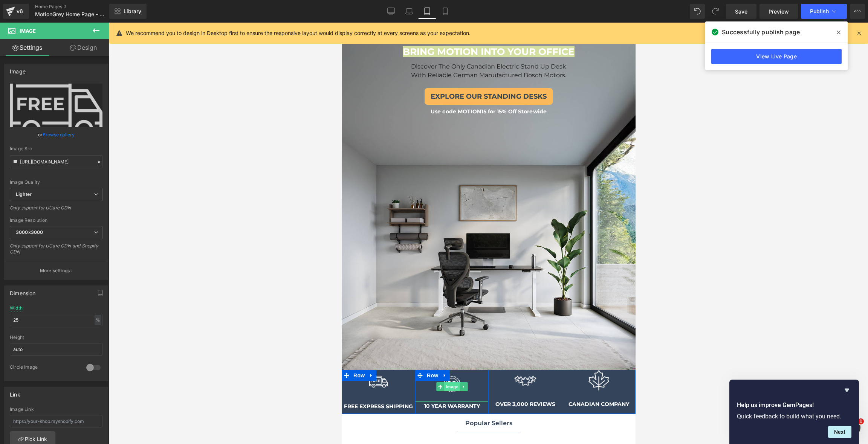
click at [453, 387] on span "Image" at bounding box center [452, 386] width 16 height 9
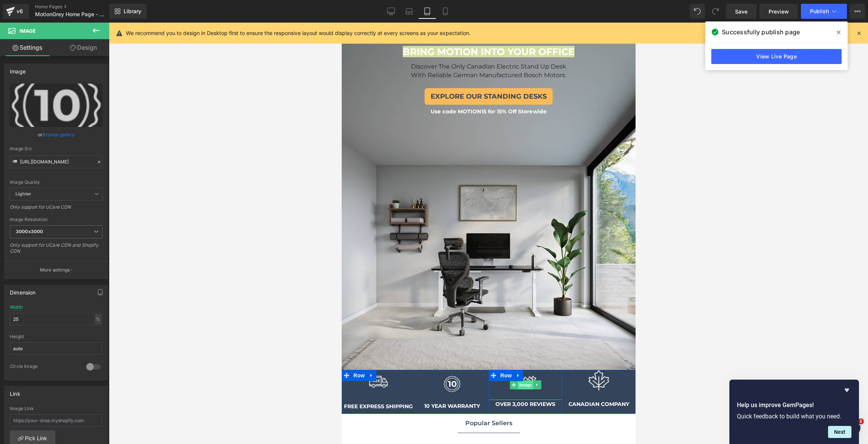
click at [525, 381] on span "Image" at bounding box center [525, 384] width 16 height 9
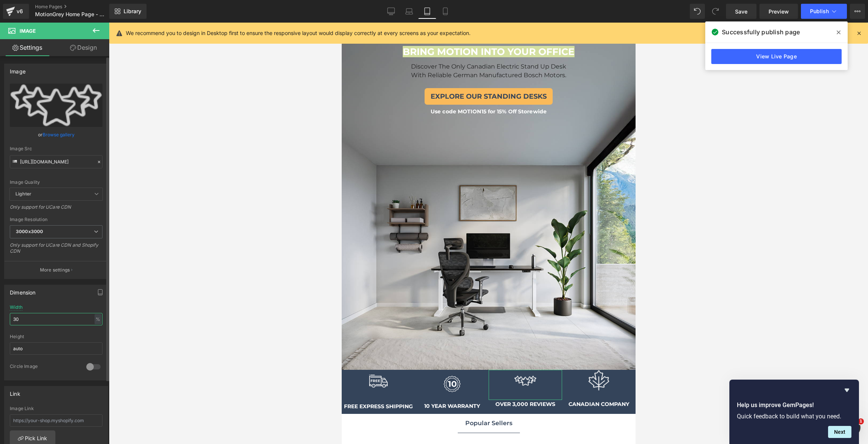
click at [40, 318] on input "30" at bounding box center [56, 319] width 93 height 12
click at [526, 380] on span "Image" at bounding box center [525, 384] width 16 height 9
type input "27"
click at [601, 382] on span "Image" at bounding box center [599, 384] width 16 height 9
click at [53, 319] on input "30" at bounding box center [56, 319] width 93 height 12
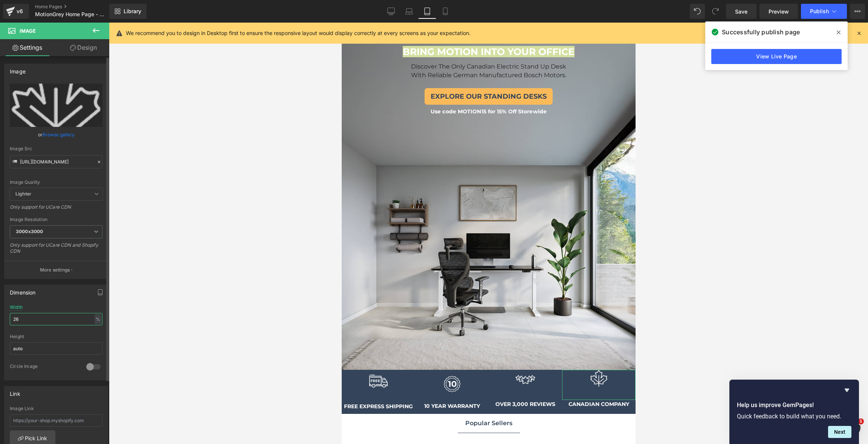
type input "25"
click at [726, 268] on div at bounding box center [488, 234] width 759 height 422
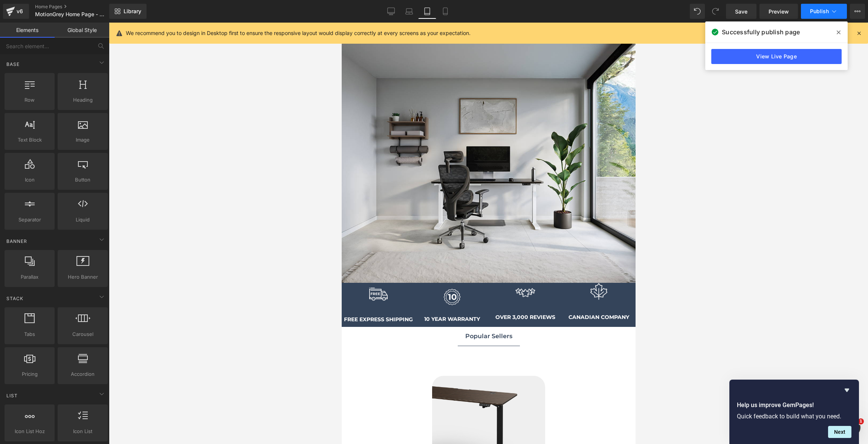
scroll to position [183, 0]
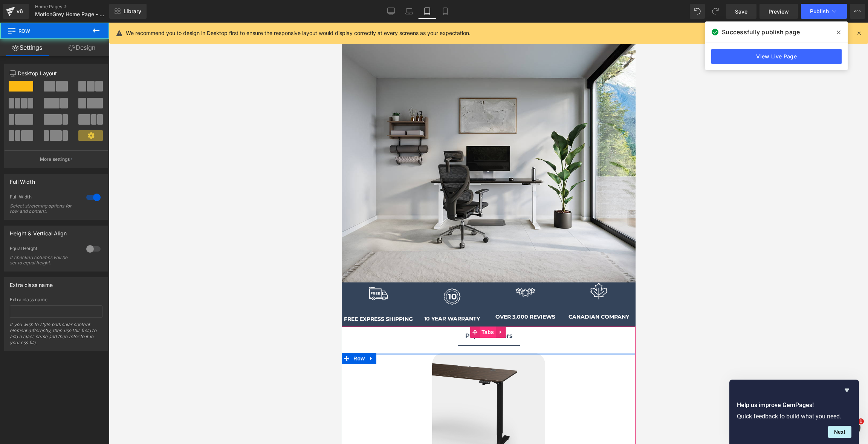
drag, startPoint x: 480, startPoint y: 359, endPoint x: 481, endPoint y: 325, distance: 34.3
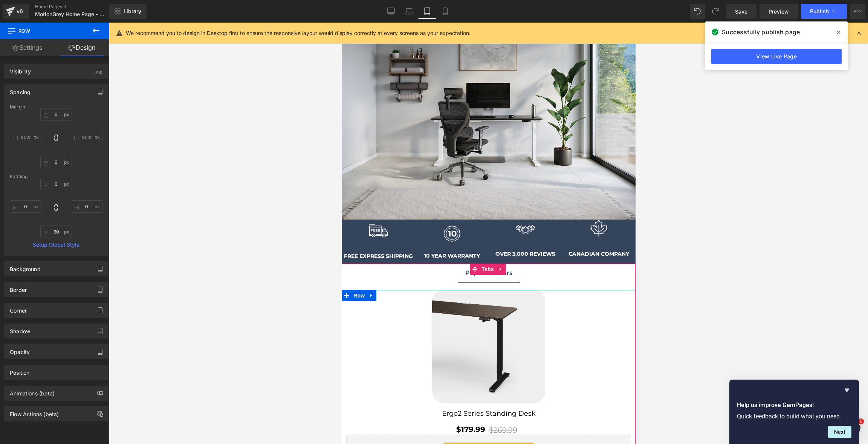
scroll to position [350, 0]
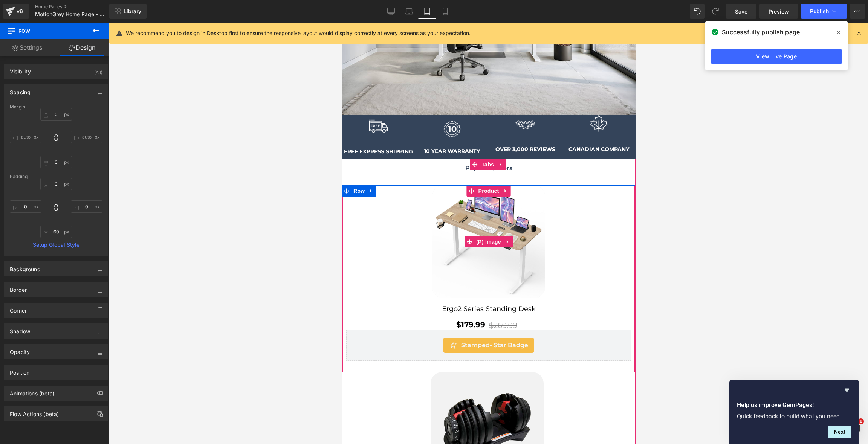
click at [577, 254] on link "Sale Off" at bounding box center [488, 241] width 285 height 113
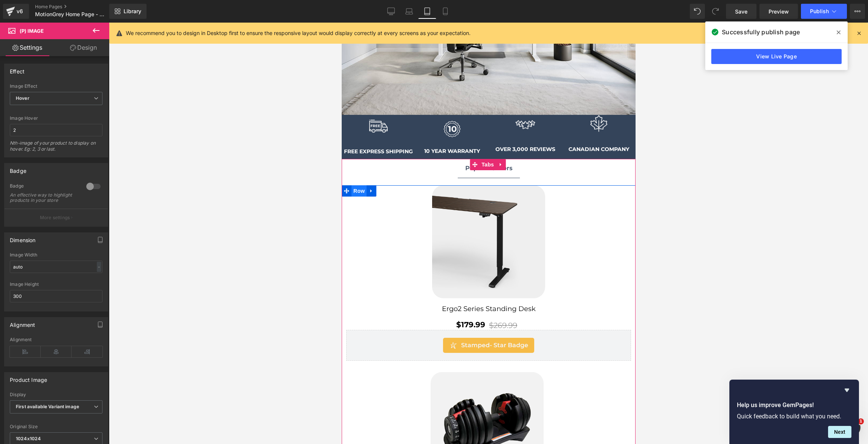
click at [356, 188] on span "Row" at bounding box center [358, 190] width 15 height 11
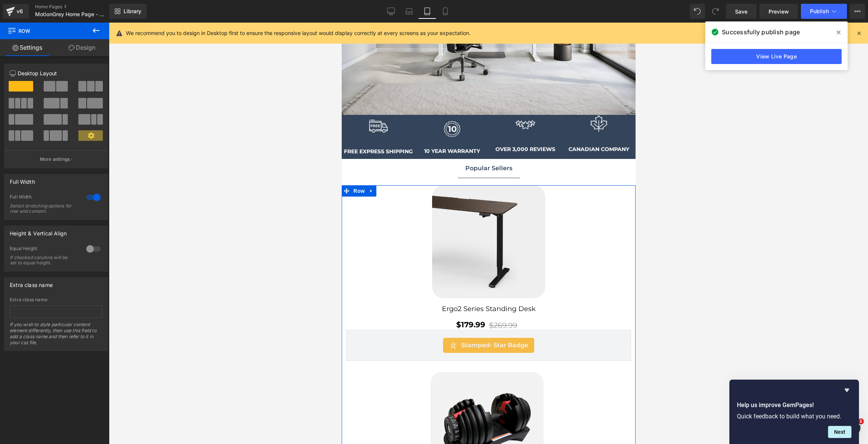
click at [47, 82] on span at bounding box center [50, 86] width 12 height 11
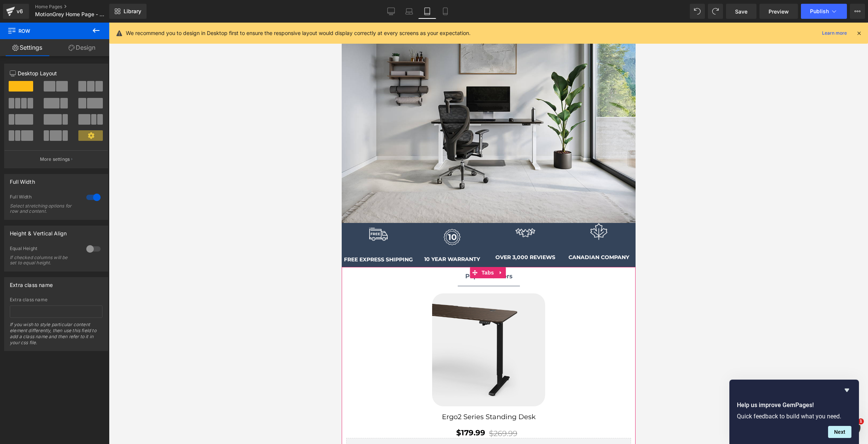
scroll to position [273, 0]
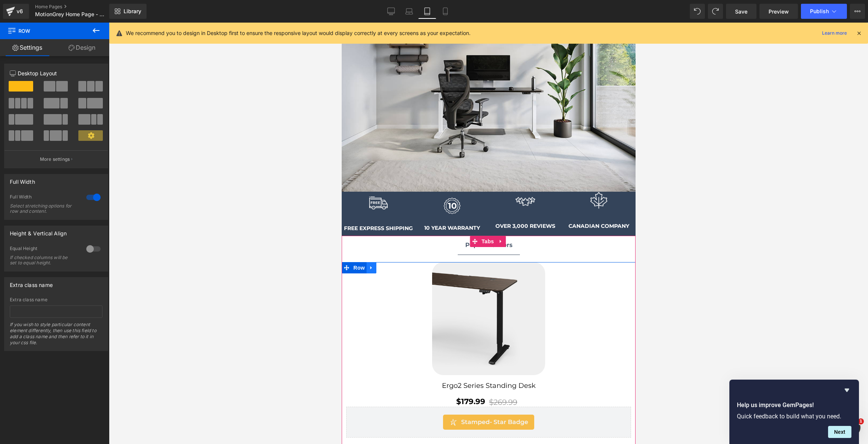
click at [370, 266] on icon at bounding box center [371, 267] width 2 height 3
click at [359, 267] on span "Row" at bounding box center [358, 268] width 15 height 11
click at [487, 266] on span "Product" at bounding box center [488, 268] width 24 height 11
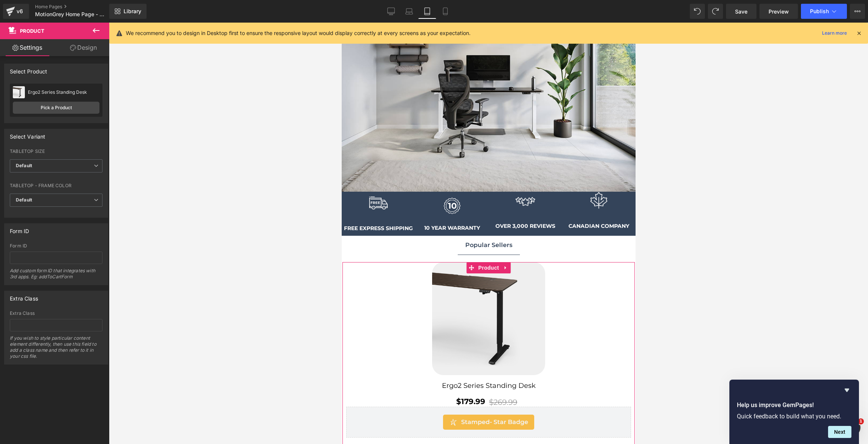
click at [81, 46] on link "Design" at bounding box center [83, 47] width 55 height 17
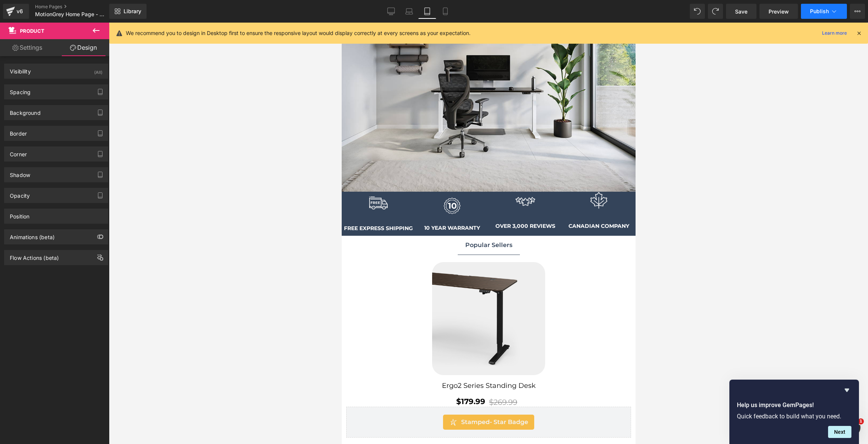
click at [819, 12] on span "Publish" at bounding box center [819, 11] width 19 height 6
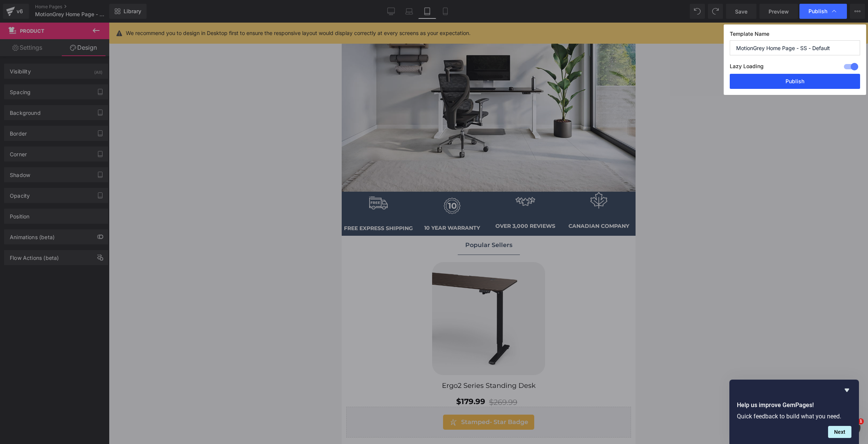
click at [805, 81] on button "Publish" at bounding box center [795, 81] width 130 height 15
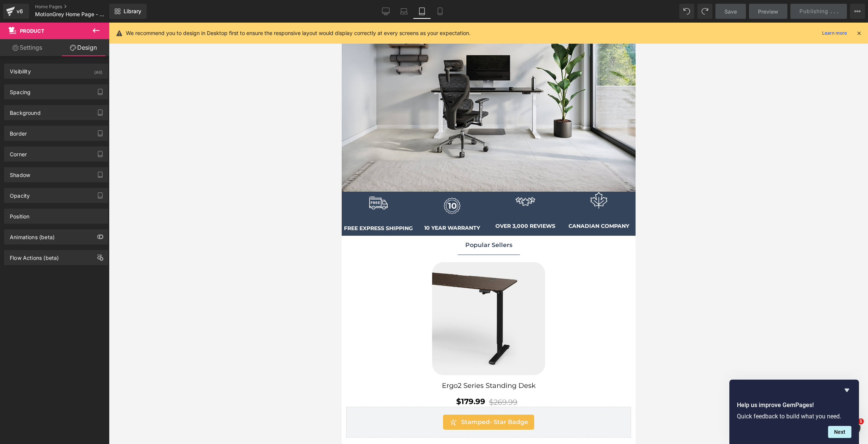
click at [785, 162] on div at bounding box center [488, 234] width 759 height 422
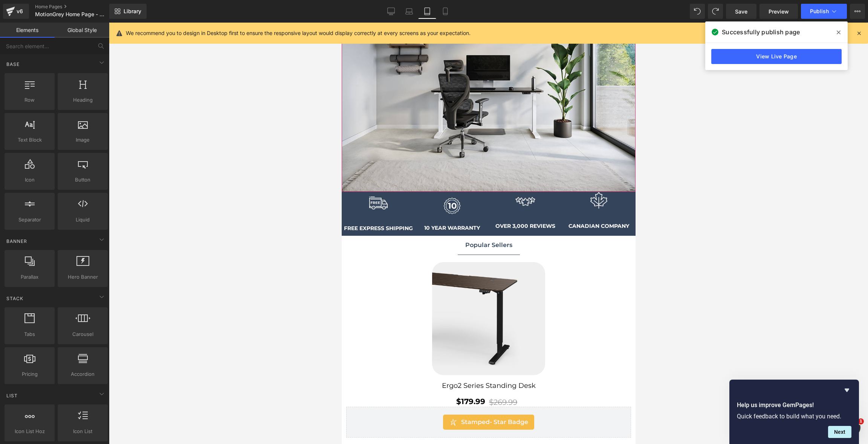
scroll to position [0, 0]
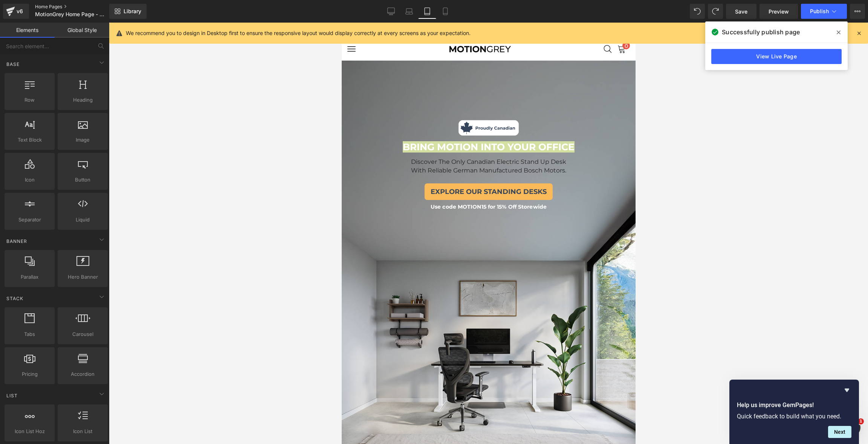
click at [60, 4] on link "Home Pages" at bounding box center [78, 7] width 87 height 6
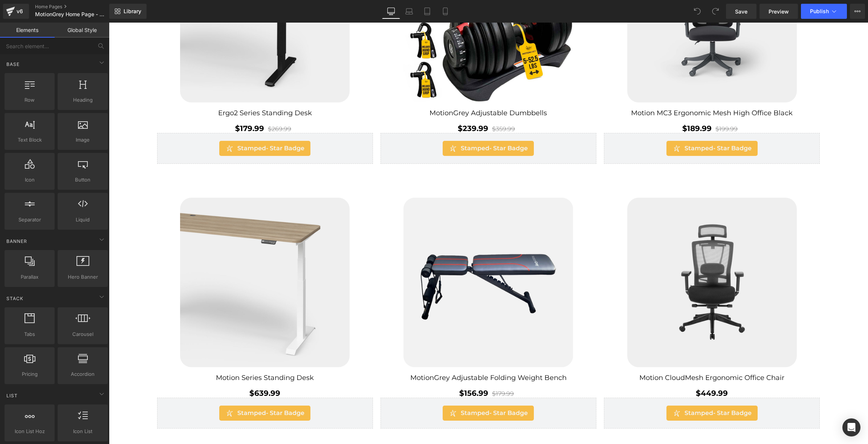
scroll to position [433, 0]
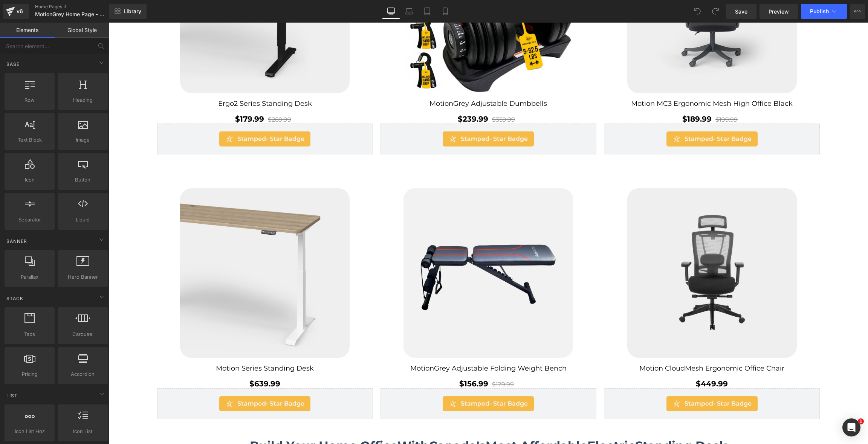
click at [509, 220] on img at bounding box center [488, 273] width 170 height 170
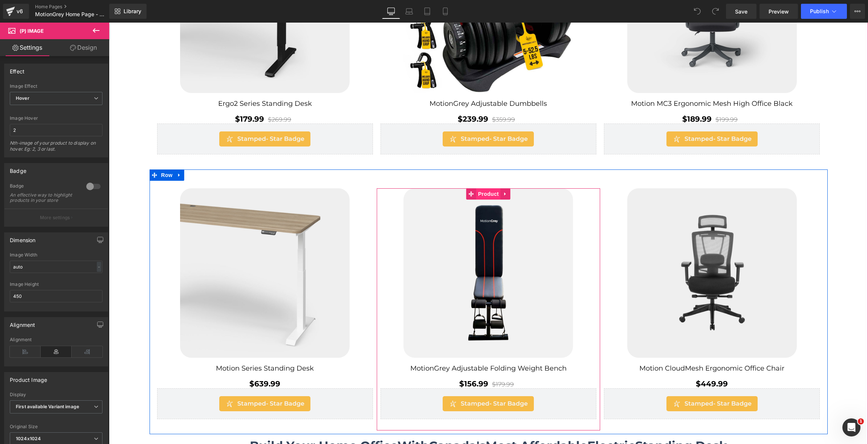
click at [490, 190] on span "Product" at bounding box center [488, 193] width 24 height 11
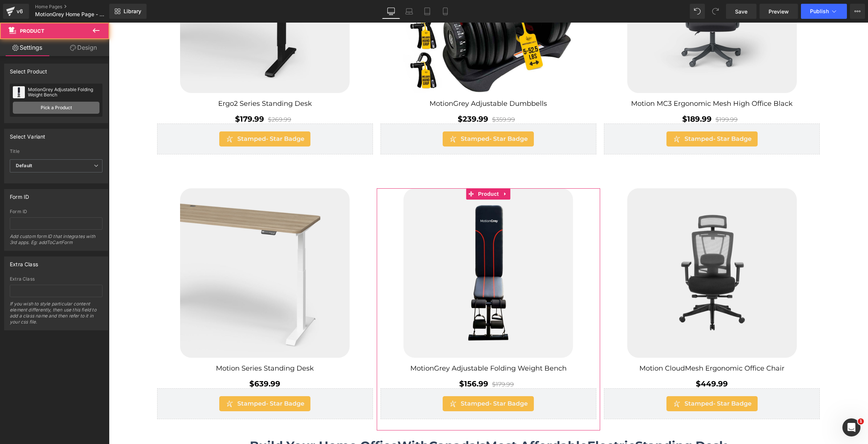
click at [41, 108] on link "Pick a Product" at bounding box center [56, 108] width 87 height 12
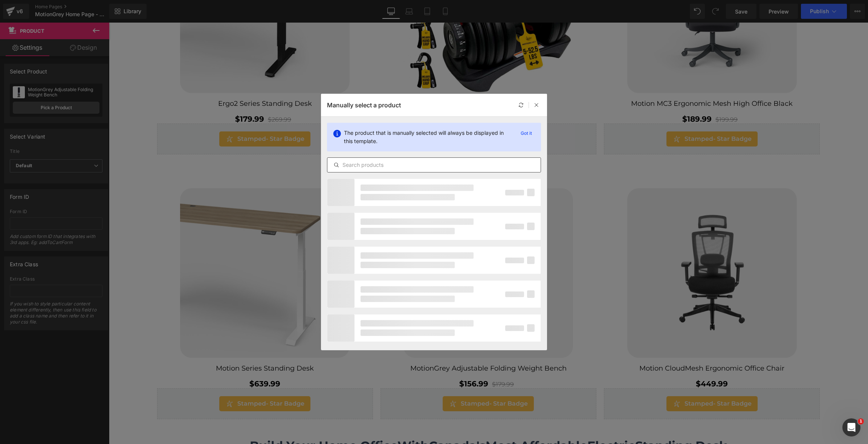
click at [411, 168] on input "text" at bounding box center [433, 164] width 213 height 9
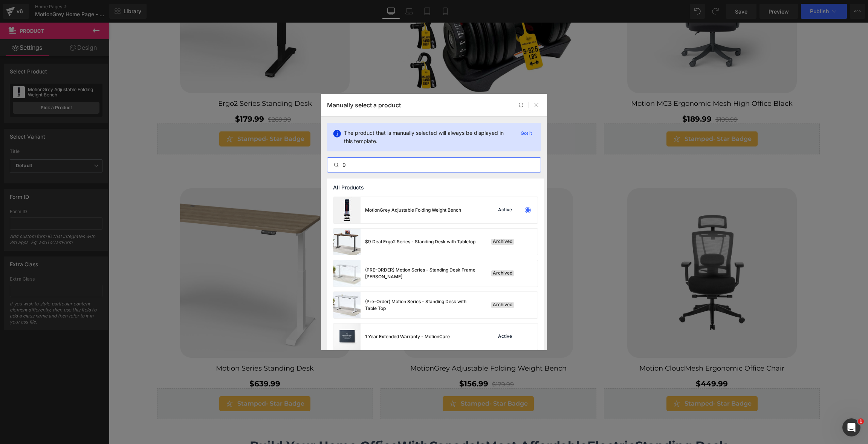
type input "90"
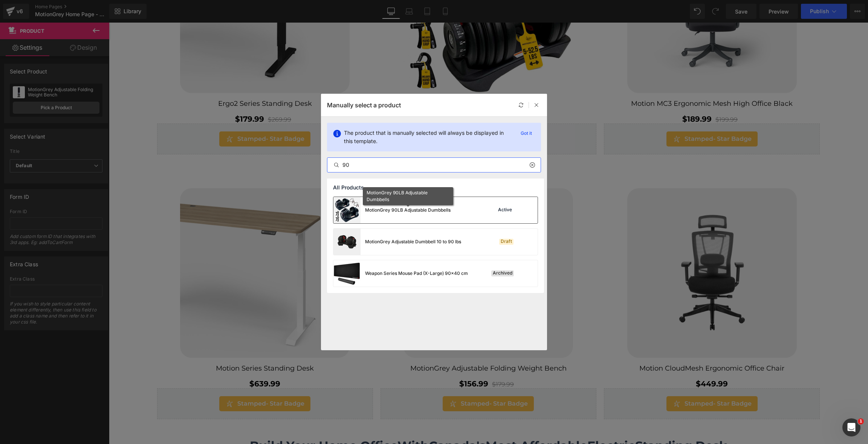
click at [399, 211] on div "MotionGrey 90LB Adjustable Dumbbells" at bounding box center [408, 210] width 86 height 7
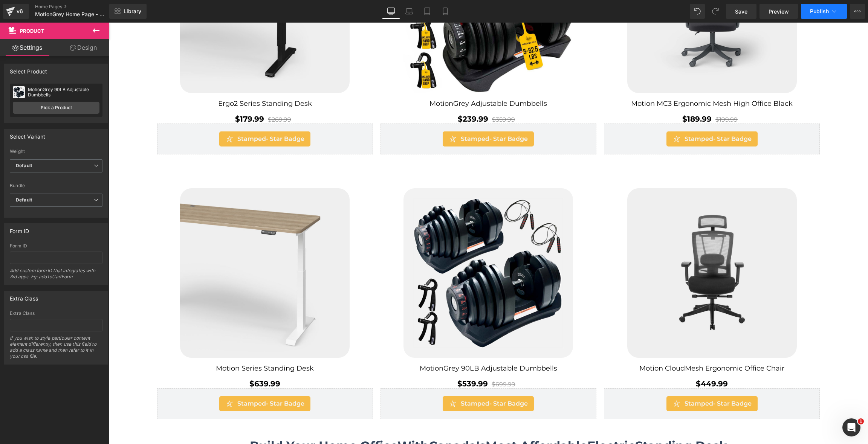
click at [817, 15] on button "Publish" at bounding box center [824, 11] width 46 height 15
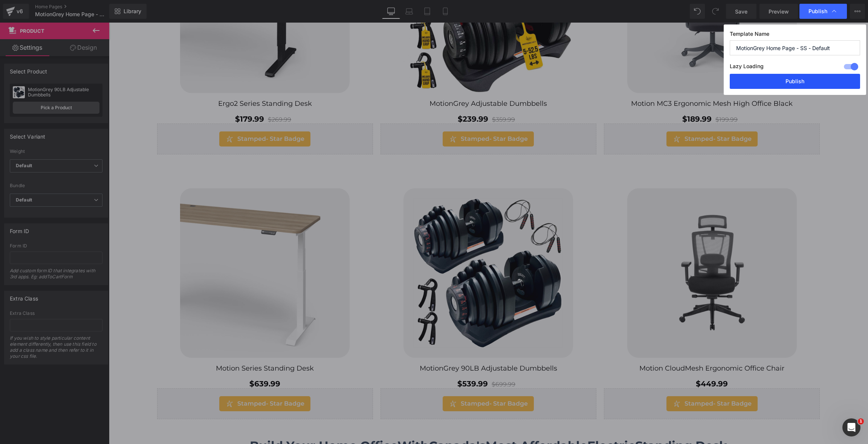
click at [804, 76] on button "Publish" at bounding box center [795, 81] width 130 height 15
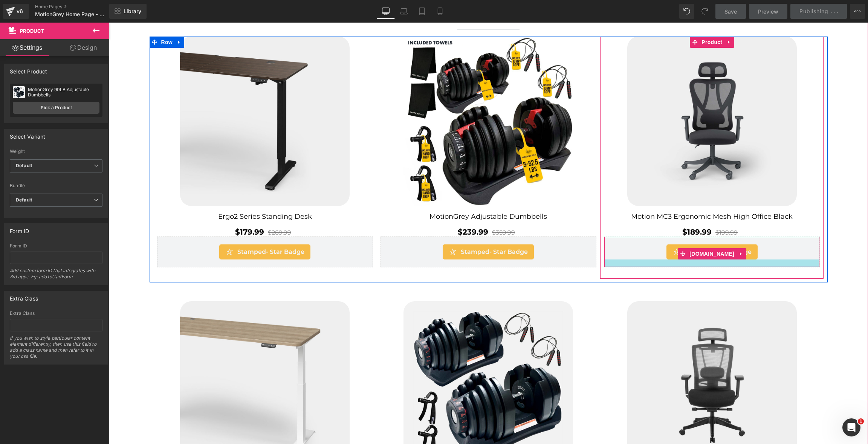
scroll to position [309, 0]
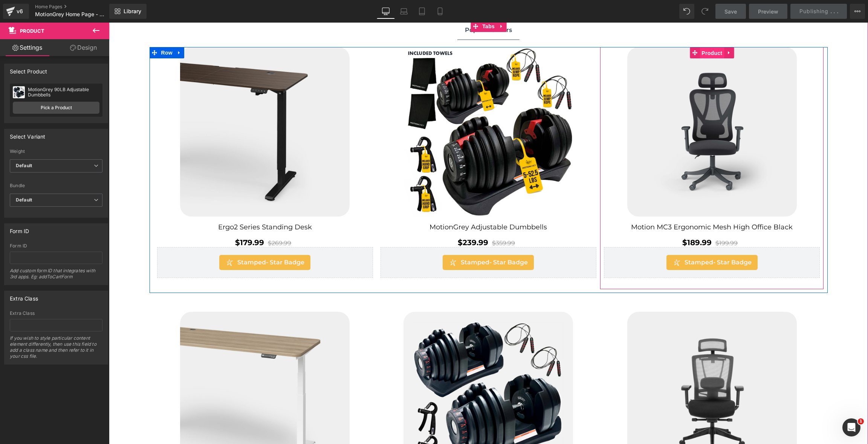
click at [715, 50] on span "Product" at bounding box center [712, 52] width 24 height 11
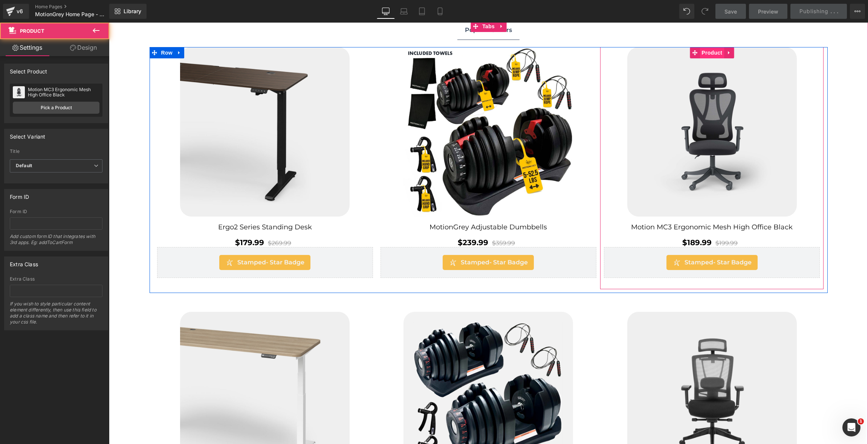
click at [711, 54] on span "Product" at bounding box center [712, 52] width 24 height 11
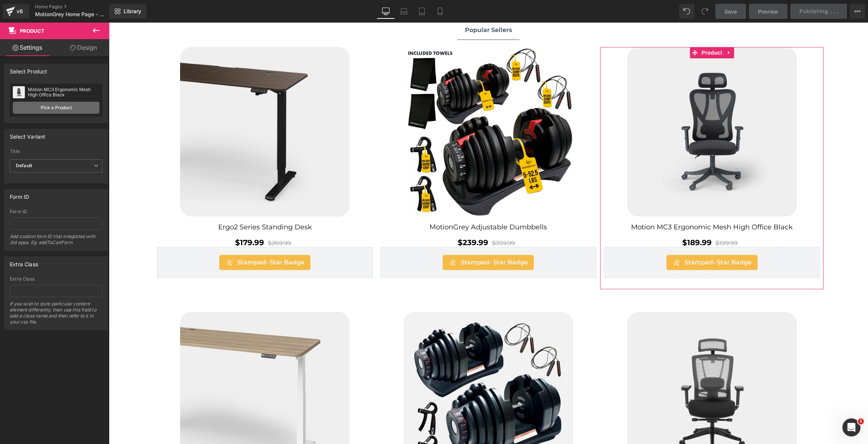
click at [44, 108] on link "Pick a Product" at bounding box center [56, 108] width 87 height 12
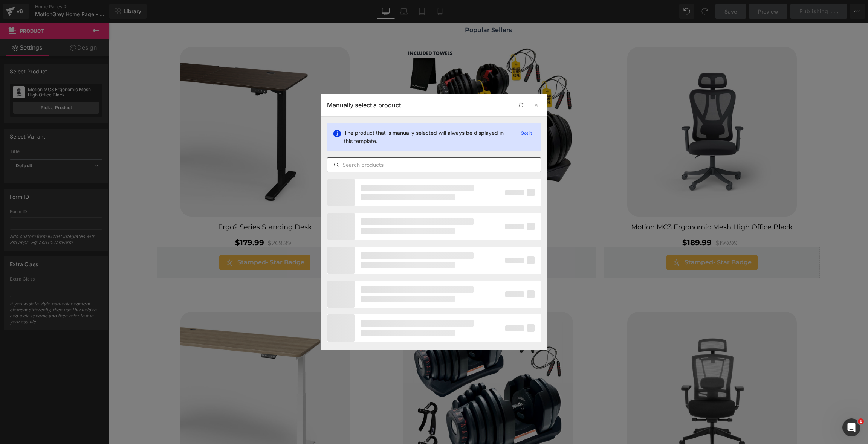
click at [434, 163] on input "text" at bounding box center [433, 164] width 213 height 9
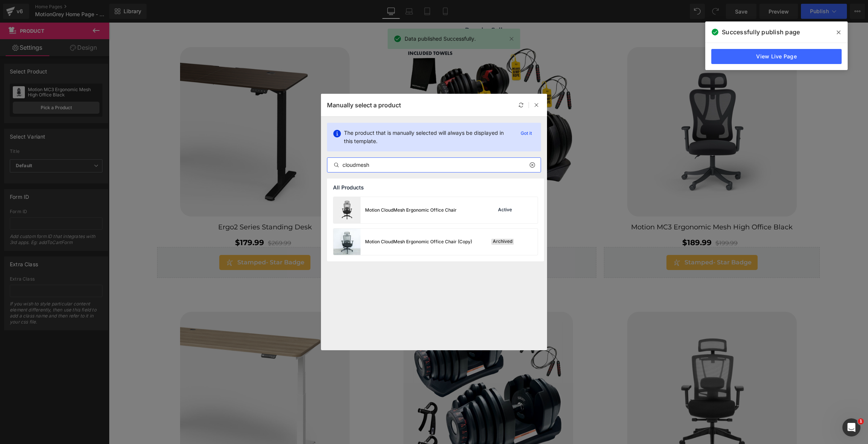
type input "cloudmesh"
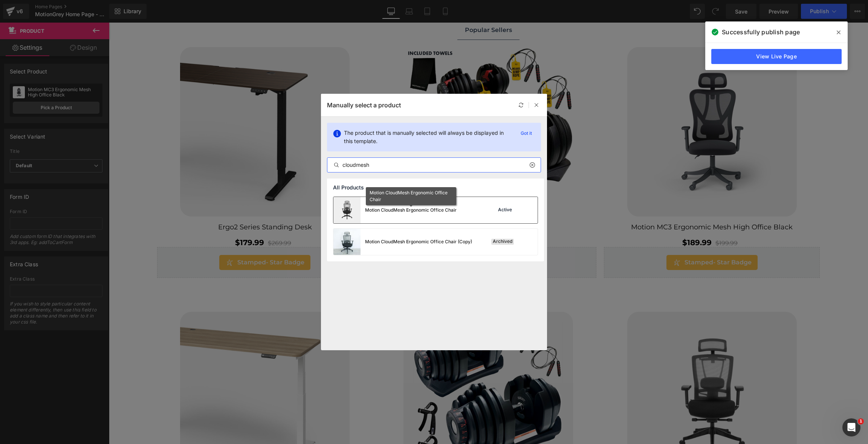
click at [451, 210] on div "Motion CloudMesh Ergonomic Office Chair" at bounding box center [411, 210] width 92 height 7
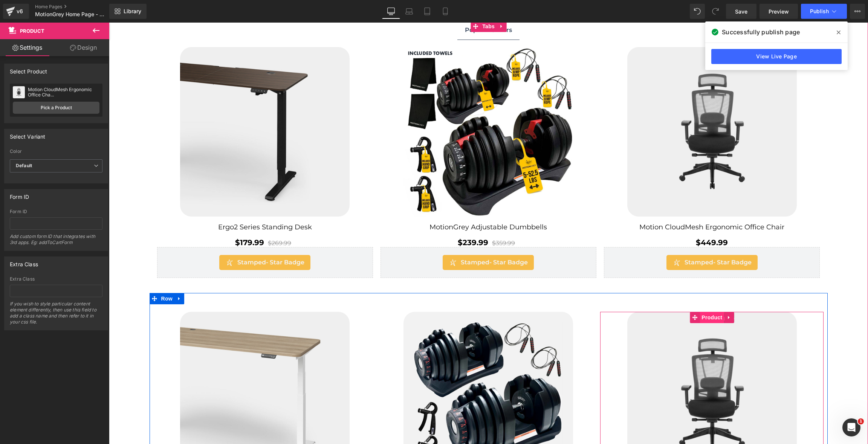
click at [713, 320] on span "Product" at bounding box center [712, 317] width 24 height 11
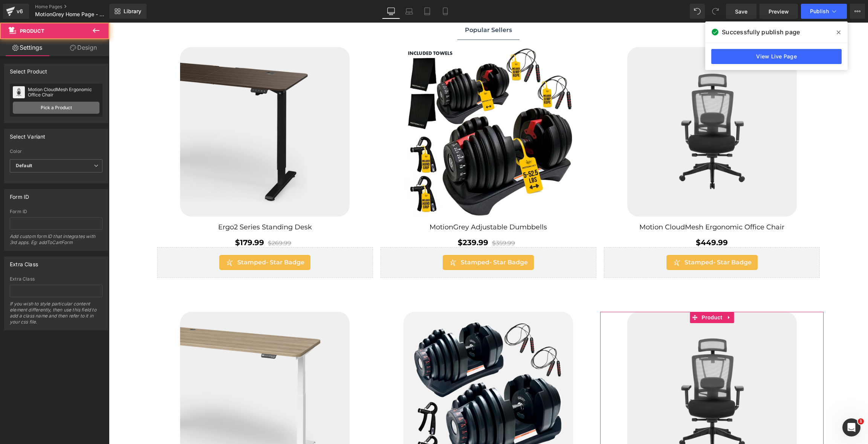
click at [67, 110] on link "Pick a Product" at bounding box center [56, 108] width 87 height 12
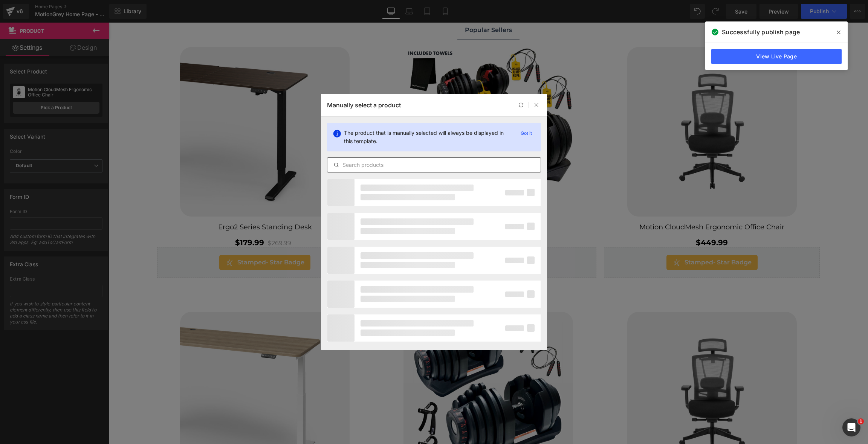
click at [432, 169] on input "text" at bounding box center [433, 164] width 213 height 9
type input "space"
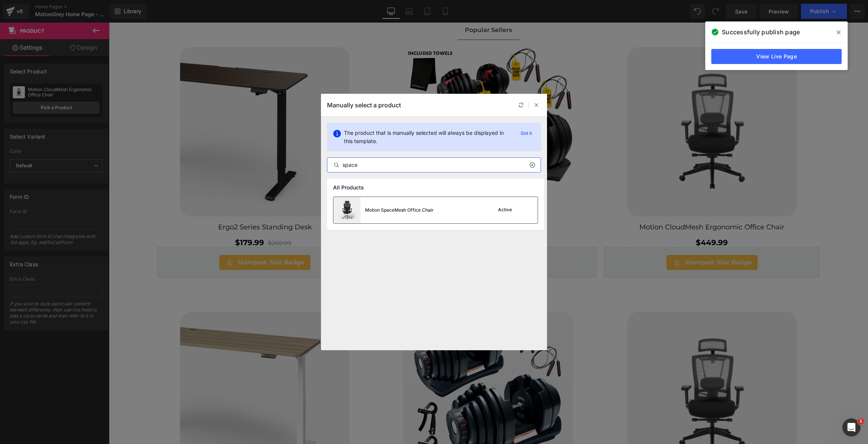
click at [394, 207] on div "Motion SpaceMesh Office Chair" at bounding box center [399, 210] width 69 height 7
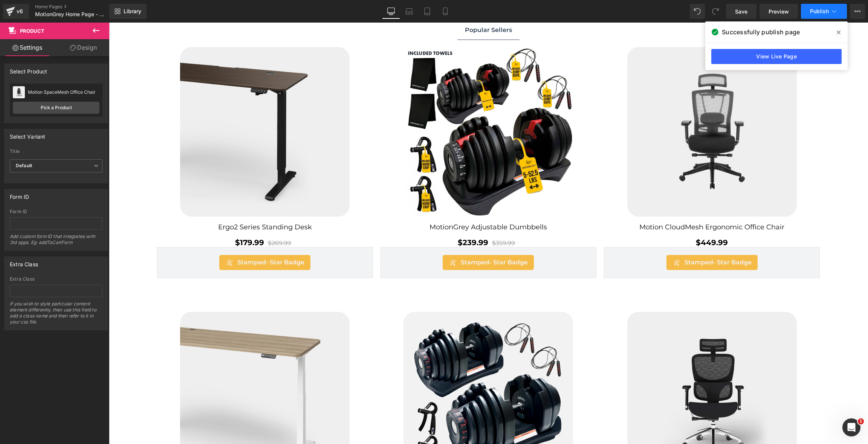
click at [815, 10] on span "Publish" at bounding box center [819, 11] width 19 height 6
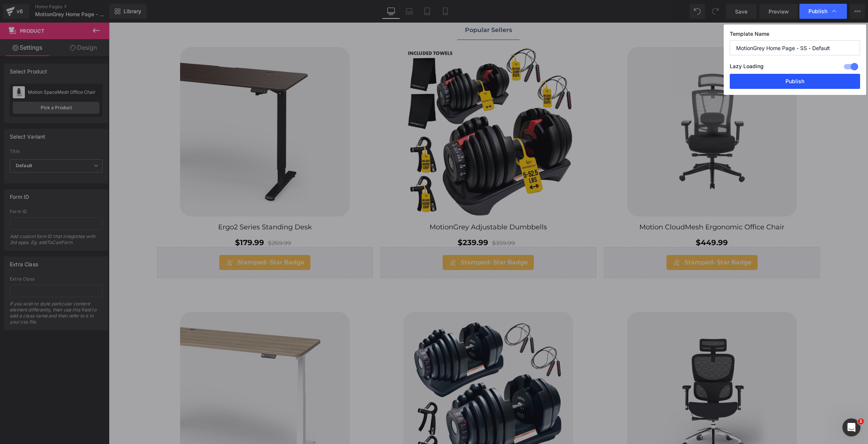
click at [802, 80] on button "Publish" at bounding box center [795, 81] width 130 height 15
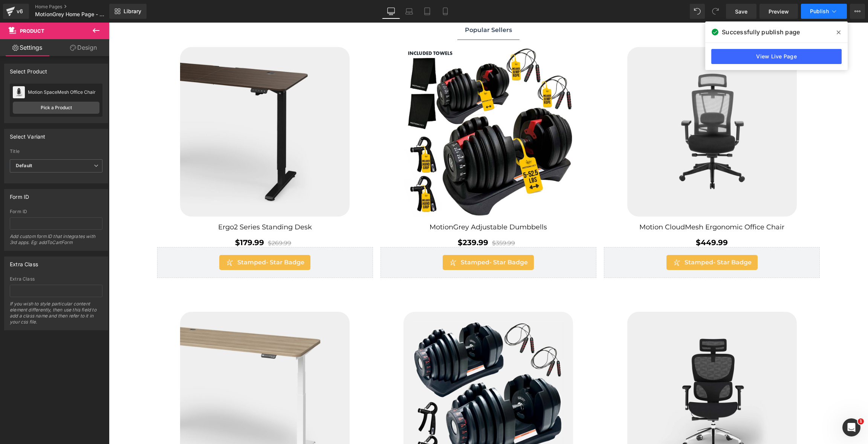
click at [821, 15] on button "Publish" at bounding box center [824, 11] width 46 height 15
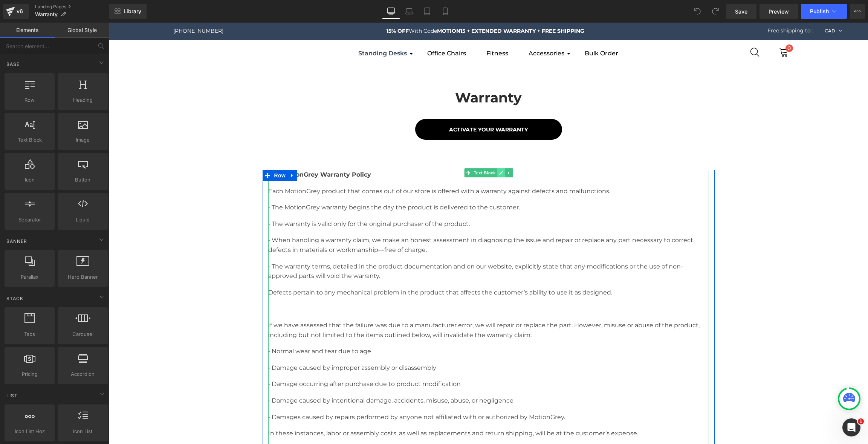
click at [501, 173] on icon at bounding box center [501, 173] width 4 height 5
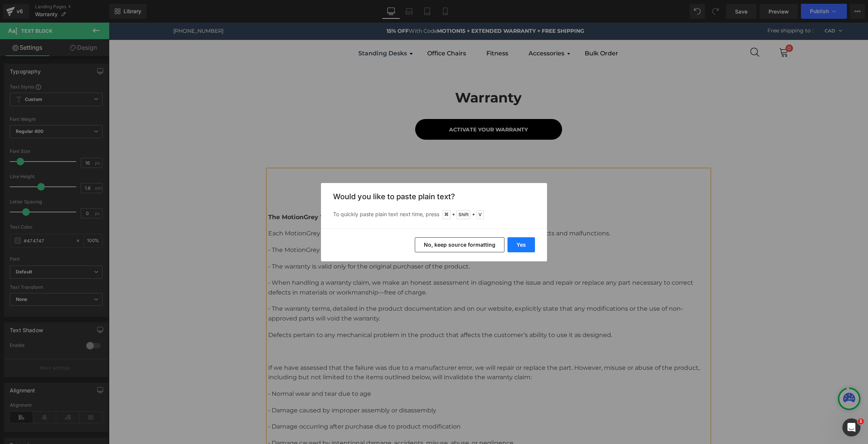
click at [522, 244] on button "Yes" at bounding box center [521, 244] width 28 height 15
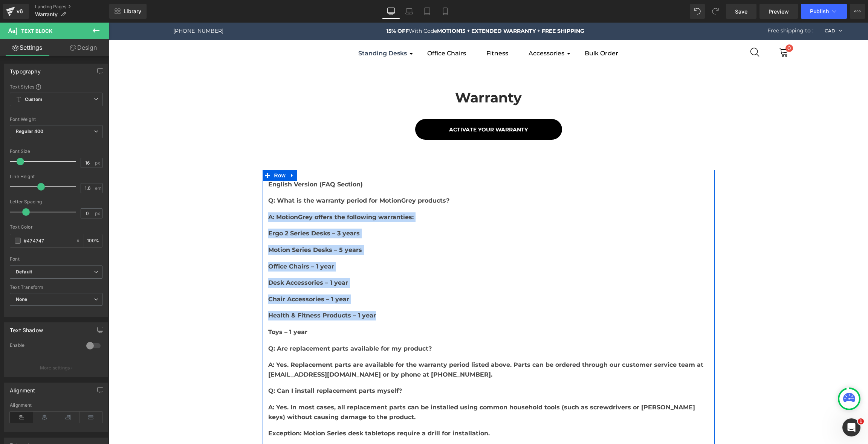
drag, startPoint x: 386, startPoint y: 315, endPoint x: 267, endPoint y: 220, distance: 152.0
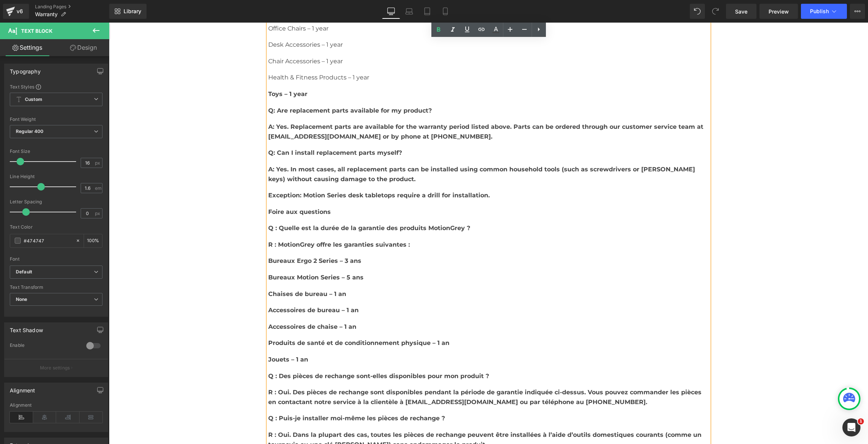
scroll to position [240, 0]
click at [312, 358] on p "Jouets – 1 an" at bounding box center [488, 358] width 441 height 10
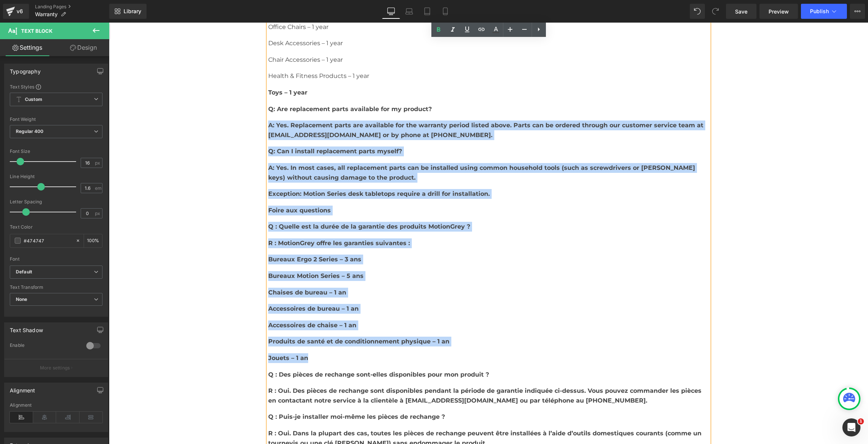
drag, startPoint x: 316, startPoint y: 358, endPoint x: 258, endPoint y: 126, distance: 239.7
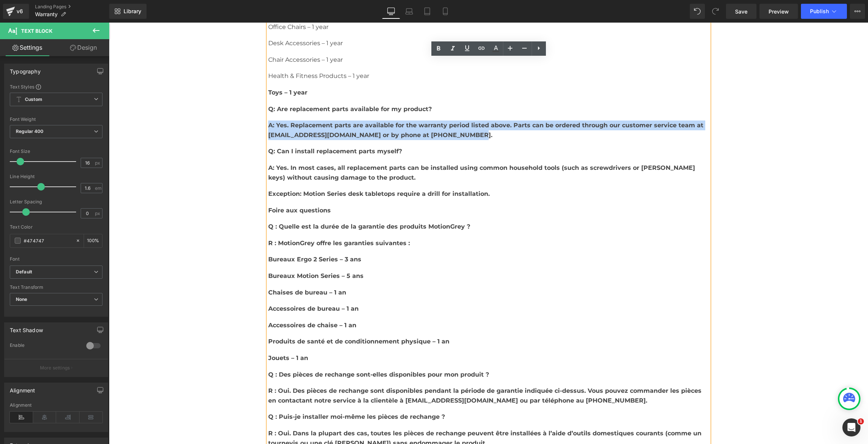
drag, startPoint x: 457, startPoint y: 134, endPoint x: 258, endPoint y: 123, distance: 199.2
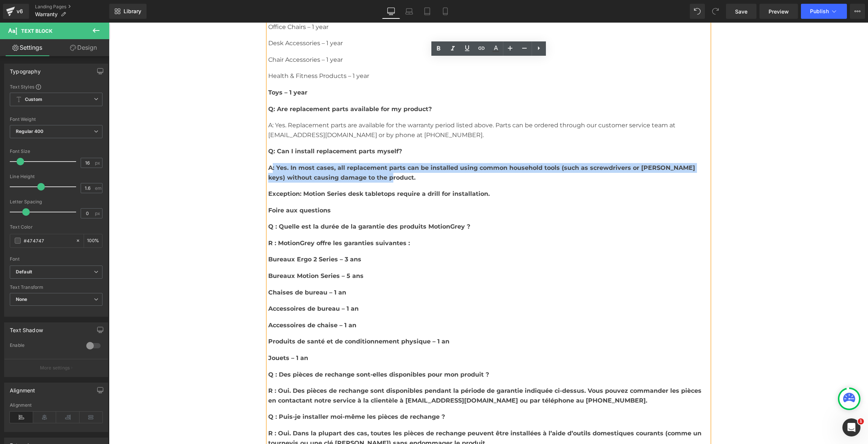
drag, startPoint x: 378, startPoint y: 176, endPoint x: 270, endPoint y: 165, distance: 108.3
click at [270, 165] on p "A: Yes. In most cases, all replacement parts can be installed using common hous…" at bounding box center [488, 172] width 441 height 19
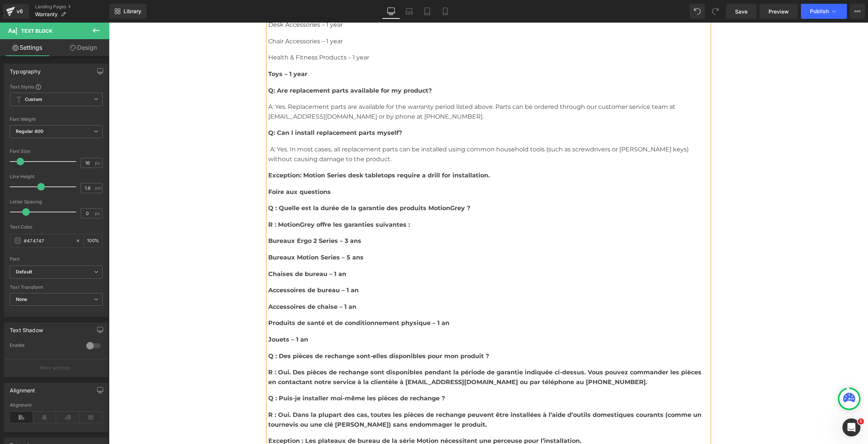
scroll to position [259, 0]
drag, startPoint x: 418, startPoint y: 223, endPoint x: 267, endPoint y: 222, distance: 151.1
drag, startPoint x: 416, startPoint y: 226, endPoint x: 269, endPoint y: 229, distance: 146.6
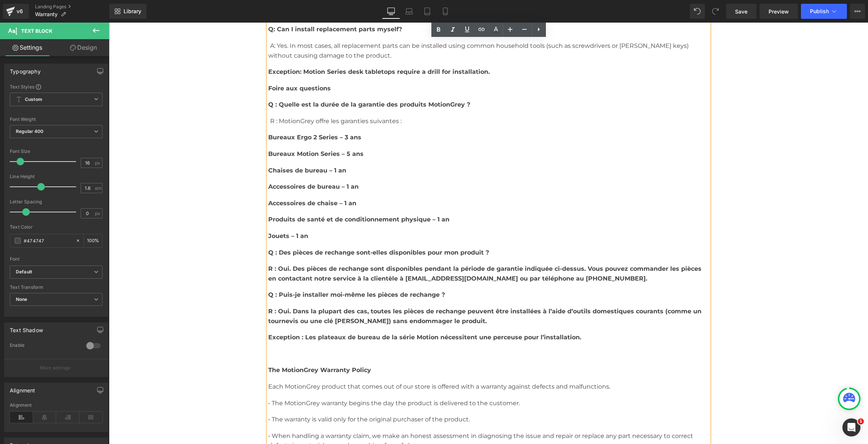
scroll to position [362, 0]
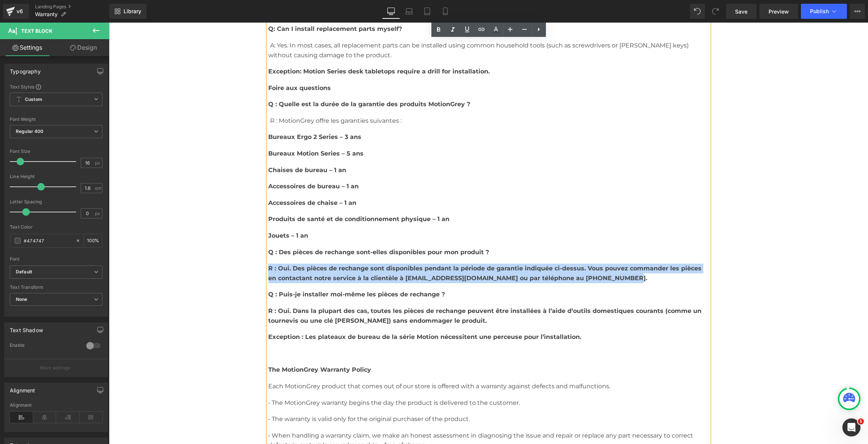
drag, startPoint x: 602, startPoint y: 281, endPoint x: 248, endPoint y: 270, distance: 354.6
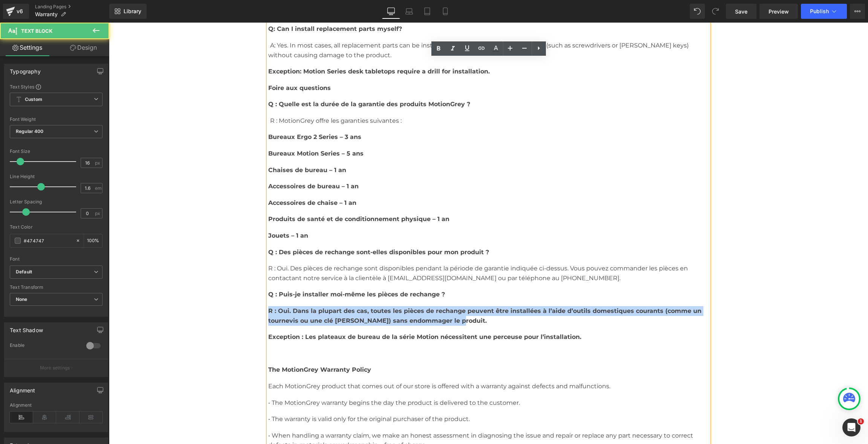
drag, startPoint x: 461, startPoint y: 324, endPoint x: 264, endPoint y: 313, distance: 197.3
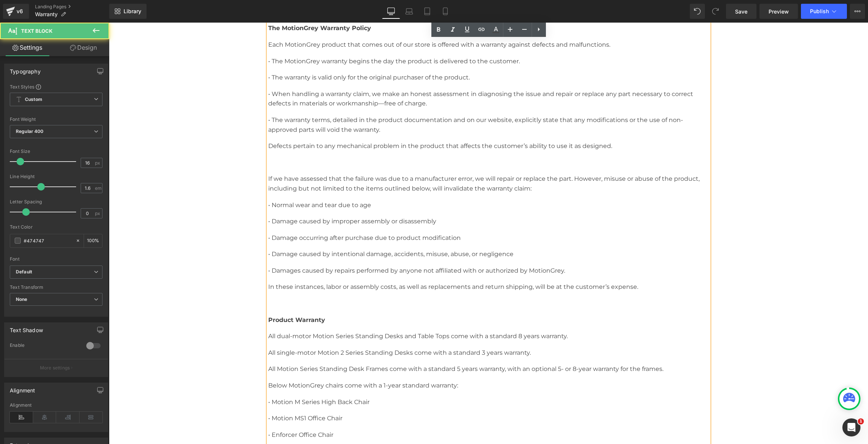
click at [344, 304] on p at bounding box center [488, 304] width 441 height 10
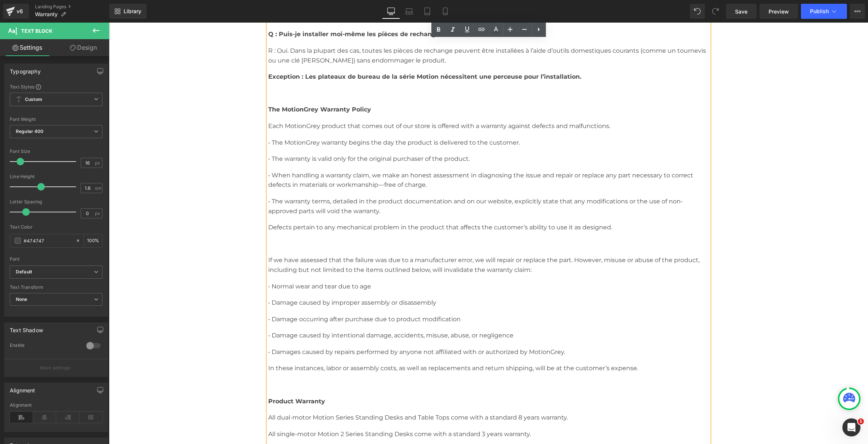
scroll to position [626, 0]
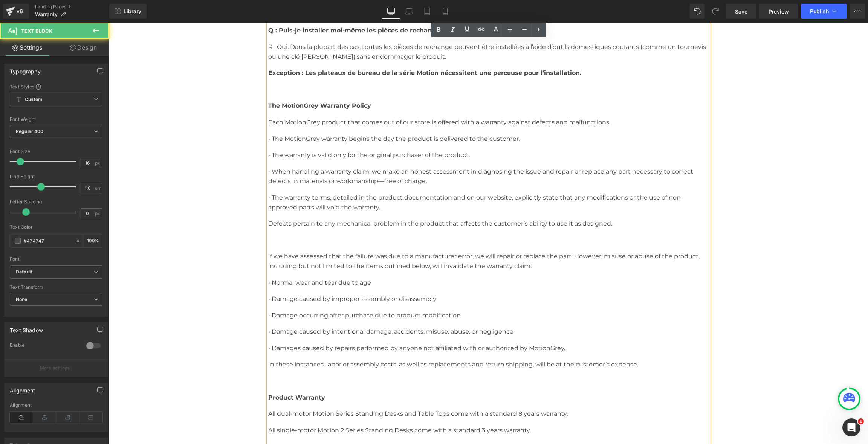
drag, startPoint x: 620, startPoint y: 123, endPoint x: 205, endPoint y: 114, distance: 414.9
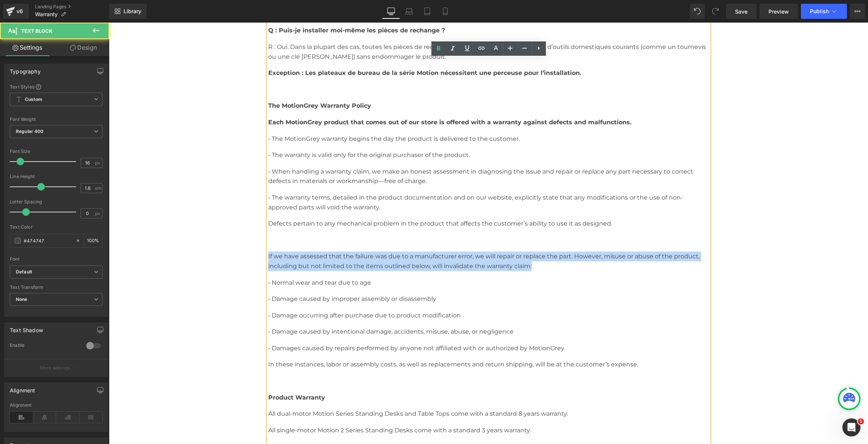
drag, startPoint x: 545, startPoint y: 268, endPoint x: 251, endPoint y: 251, distance: 294.7
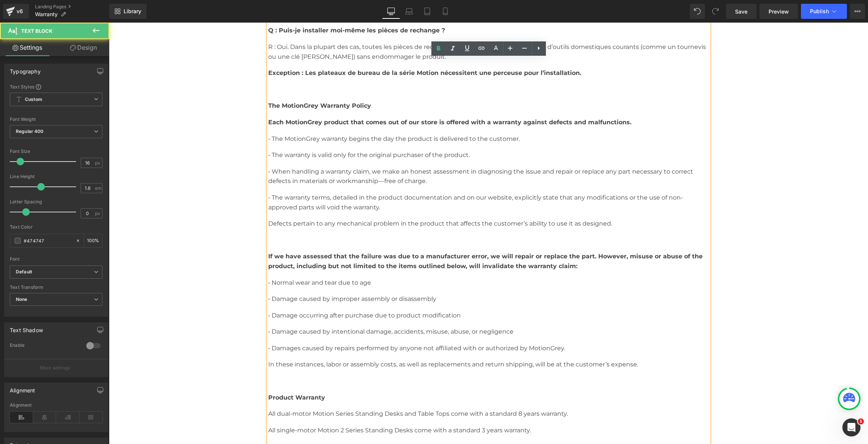
click at [316, 231] on span "English Version (FAQ Section) Q: What is the warranty period for MotionGrey pro…" at bounding box center [488, 425] width 441 height 1742
click at [297, 247] on span "English Version (FAQ Section) Q: What is the warranty period for MotionGrey pro…" at bounding box center [488, 425] width 441 height 1742
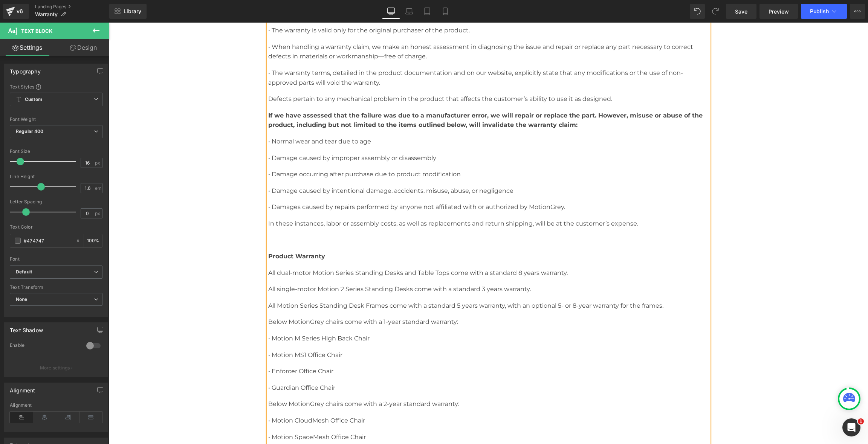
scroll to position [753, 0]
click at [367, 240] on p at bounding box center [488, 237] width 441 height 10
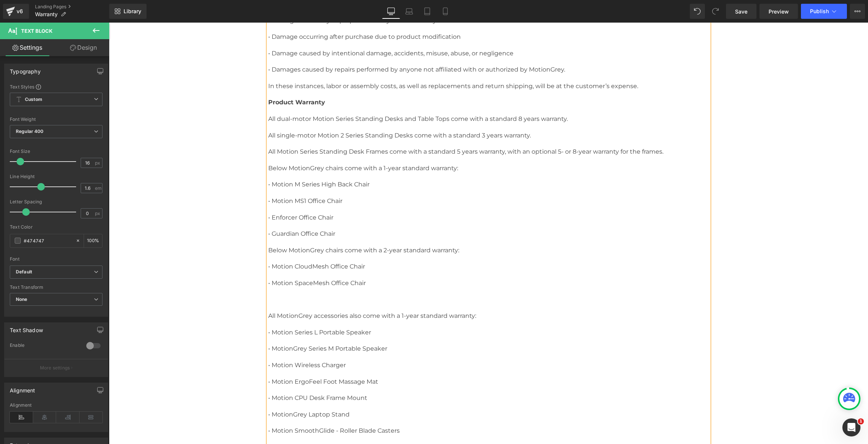
scroll to position [894, 0]
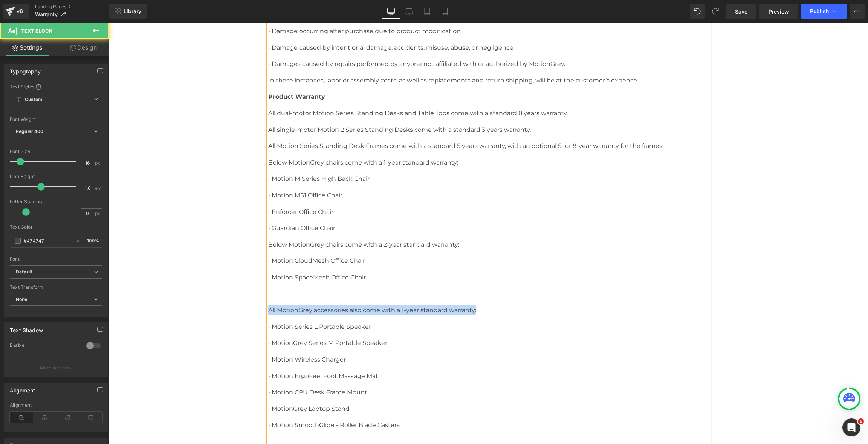
drag, startPoint x: 490, startPoint y: 310, endPoint x: 254, endPoint y: 312, distance: 235.5
click at [254, 312] on div "Warranty Heading ACTIVATE YOUR WARRANTY Button Row Row English Version (FAQ Sec…" at bounding box center [488, 363] width 759 height 2384
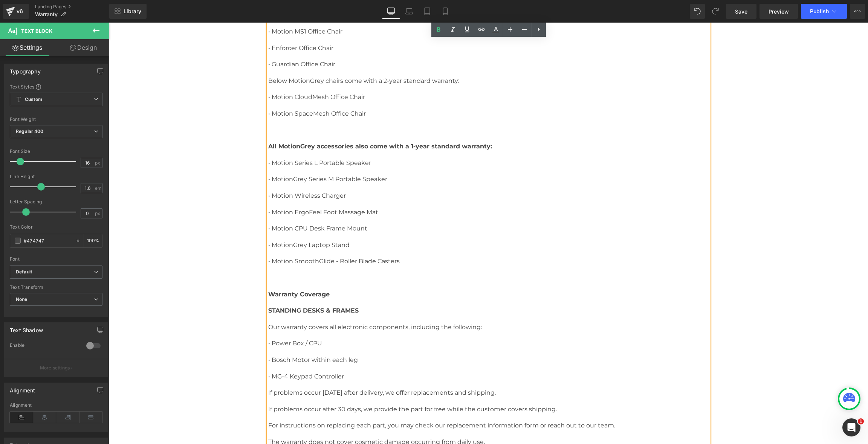
scroll to position [1059, 0]
click at [353, 278] on p at bounding box center [488, 277] width 441 height 10
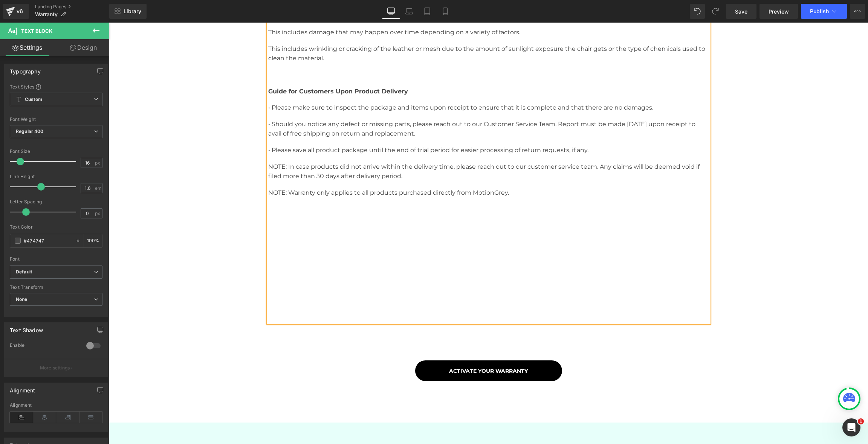
scroll to position [1699, 0]
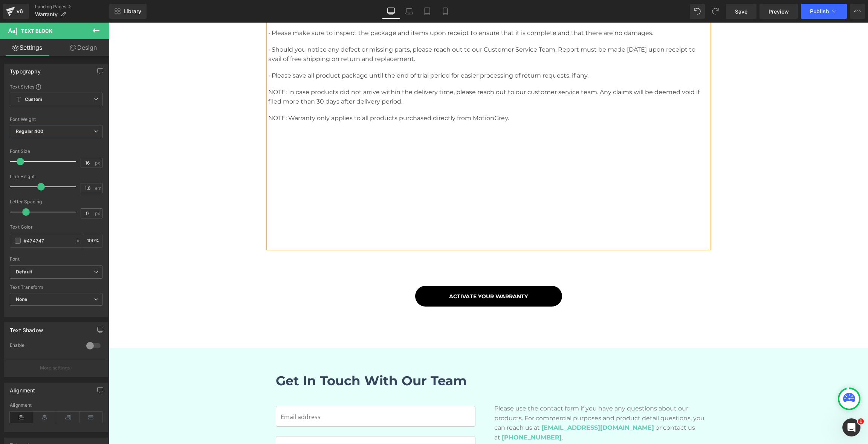
scroll to position [1765, 0]
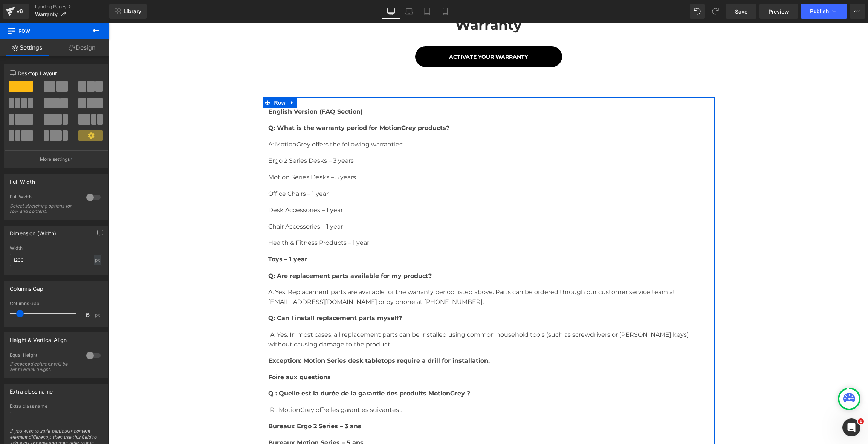
scroll to position [0, 0]
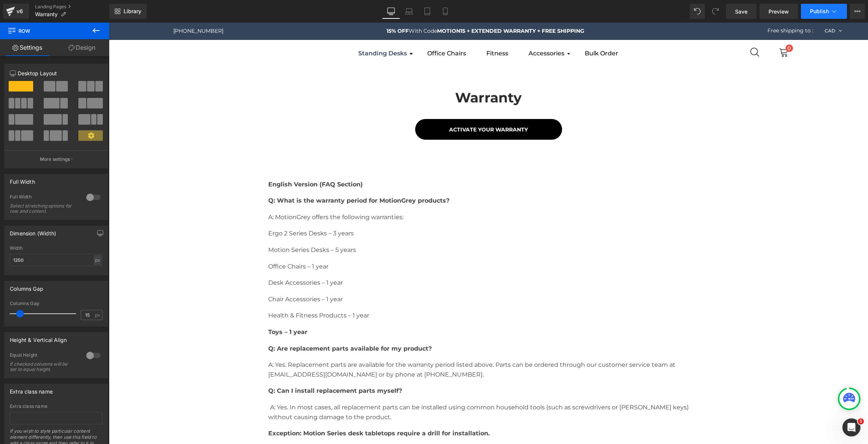
click at [822, 16] on button "Publish" at bounding box center [824, 11] width 46 height 15
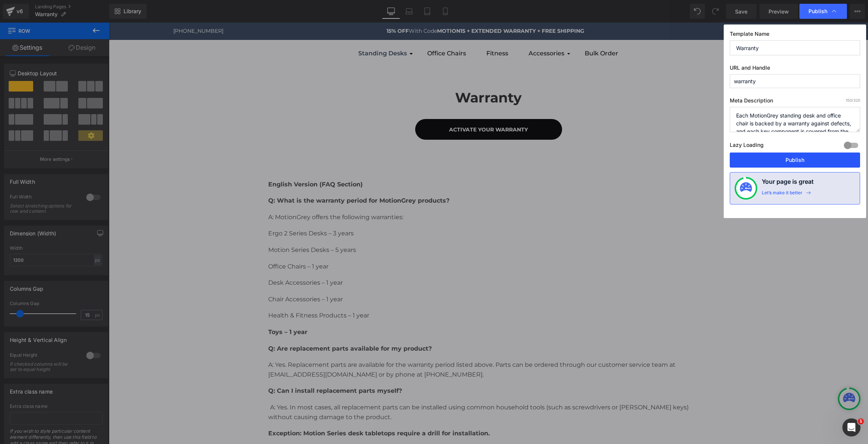
click at [813, 157] on button "Publish" at bounding box center [795, 160] width 130 height 15
